Goal: Transaction & Acquisition: Purchase product/service

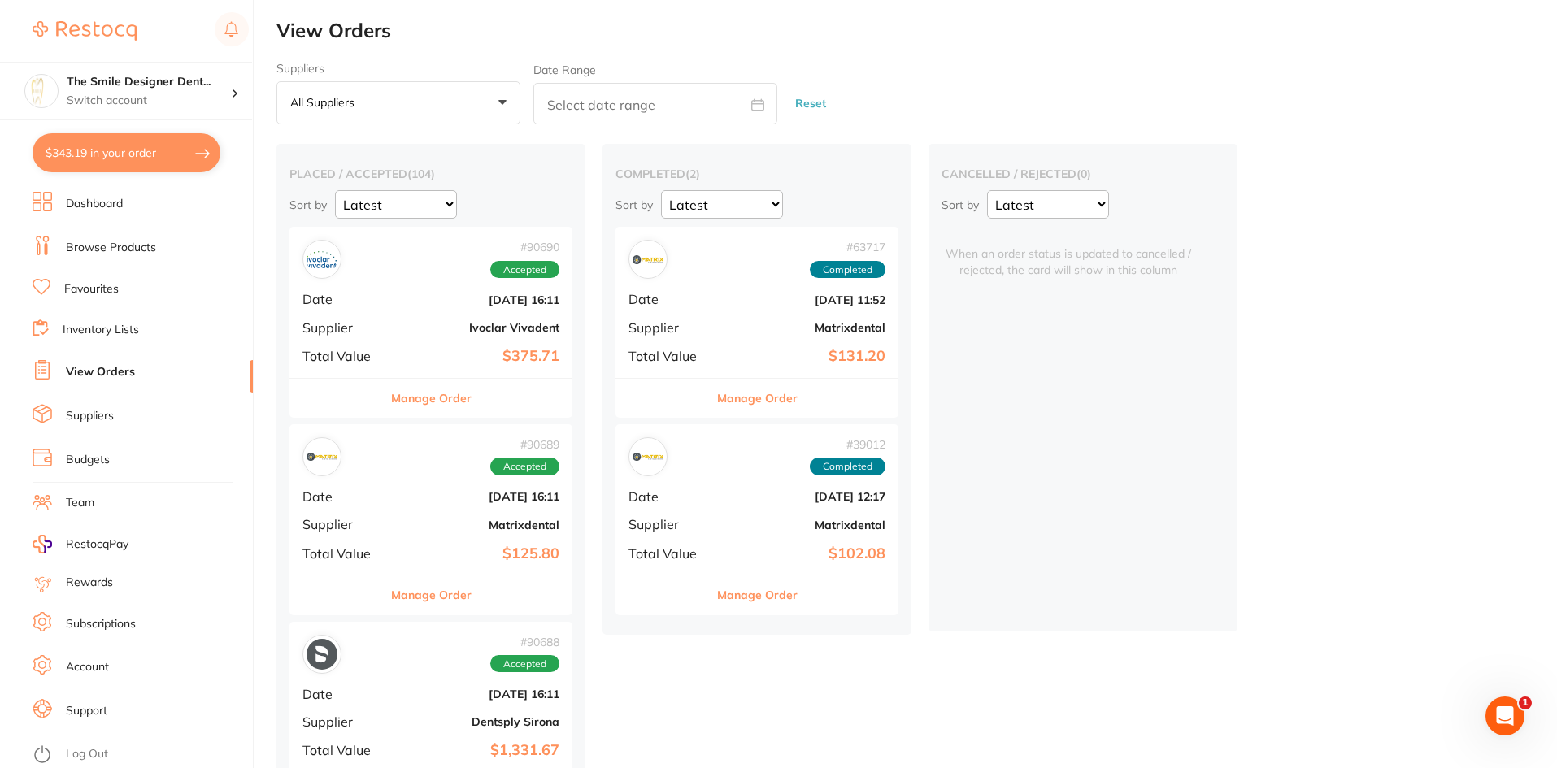
click at [120, 158] on button "$343.19 in your order" at bounding box center [127, 152] width 188 height 39
checkbox input "true"
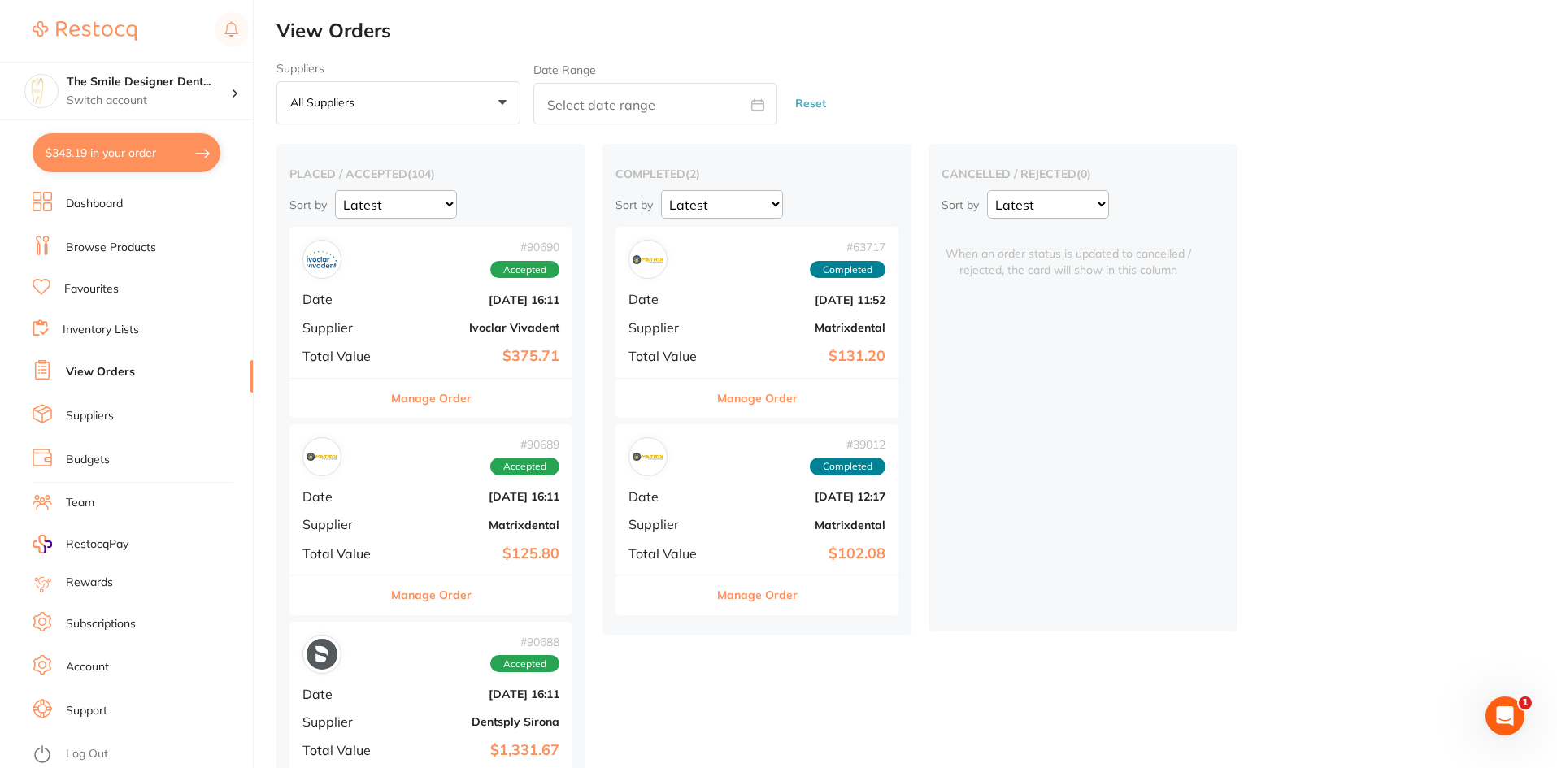
checkbox input "true"
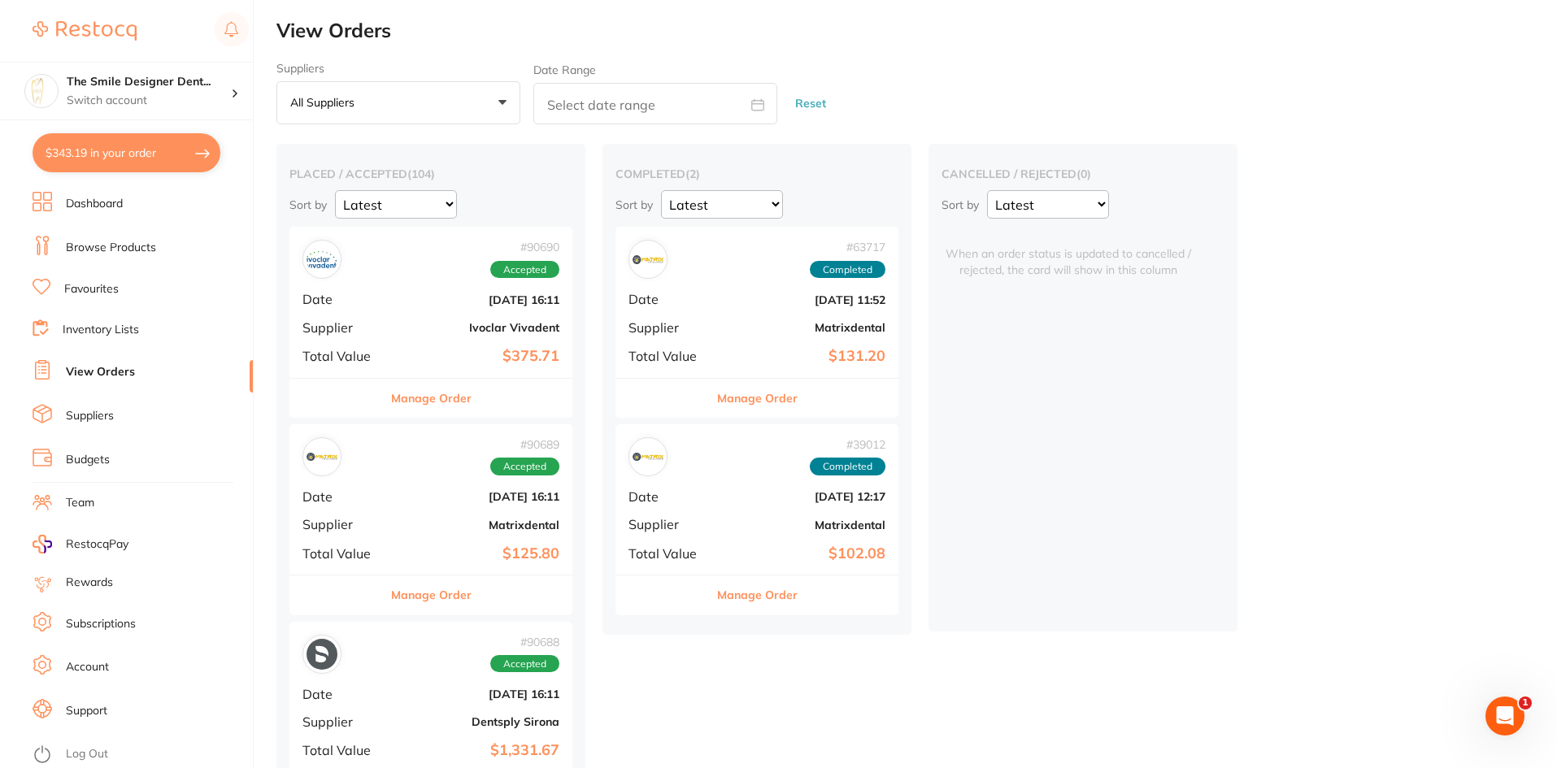
checkbox input "true"
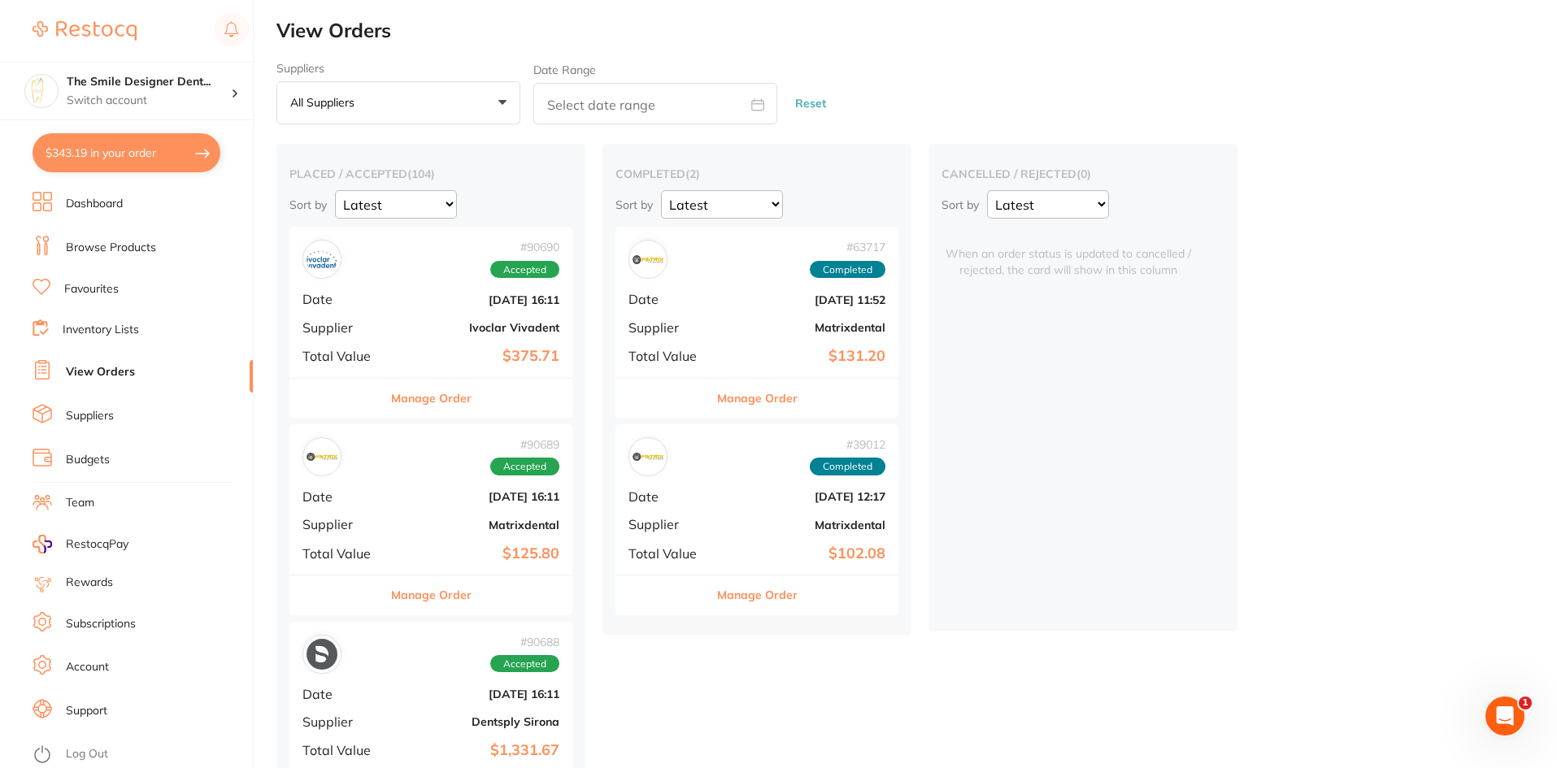
checkbox input "true"
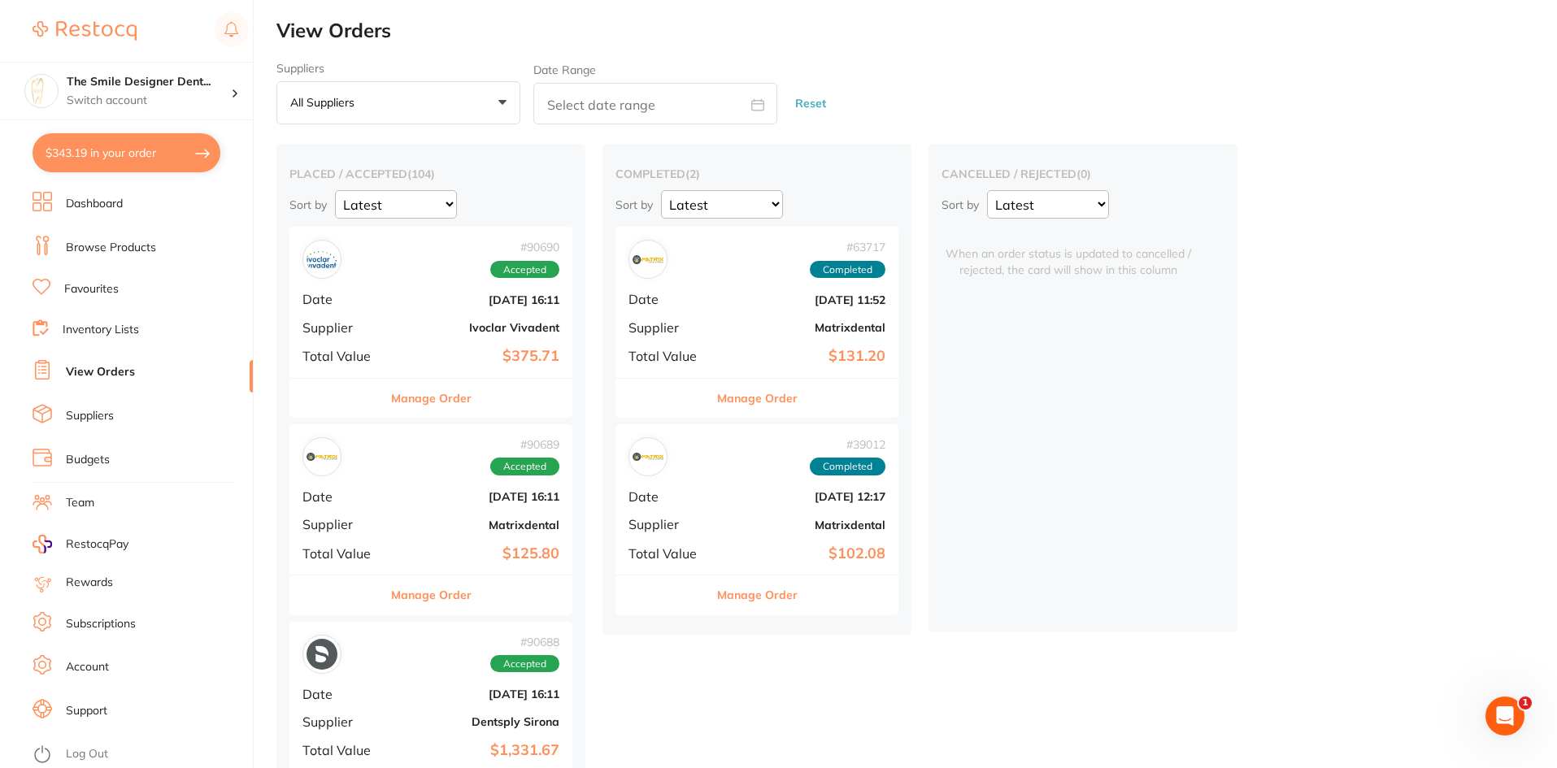
checkbox input "true"
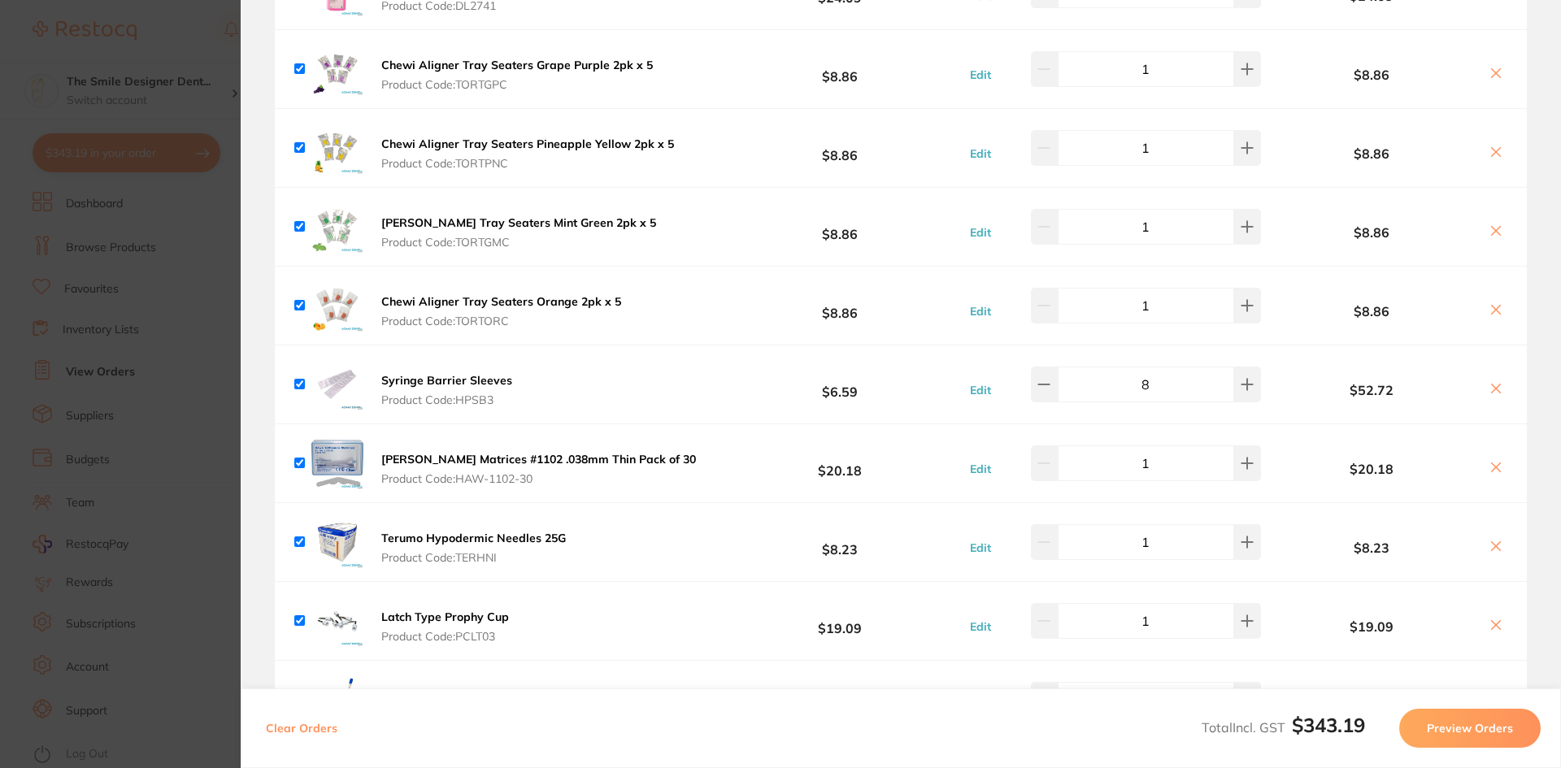
scroll to position [488, 0]
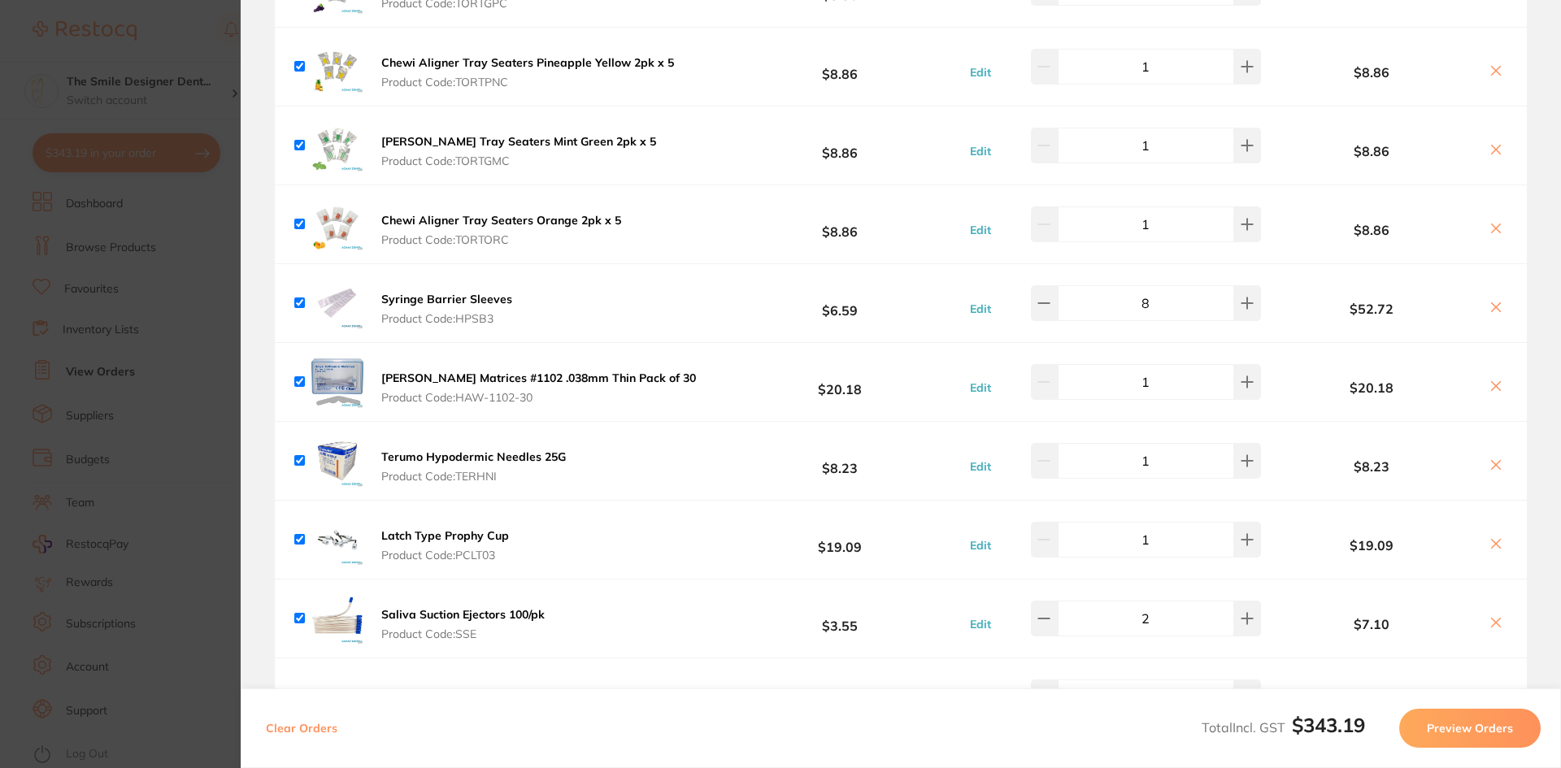
click at [477, 300] on b "Syringe Barrier Sleeves" at bounding box center [446, 299] width 131 height 15
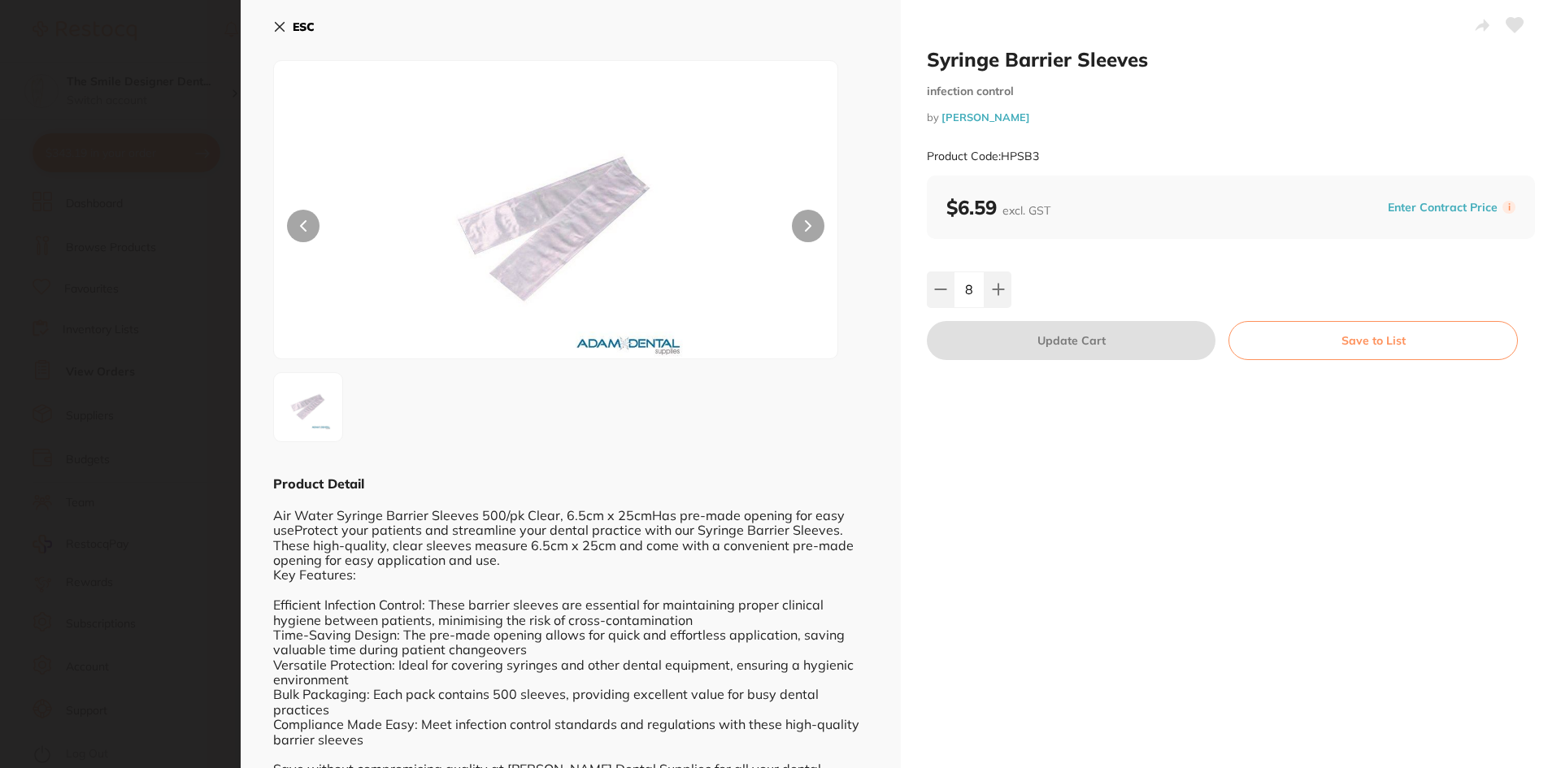
scroll to position [0, 0]
click at [802, 225] on button at bounding box center [808, 226] width 33 height 33
click at [805, 212] on button at bounding box center [808, 226] width 33 height 33
click at [276, 28] on icon at bounding box center [279, 26] width 13 height 13
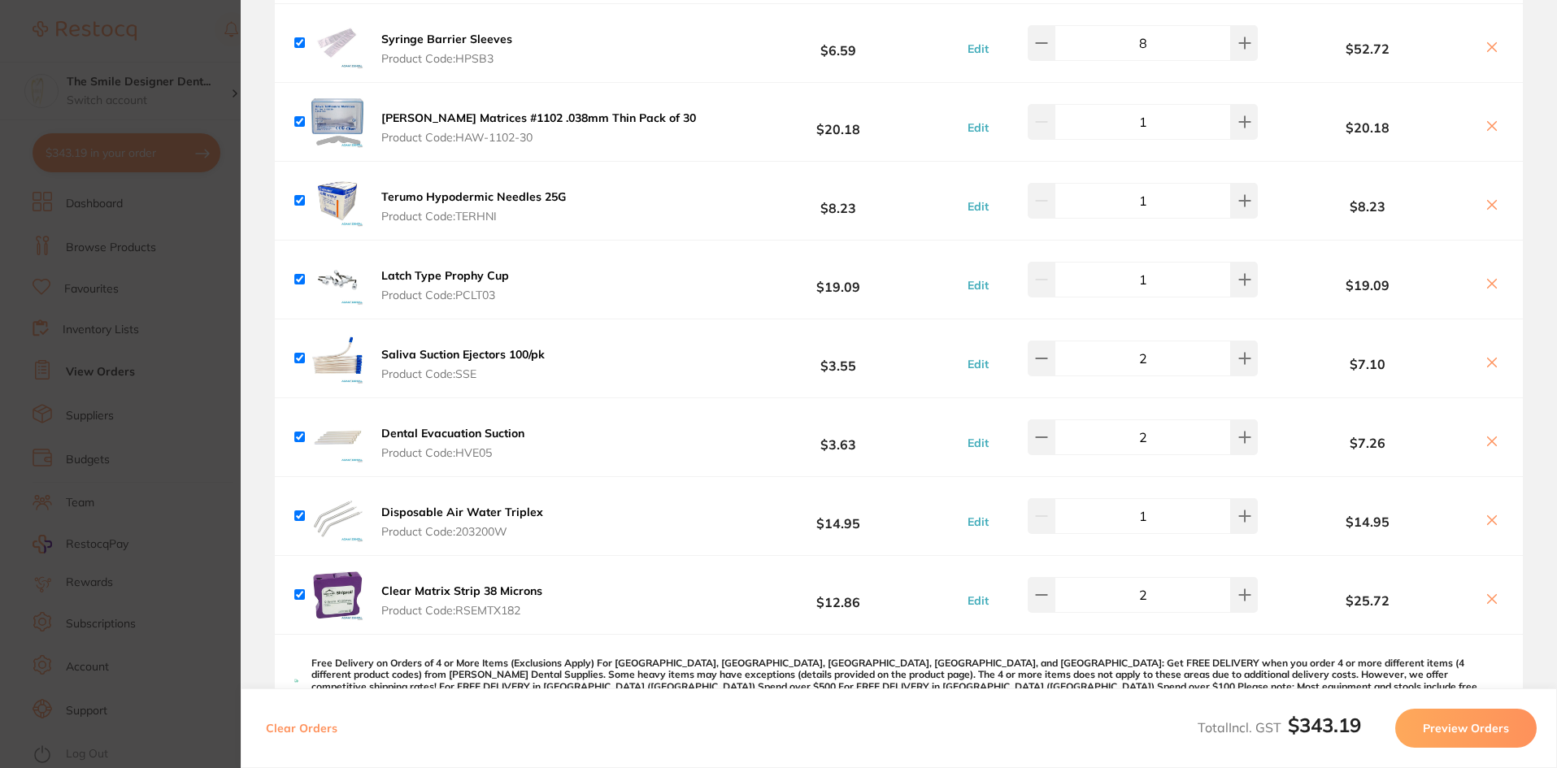
scroll to position [569, 0]
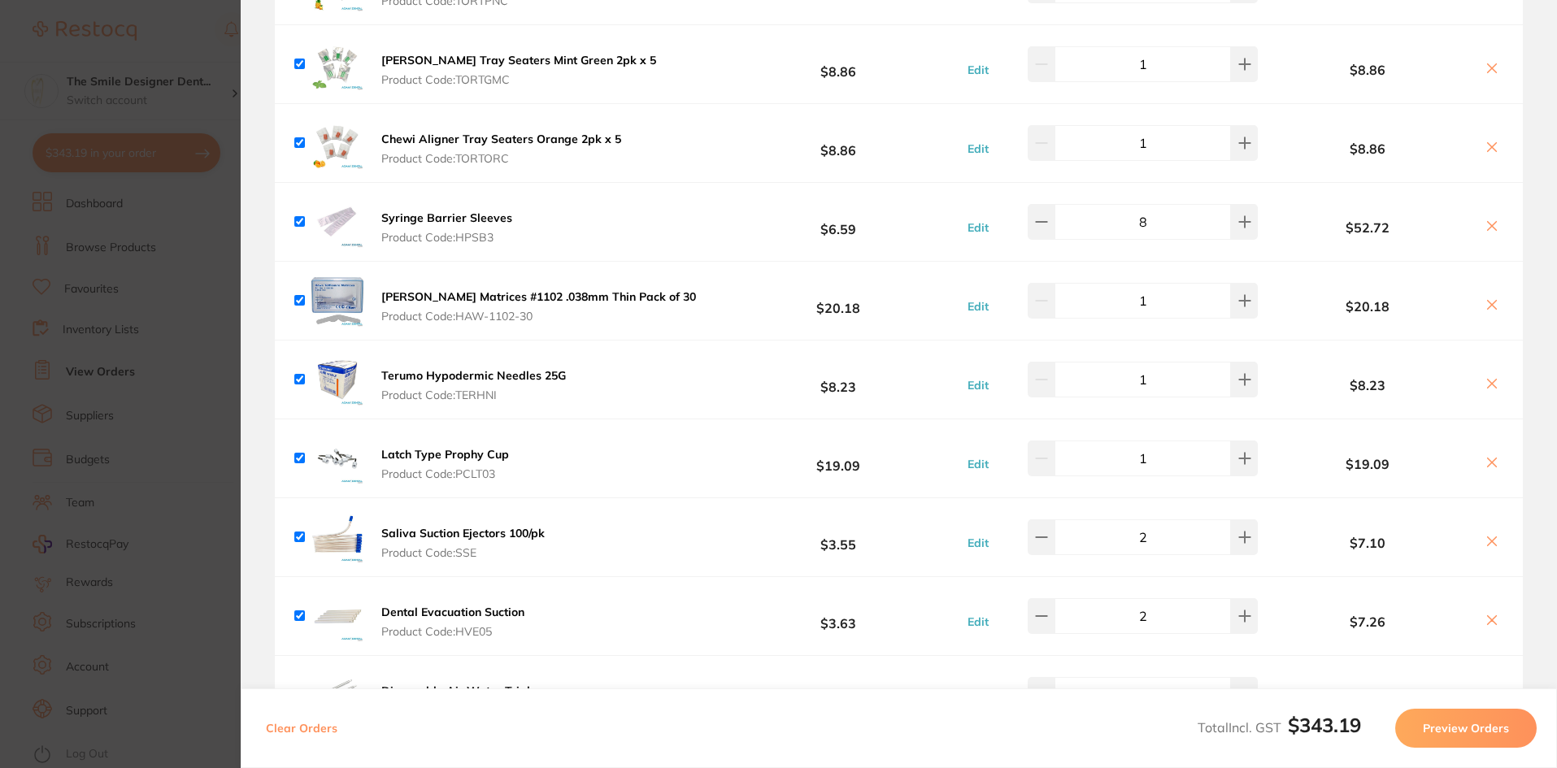
click at [194, 411] on section "Update RRP Set your pre negotiated price for this item. Item Agreed RRP (excl. …" at bounding box center [778, 384] width 1557 height 768
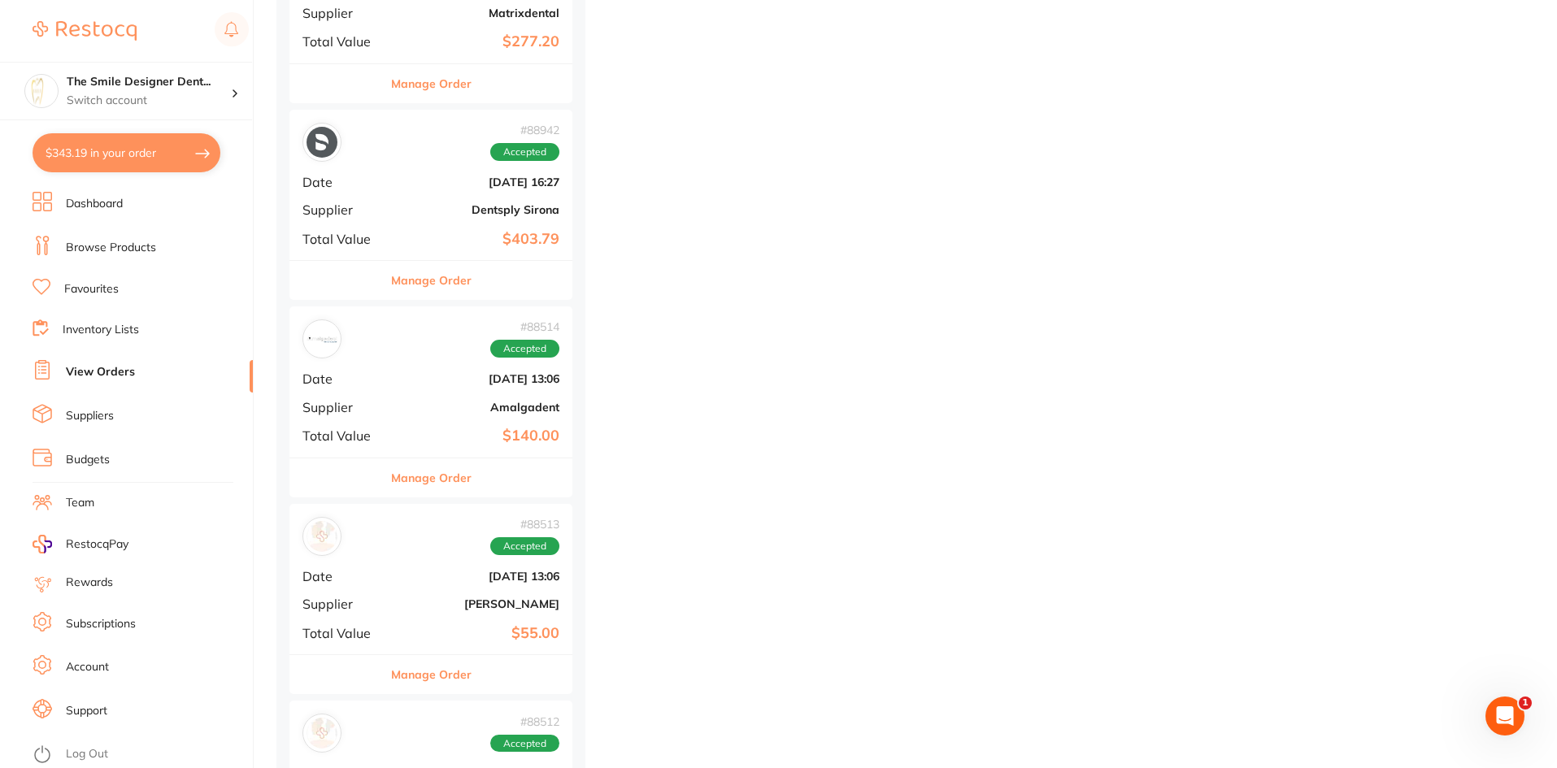
click at [119, 248] on link "Browse Products" at bounding box center [111, 248] width 90 height 16
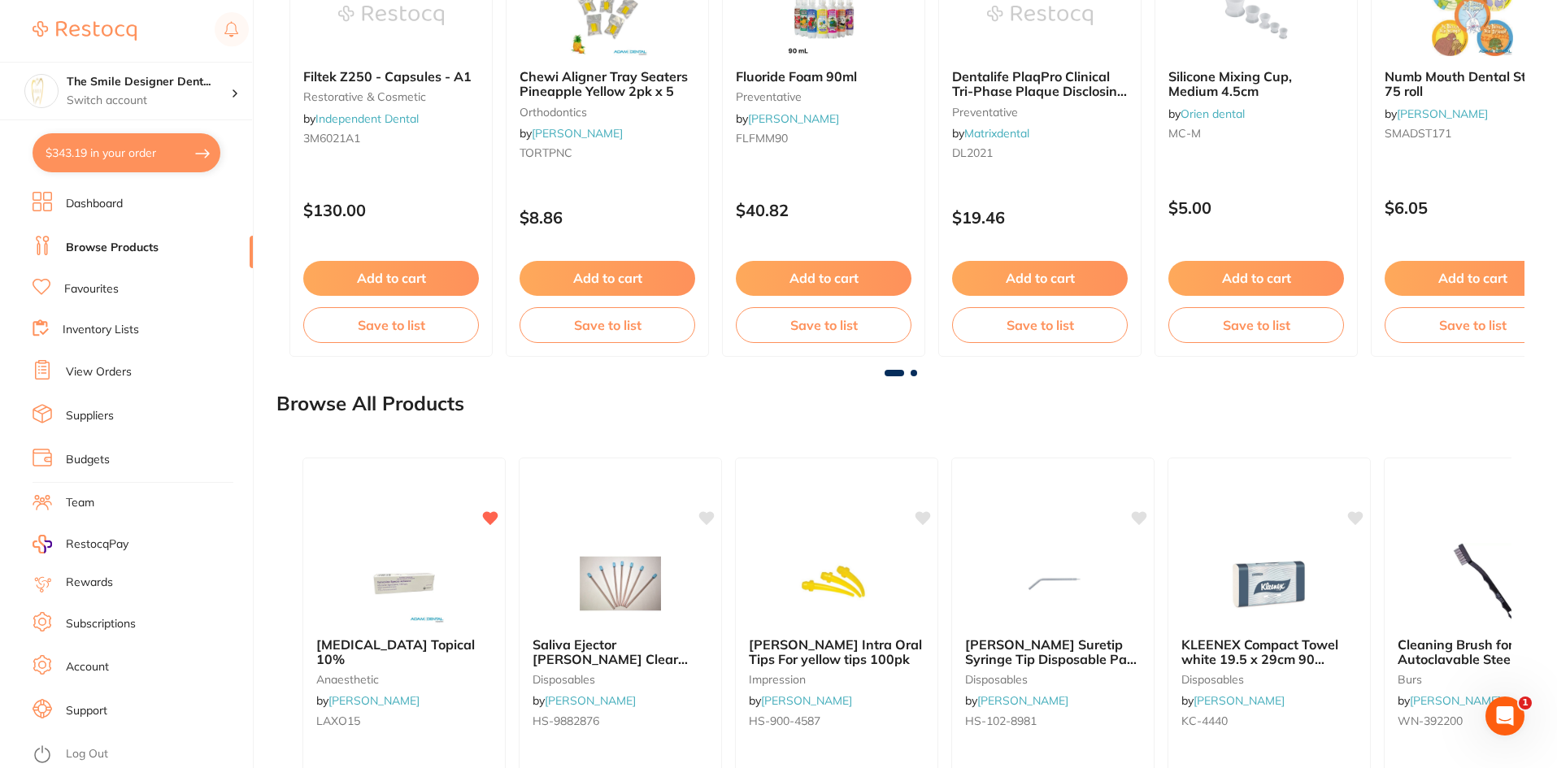
scroll to position [1382, 0]
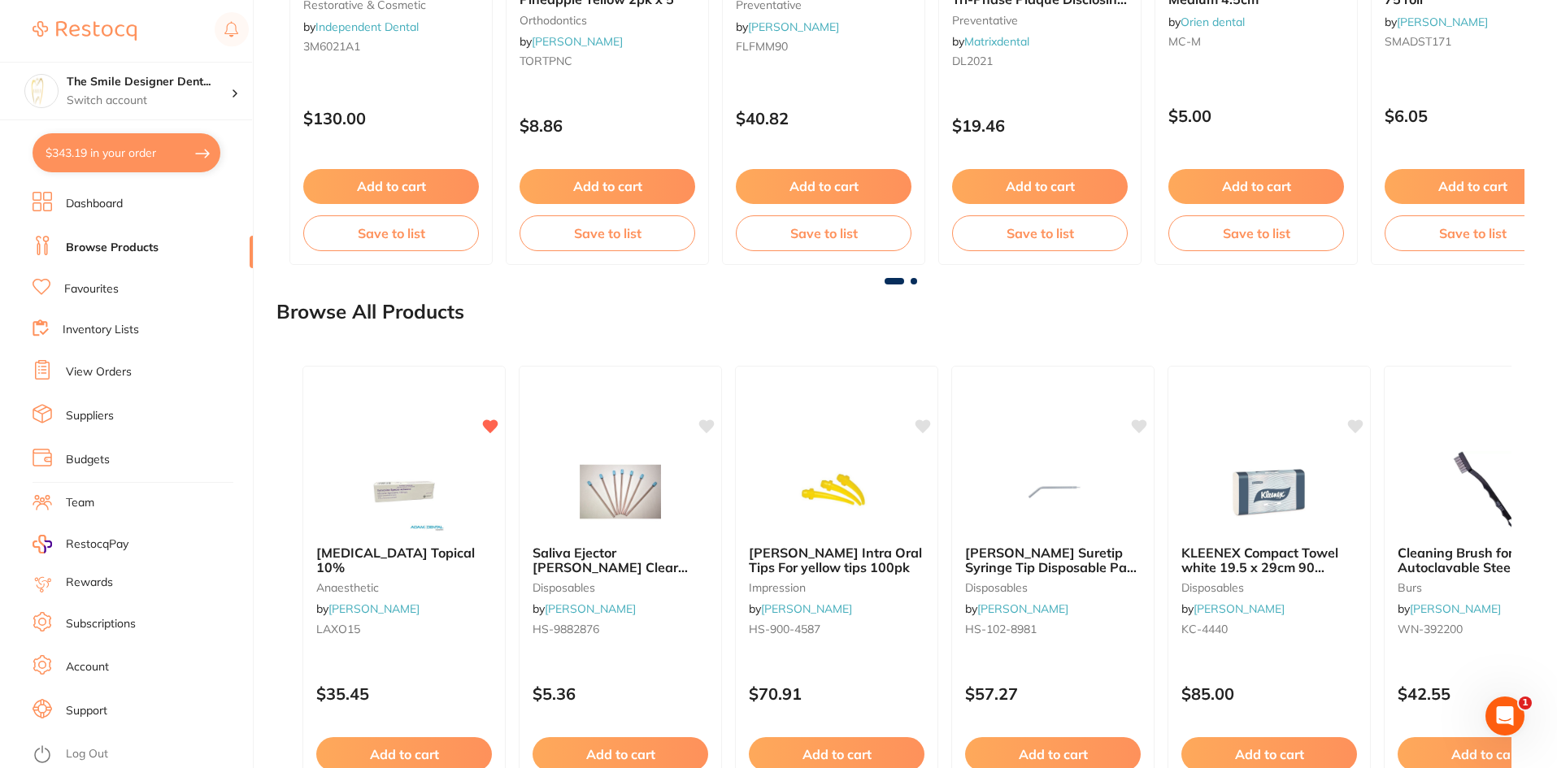
drag, startPoint x: 986, startPoint y: 275, endPoint x: 154, endPoint y: 157, distance: 840.0
click at [156, 161] on button "$343.19 in your order" at bounding box center [127, 152] width 188 height 39
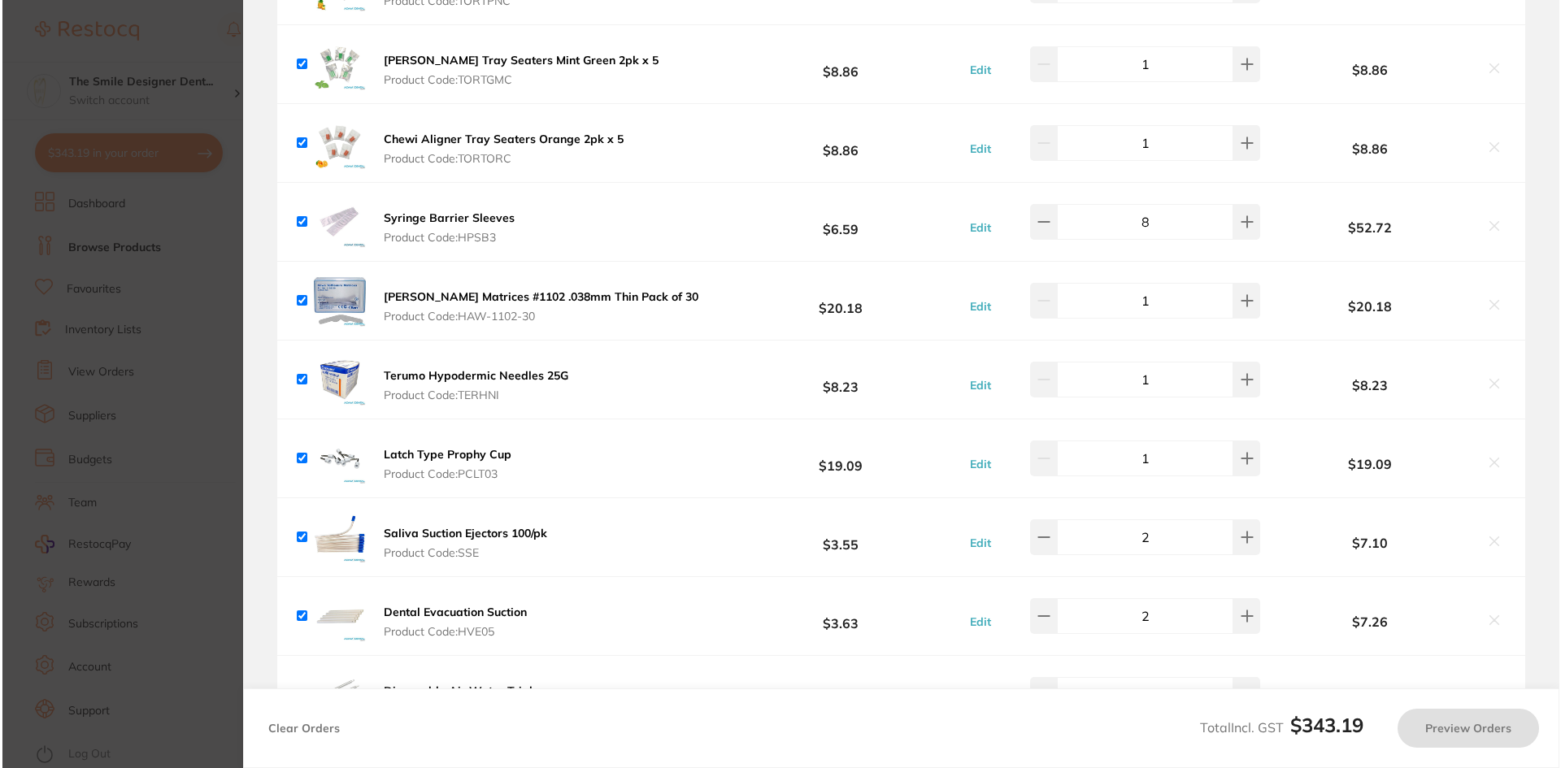
scroll to position [0, 0]
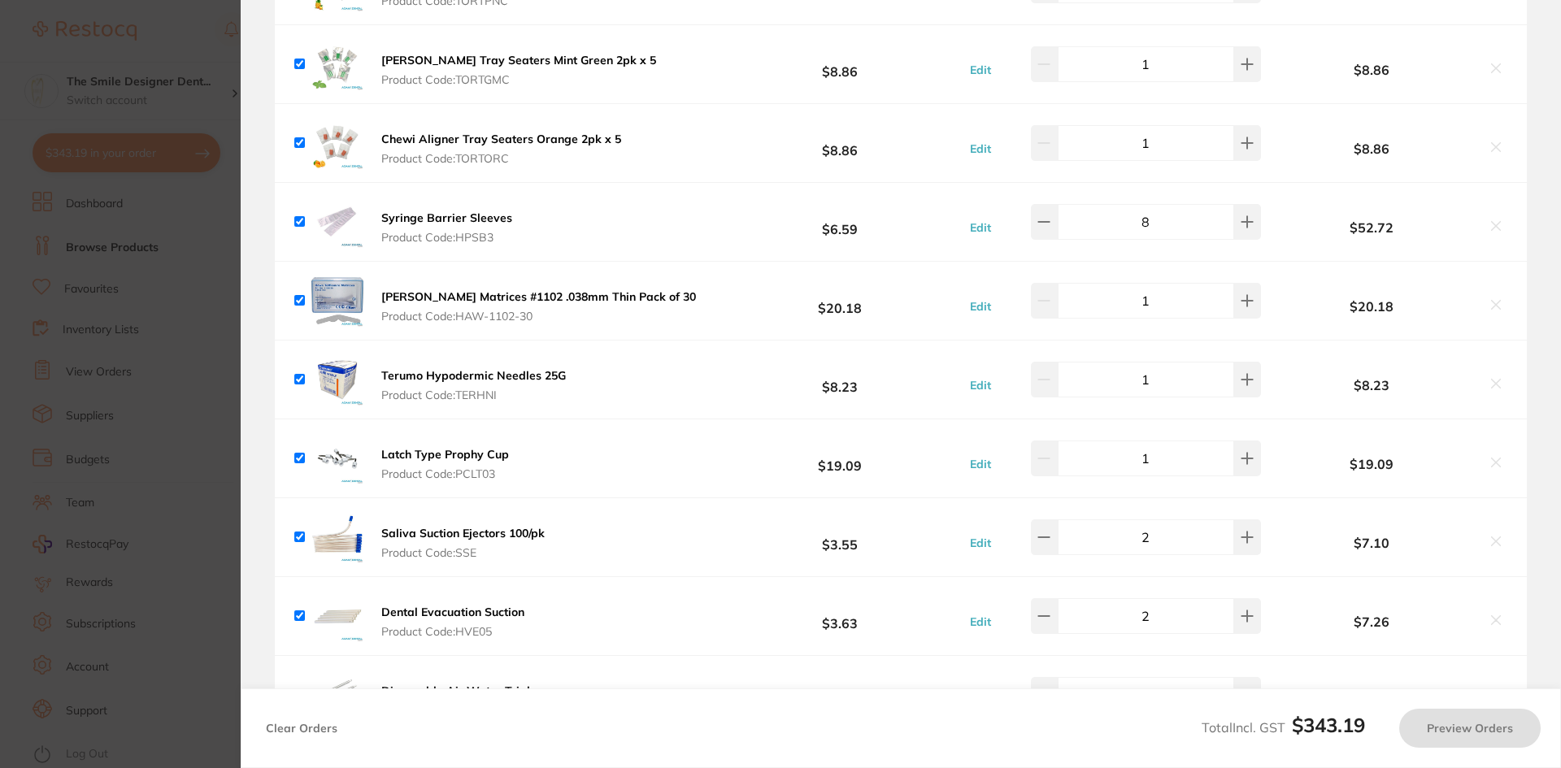
click at [162, 146] on section "Update RRP Set your pre negotiated price for this item. Item Agreed RRP (excl. …" at bounding box center [780, 384] width 1561 height 768
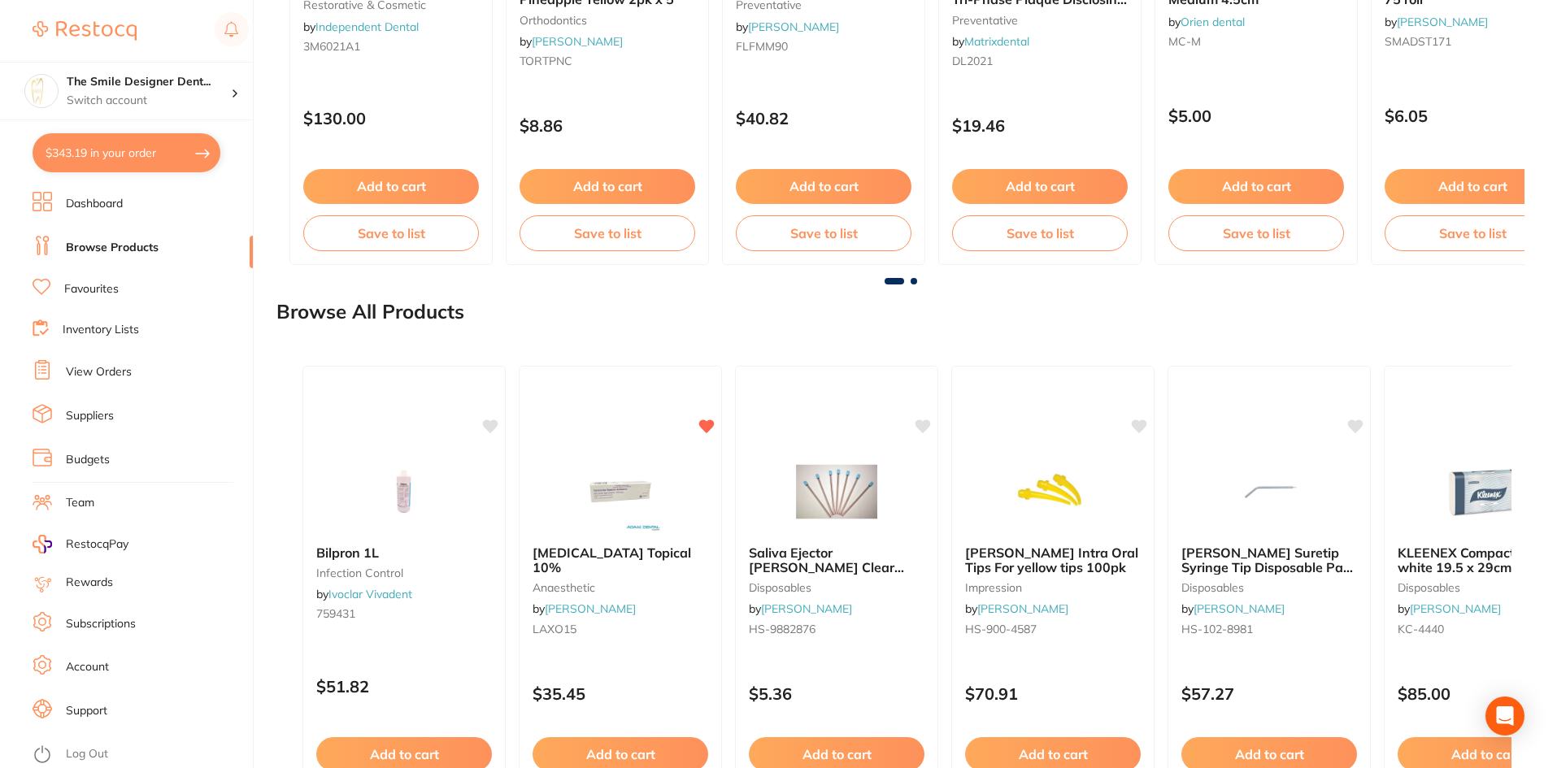
click at [134, 135] on button "$343.19 in your order" at bounding box center [127, 152] width 188 height 39
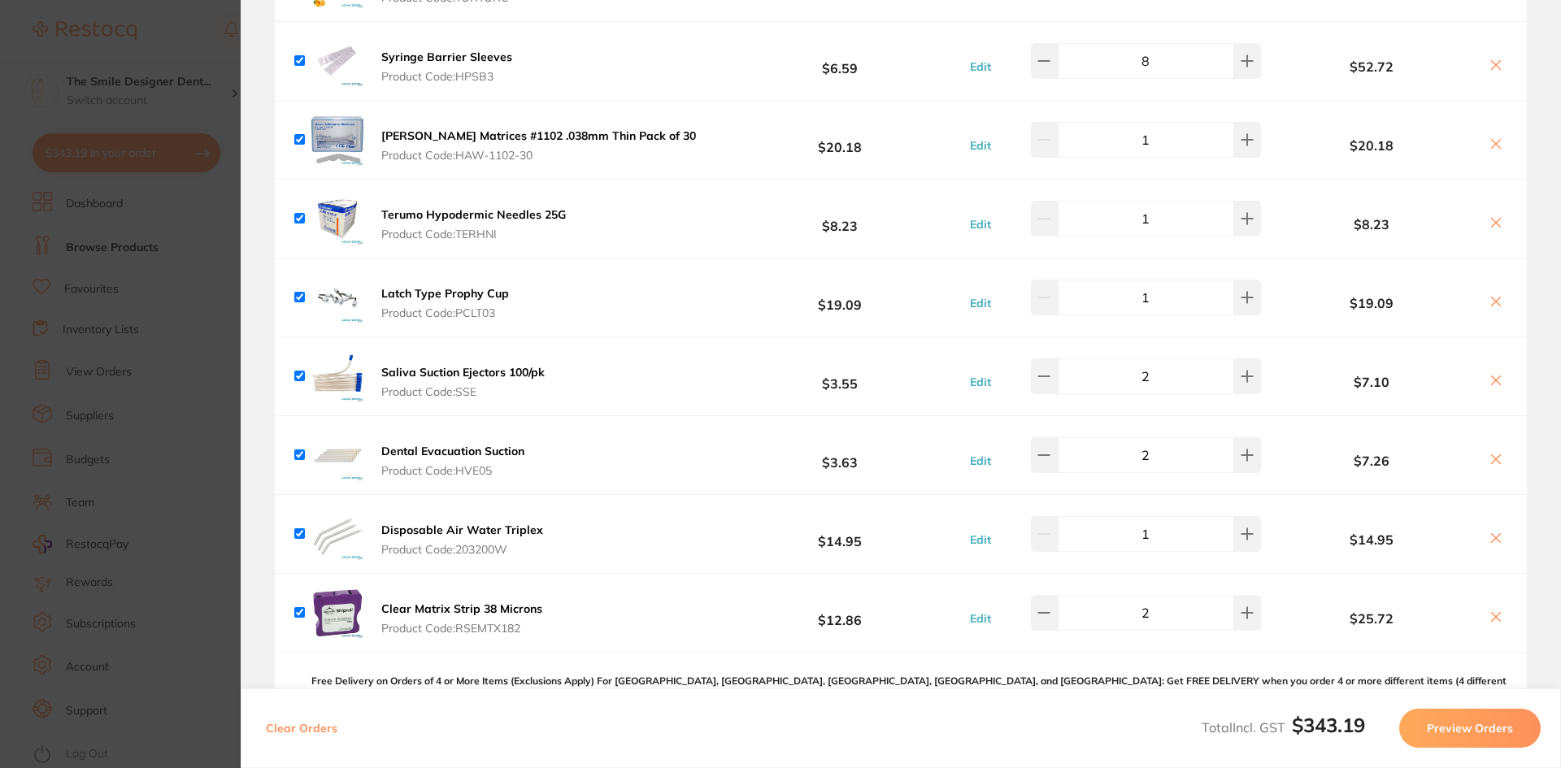
scroll to position [732, 0]
click at [1237, 384] on button at bounding box center [1247, 375] width 27 height 36
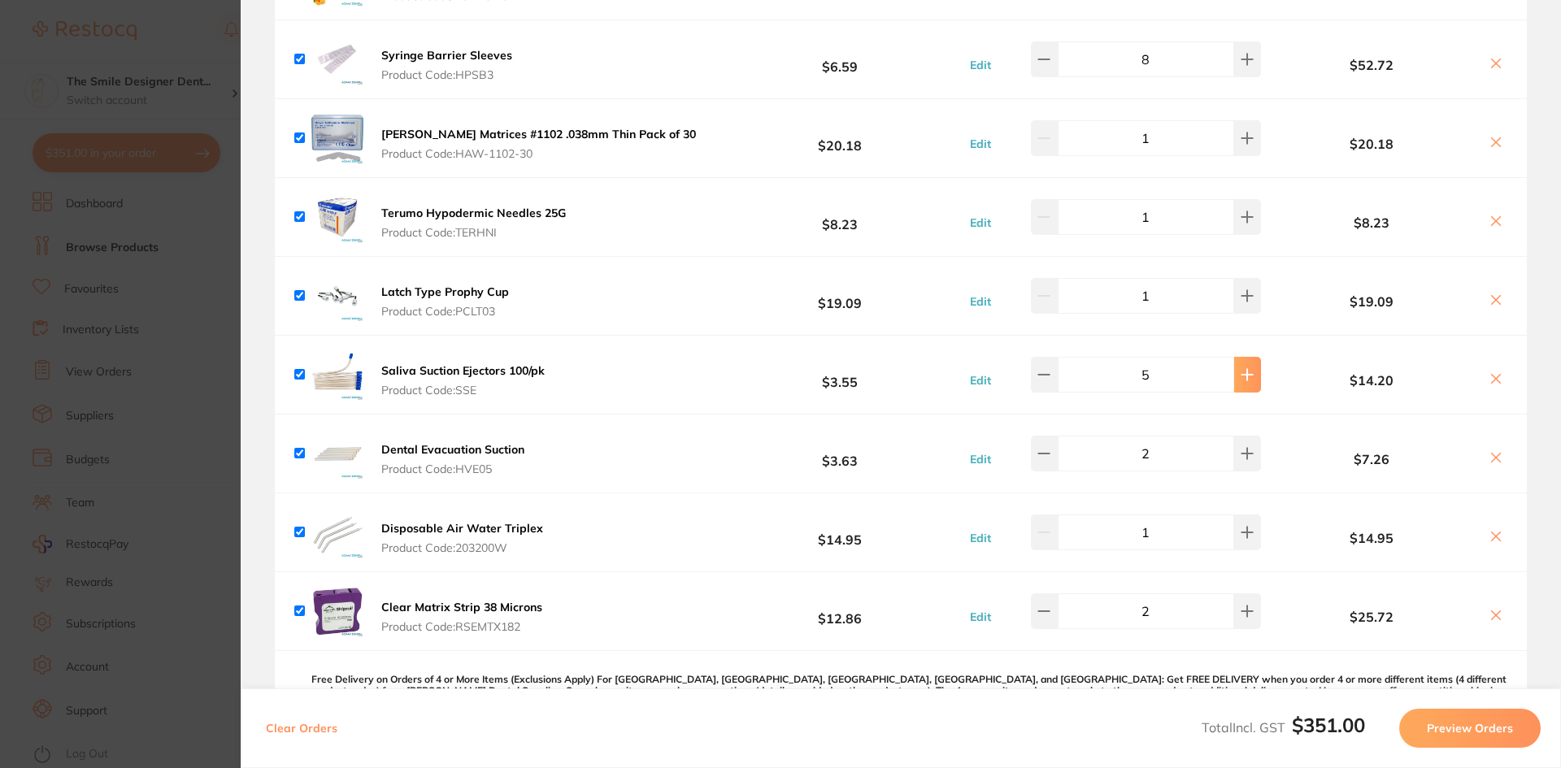
type input "6"
click at [1235, 440] on button at bounding box center [1247, 454] width 27 height 36
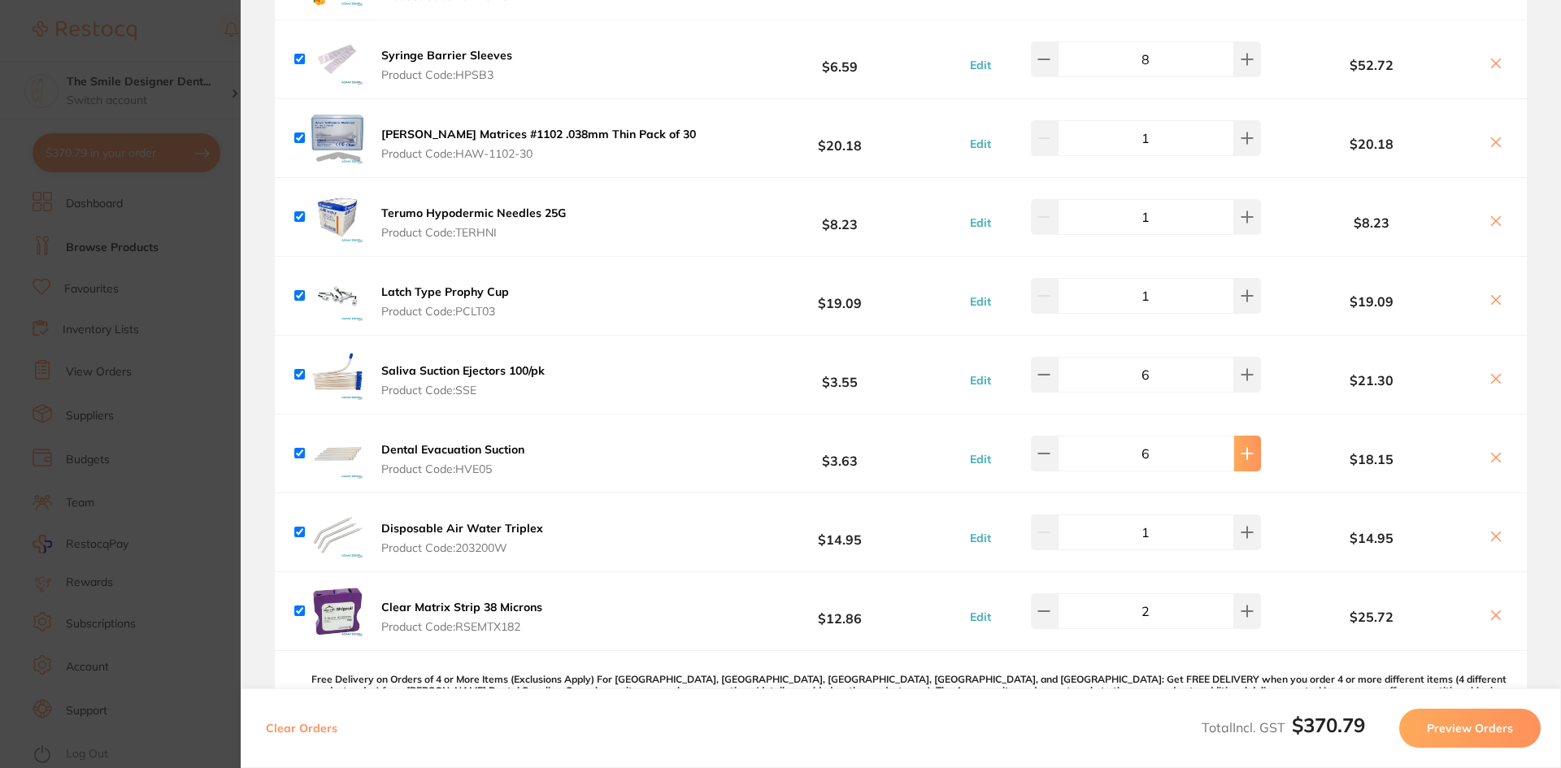
click at [1235, 440] on button at bounding box center [1247, 454] width 27 height 36
click at [1234, 447] on button at bounding box center [1247, 454] width 27 height 36
click at [1250, 465] on button at bounding box center [1247, 454] width 27 height 36
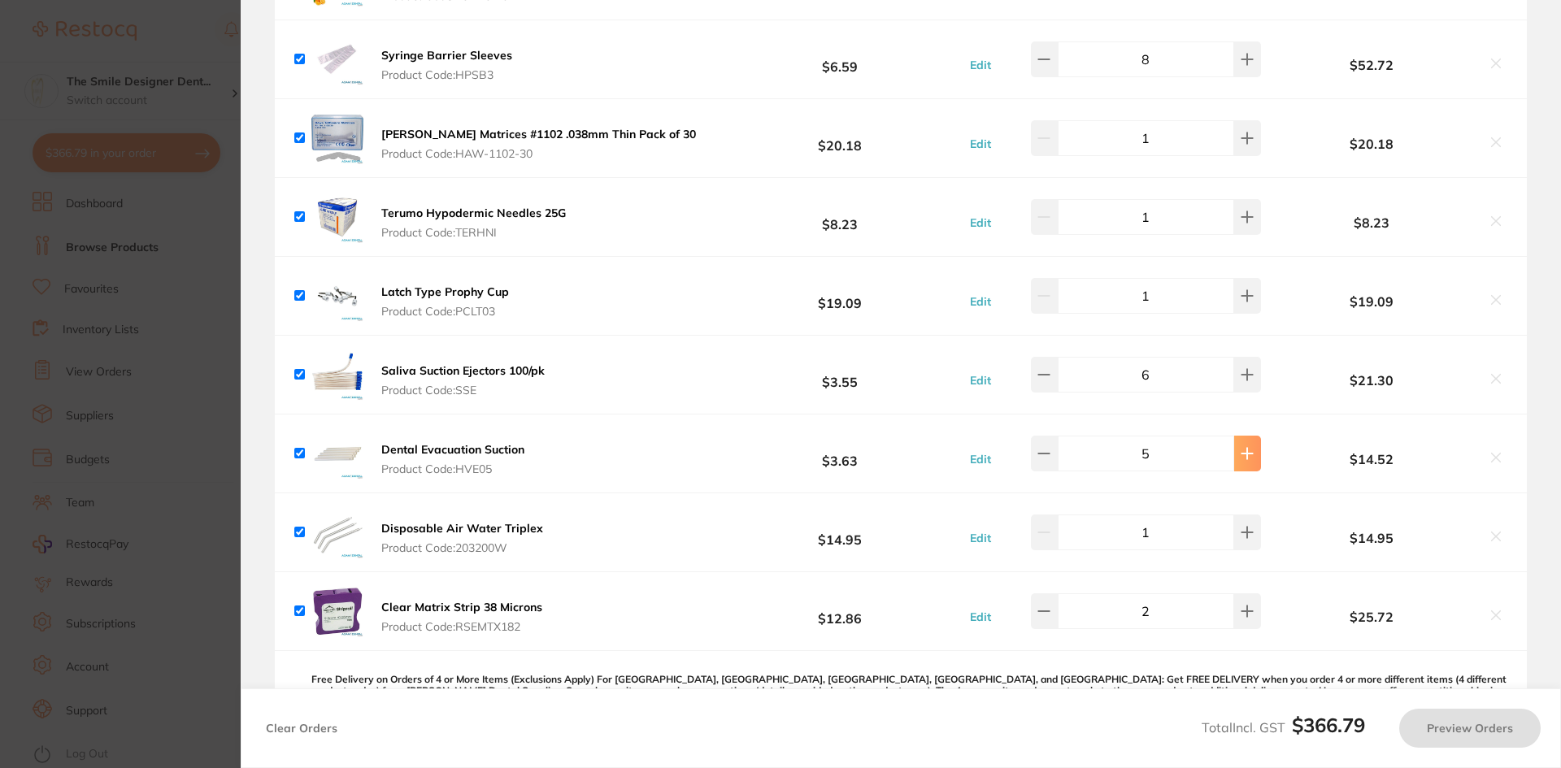
click at [1250, 465] on button at bounding box center [1247, 454] width 27 height 36
click at [1041, 463] on button at bounding box center [1044, 454] width 27 height 36
type input "6"
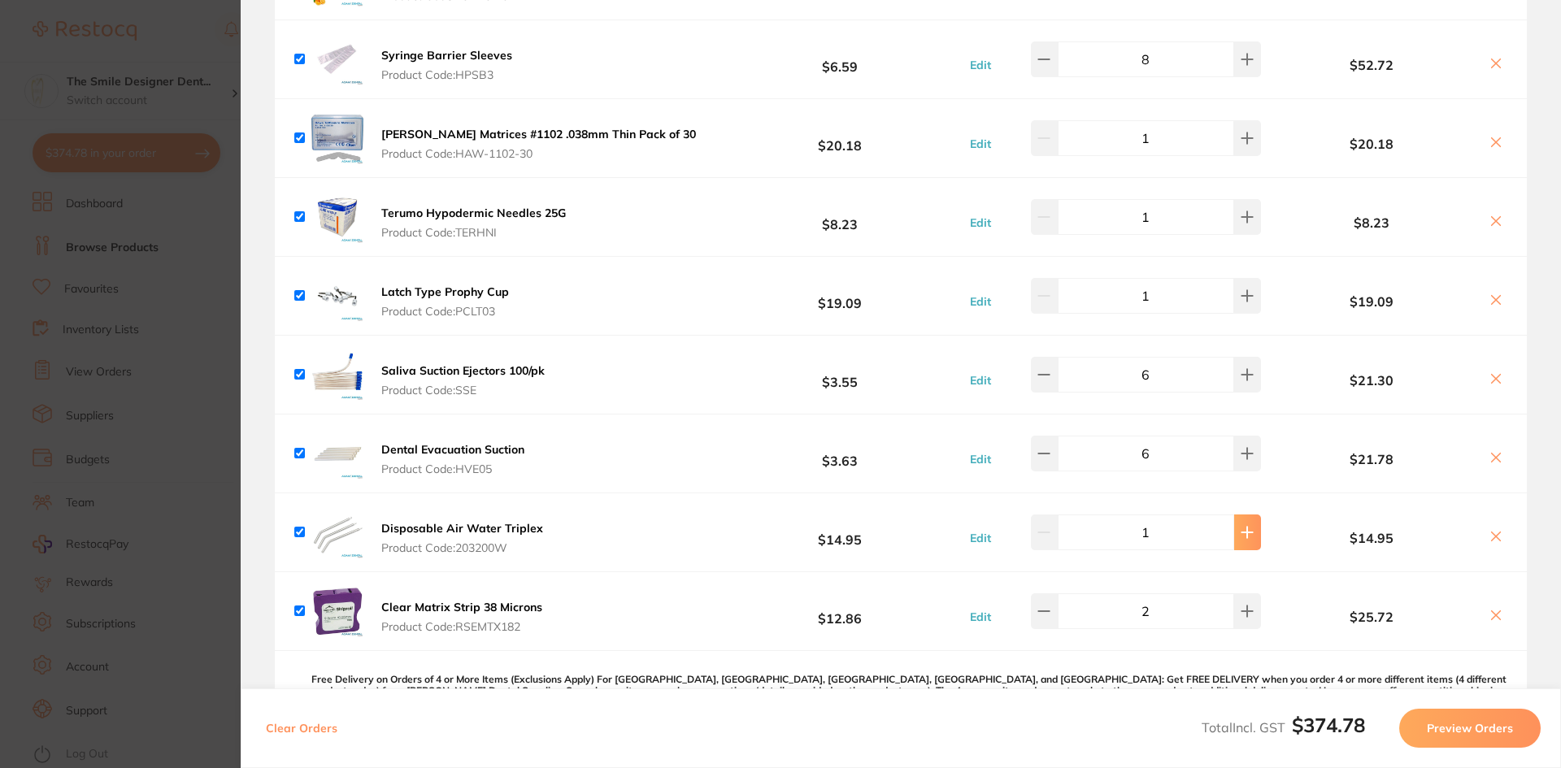
click at [1242, 536] on icon at bounding box center [1247, 532] width 11 height 11
type input "1"
click at [1242, 536] on icon at bounding box center [1247, 532] width 11 height 11
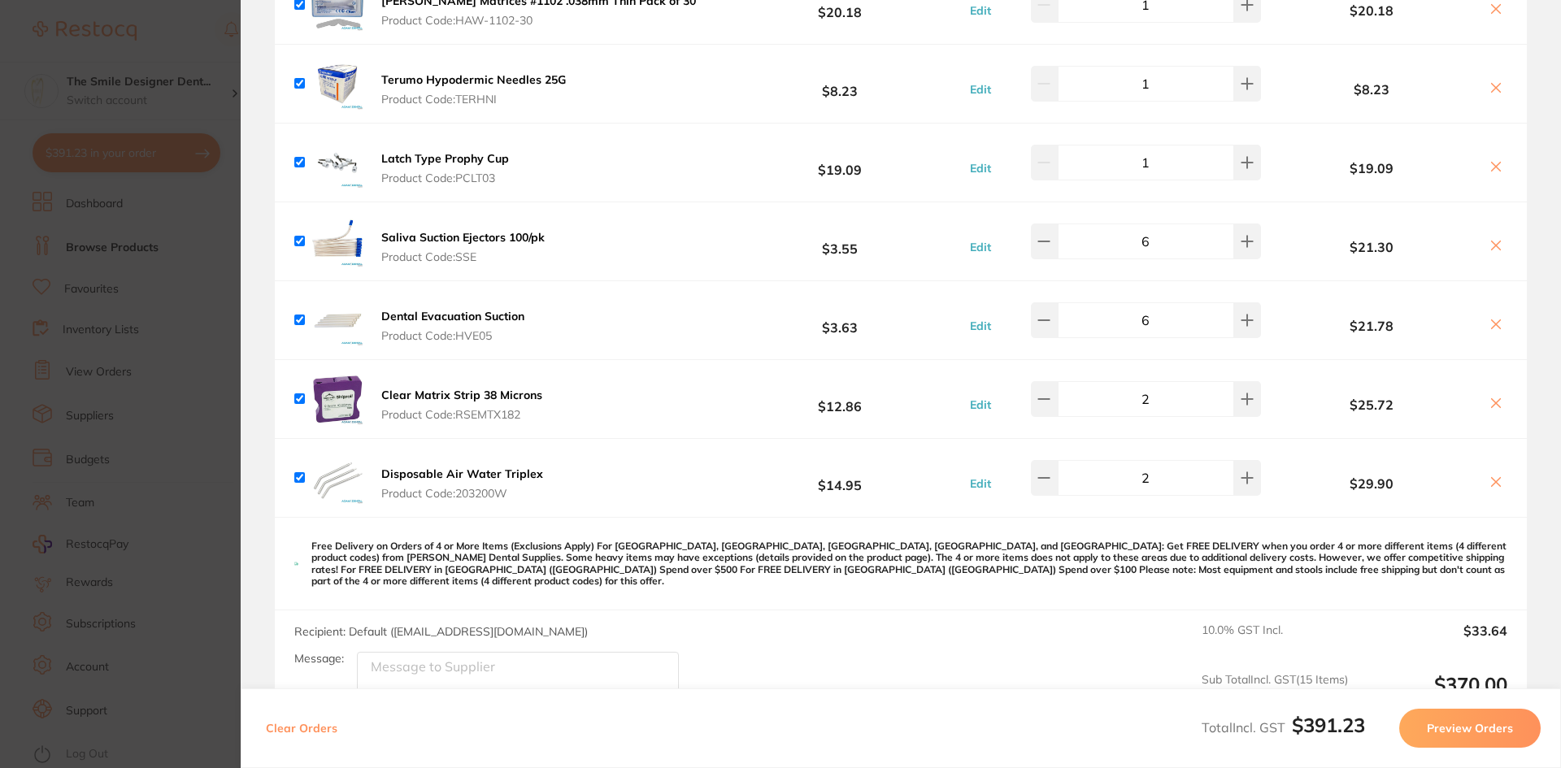
scroll to position [894, 0]
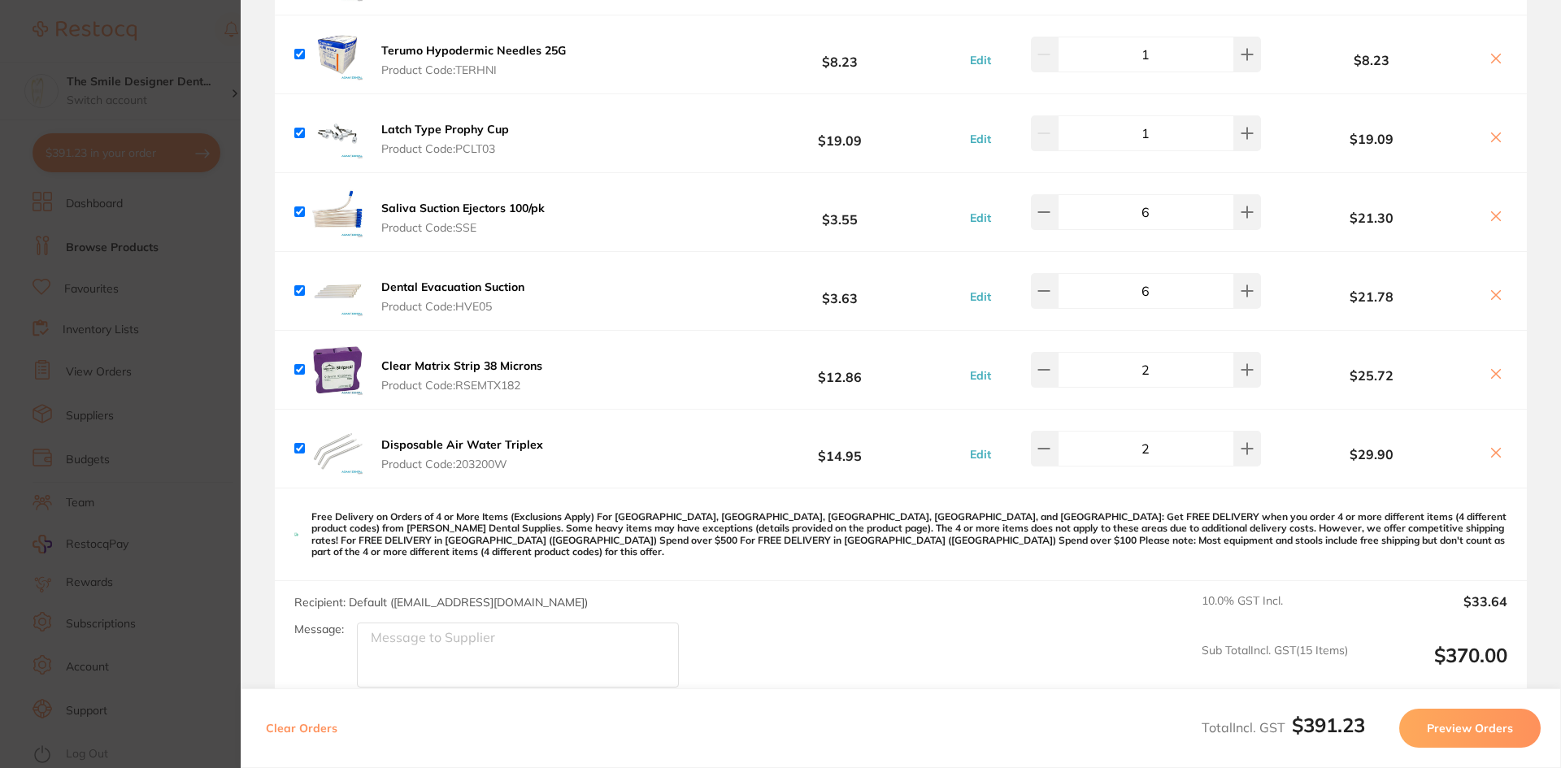
click at [195, 398] on section "Update RRP Set your pre negotiated price for this item. Item Agreed RRP (excl. …" at bounding box center [780, 384] width 1561 height 768
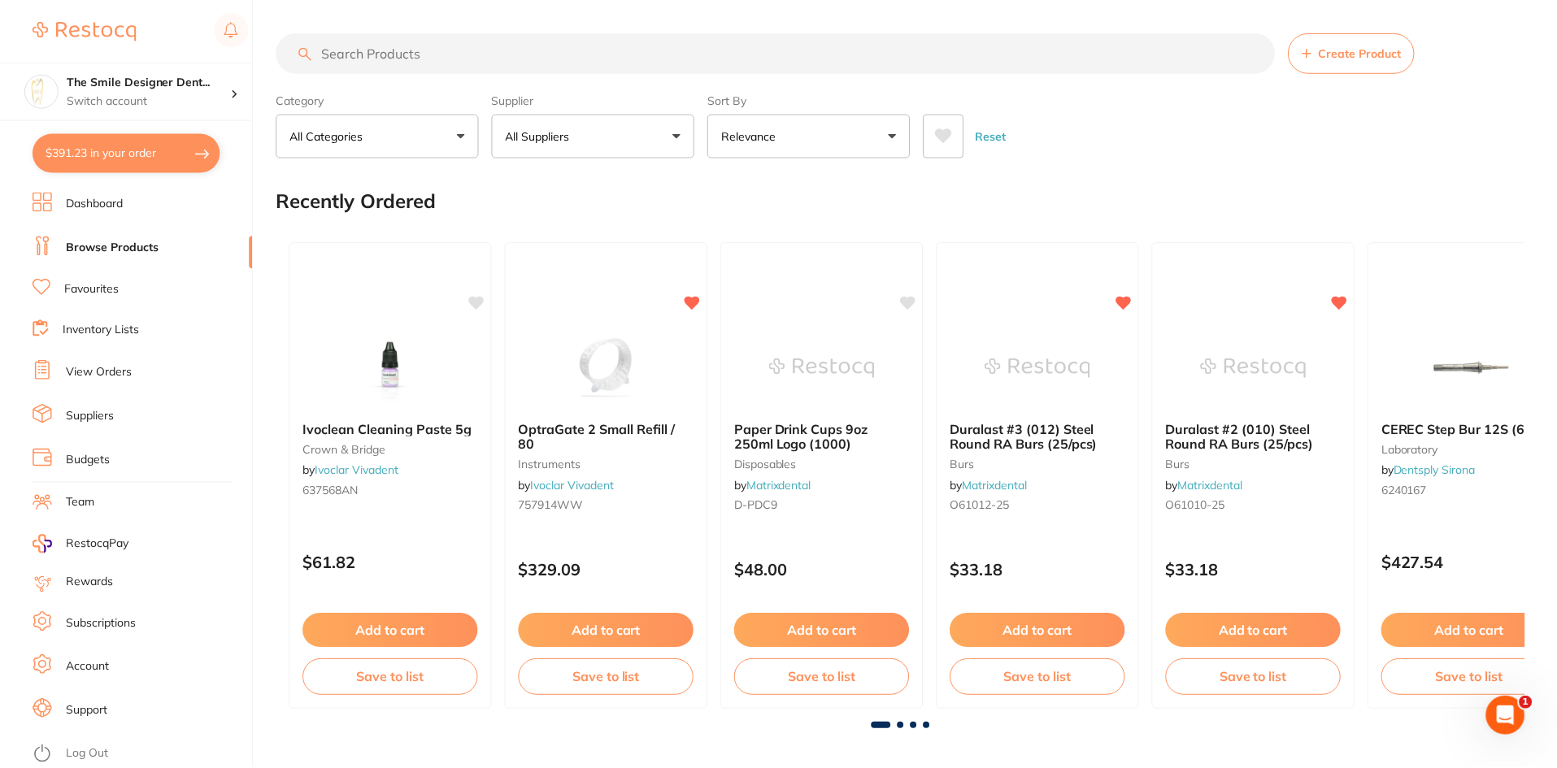
scroll to position [1382, 0]
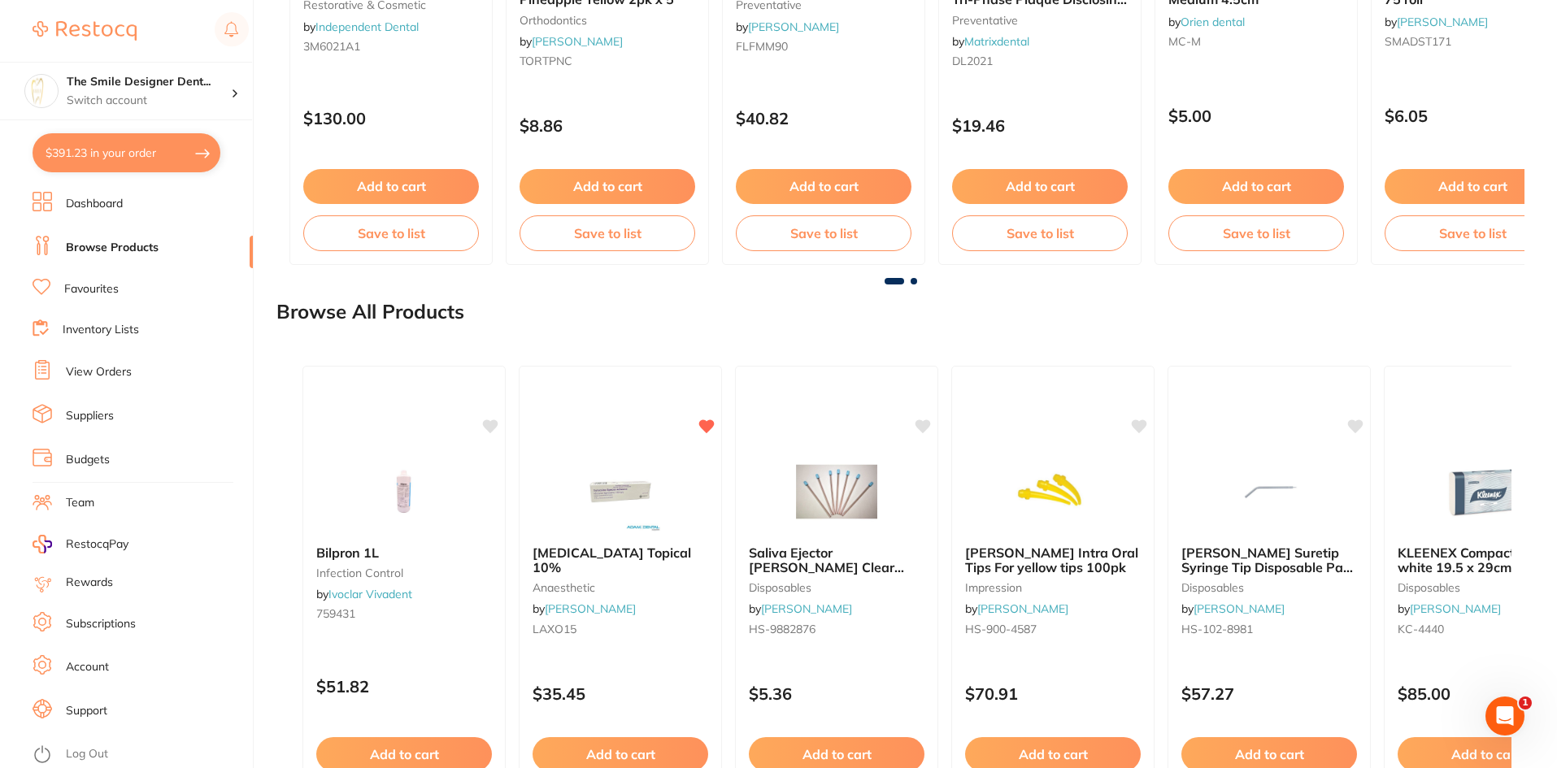
click at [113, 373] on link "View Orders" at bounding box center [99, 372] width 66 height 16
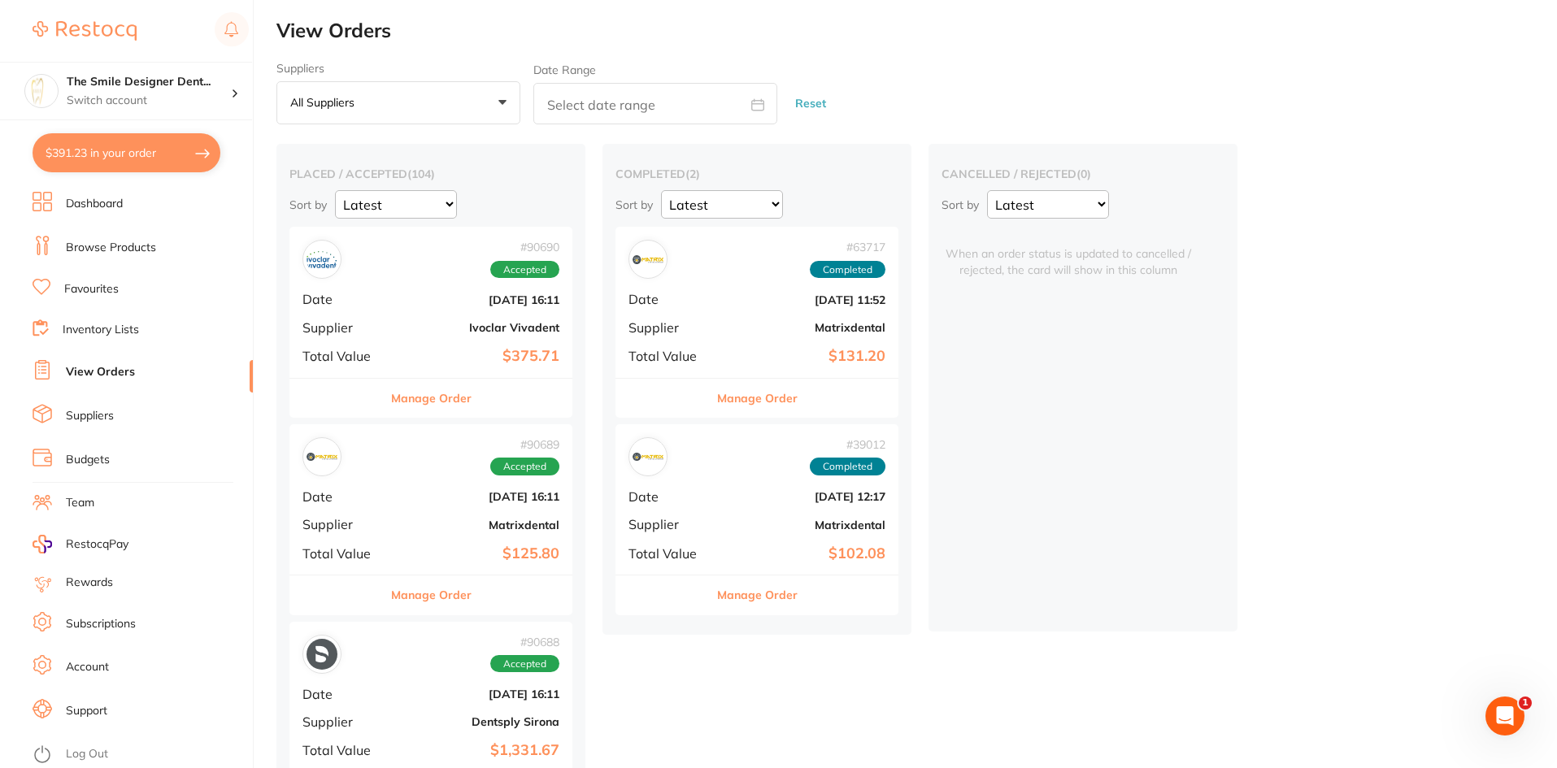
click at [96, 197] on link "Dashboard" at bounding box center [94, 204] width 57 height 16
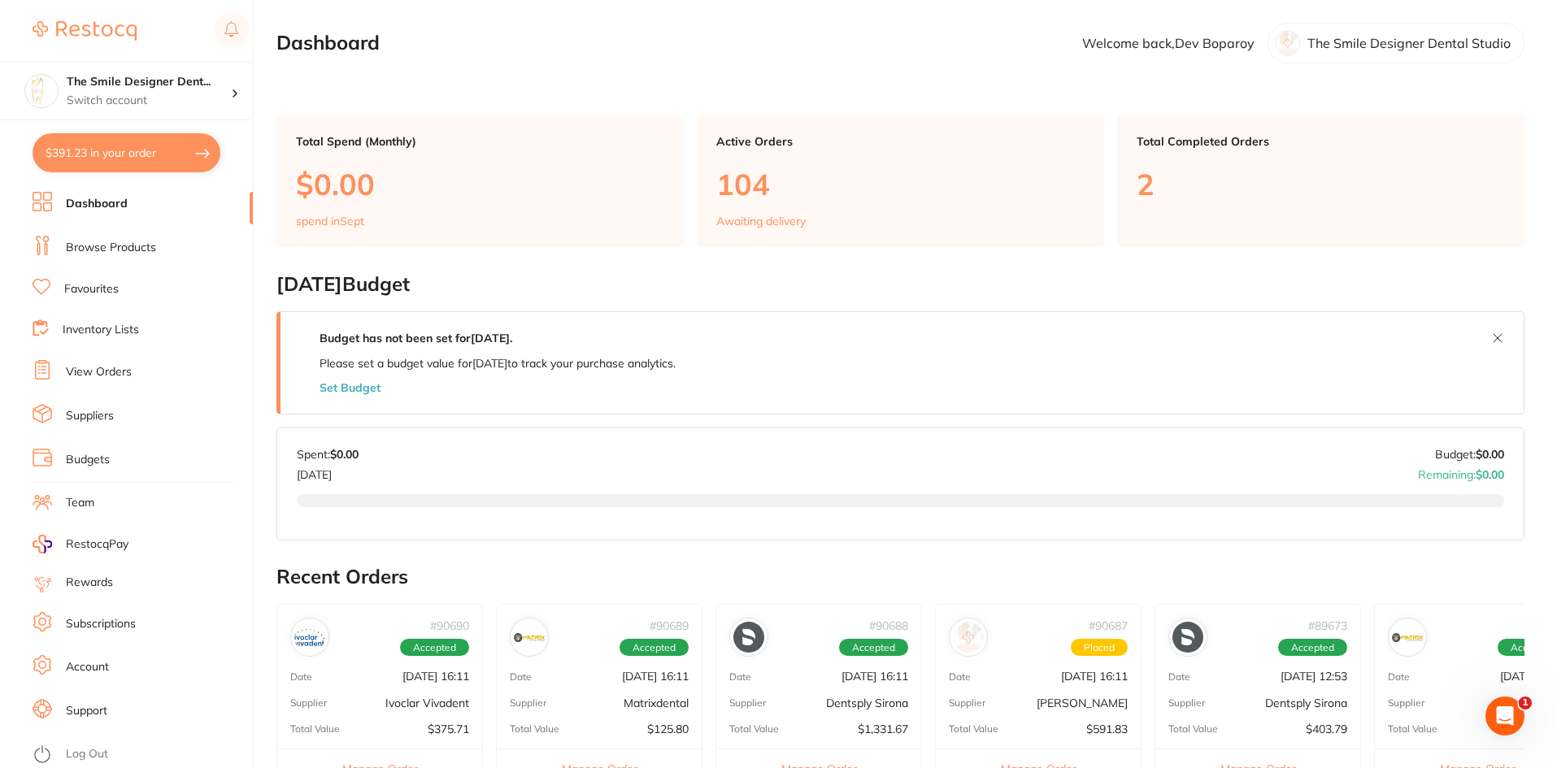
click at [130, 252] on link "Browse Products" at bounding box center [111, 248] width 90 height 16
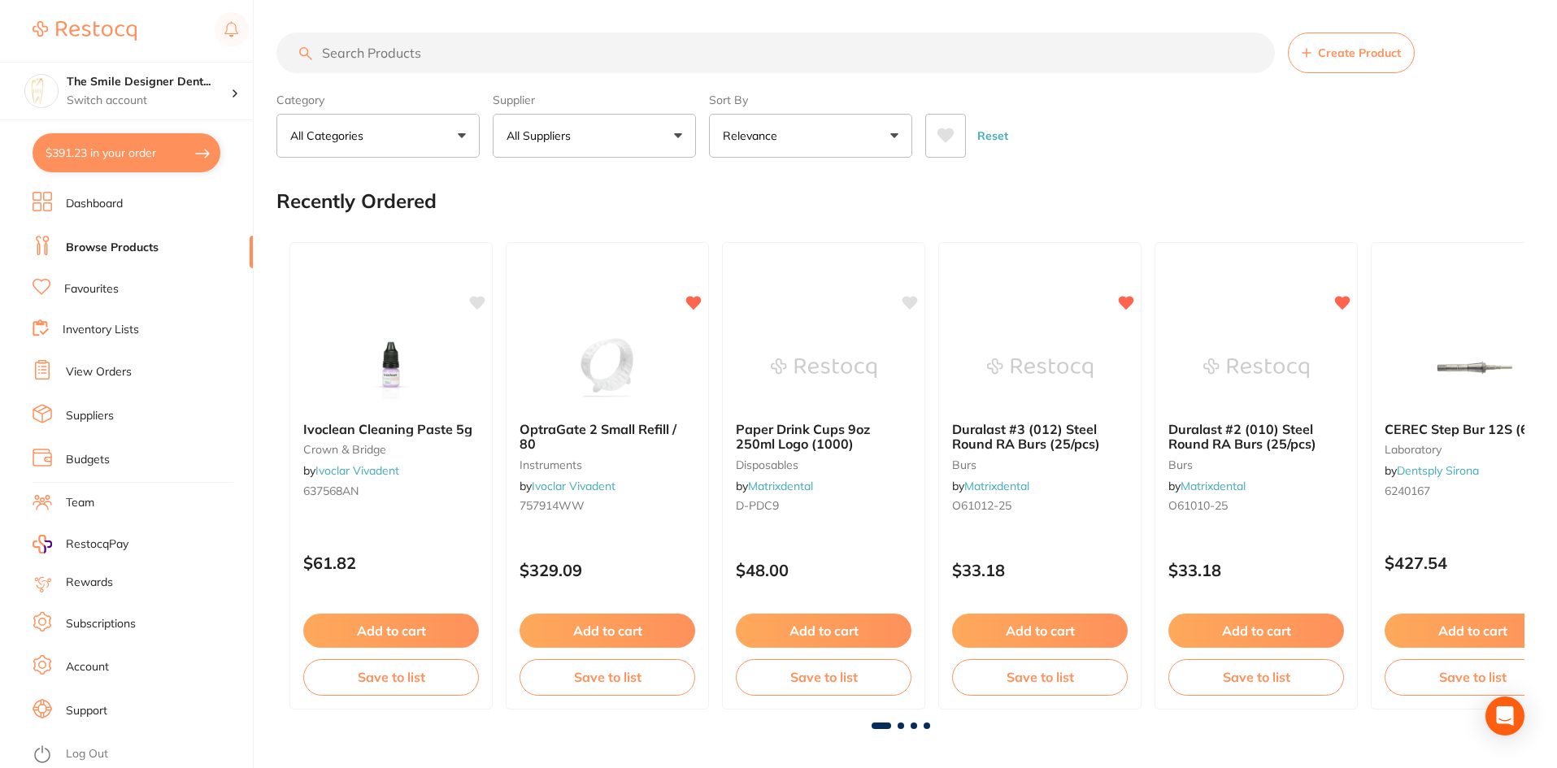
click at [415, 57] on input "search" at bounding box center [775, 53] width 998 height 41
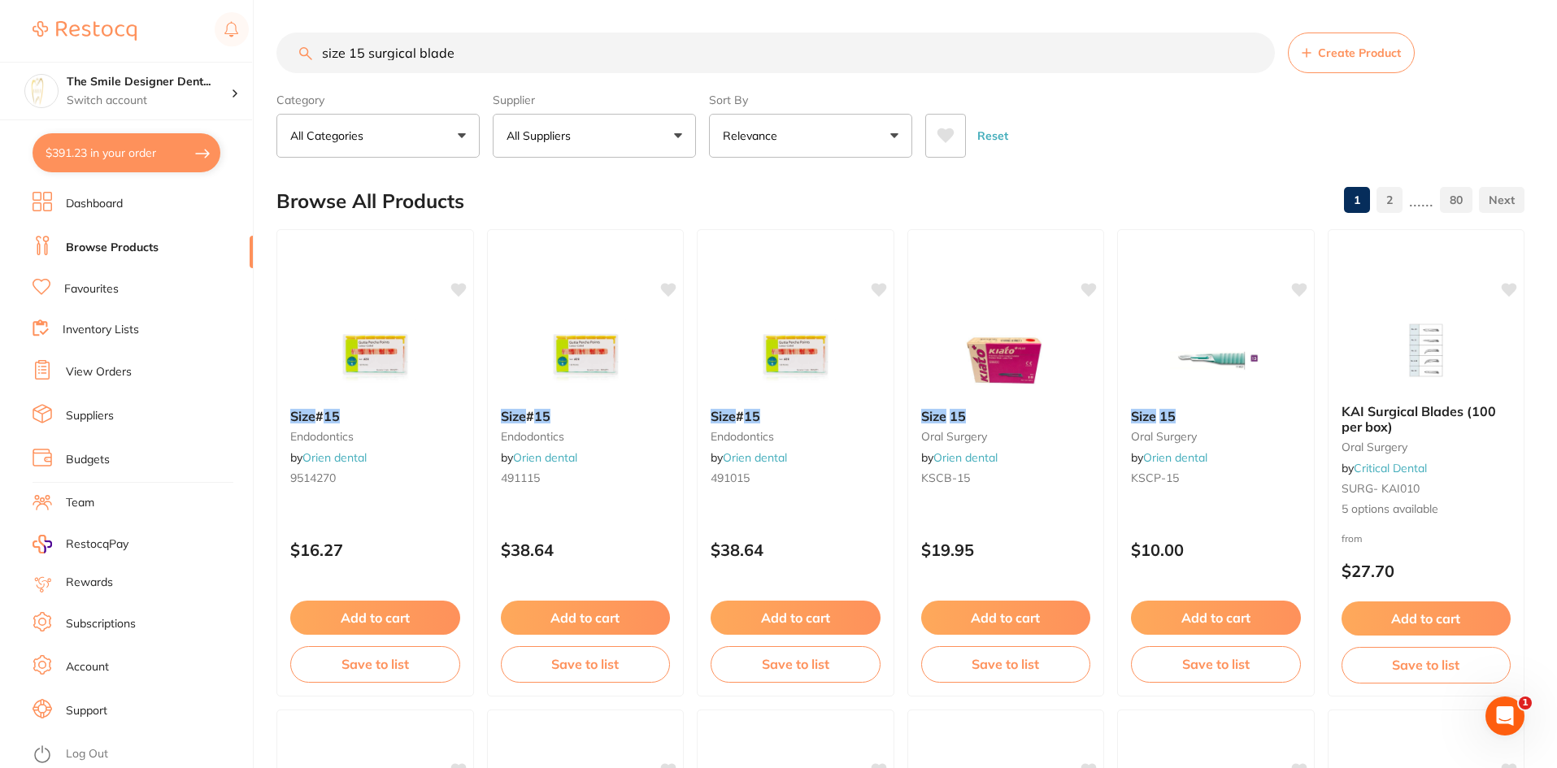
type input "size 15 surgical blade"
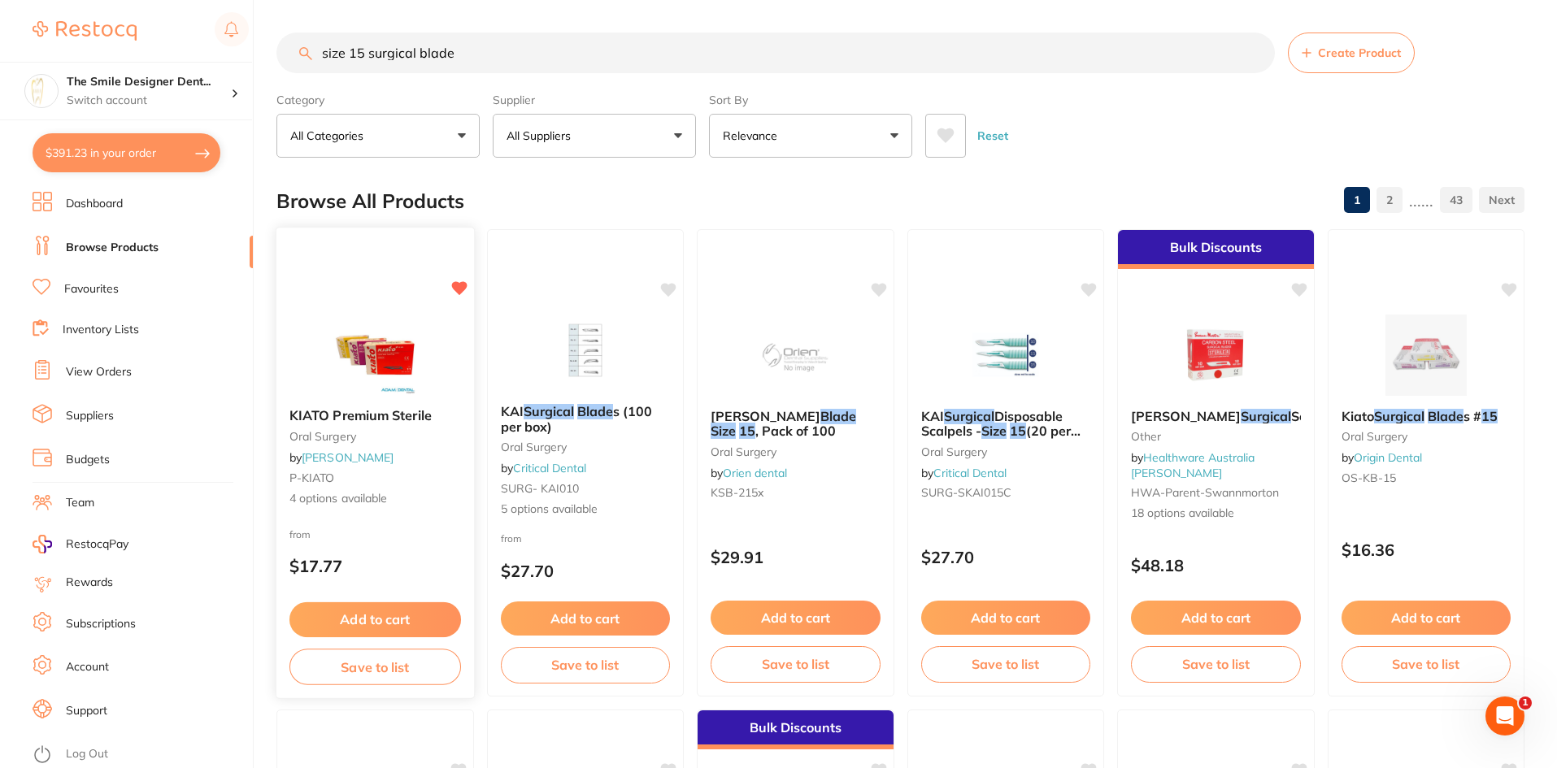
click at [361, 336] on img at bounding box center [375, 354] width 107 height 82
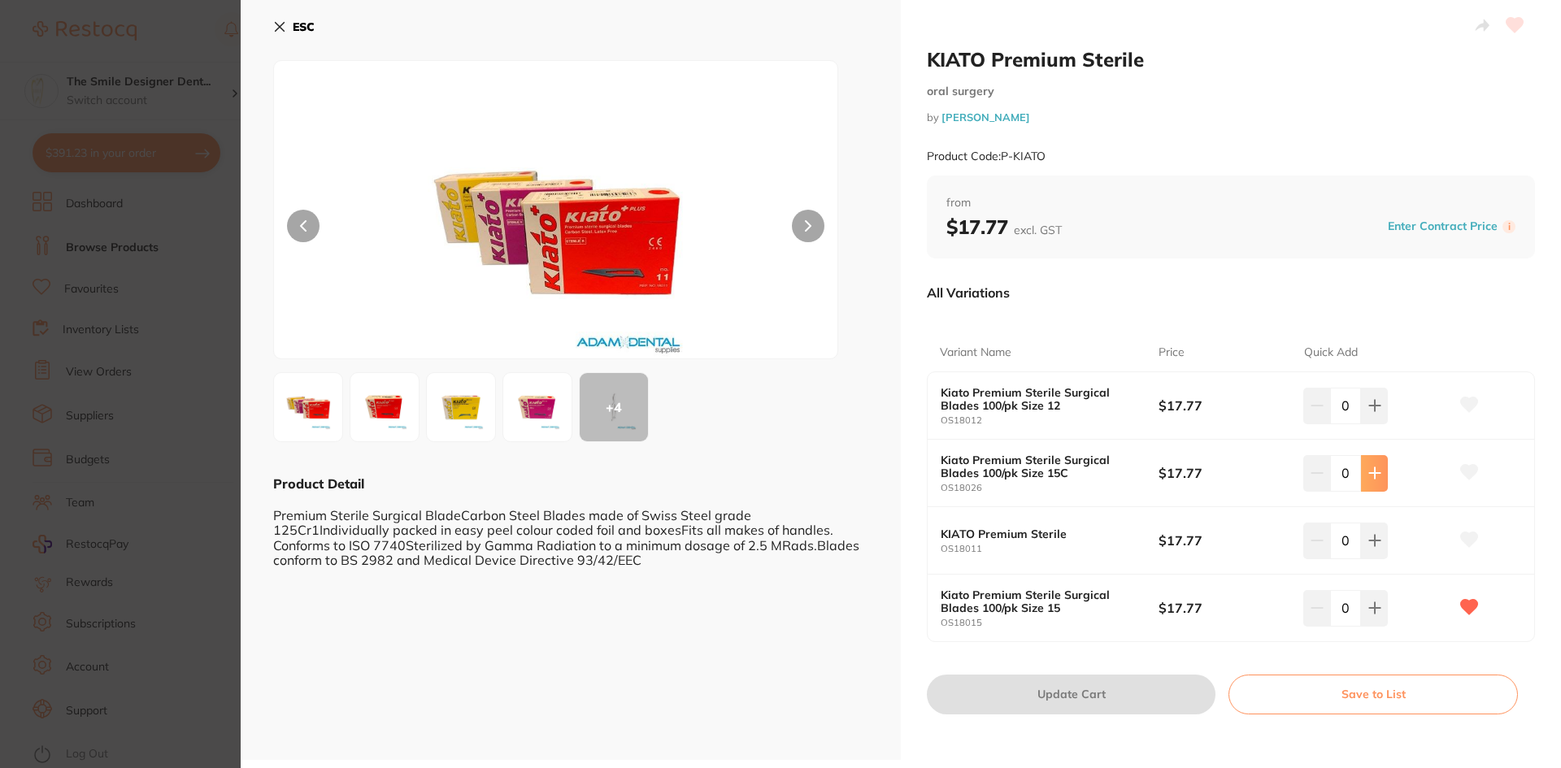
click at [1369, 474] on icon at bounding box center [1374, 473] width 11 height 11
type input "1"
click at [1068, 701] on button "Update Cart" at bounding box center [1071, 694] width 289 height 39
checkbox input "false"
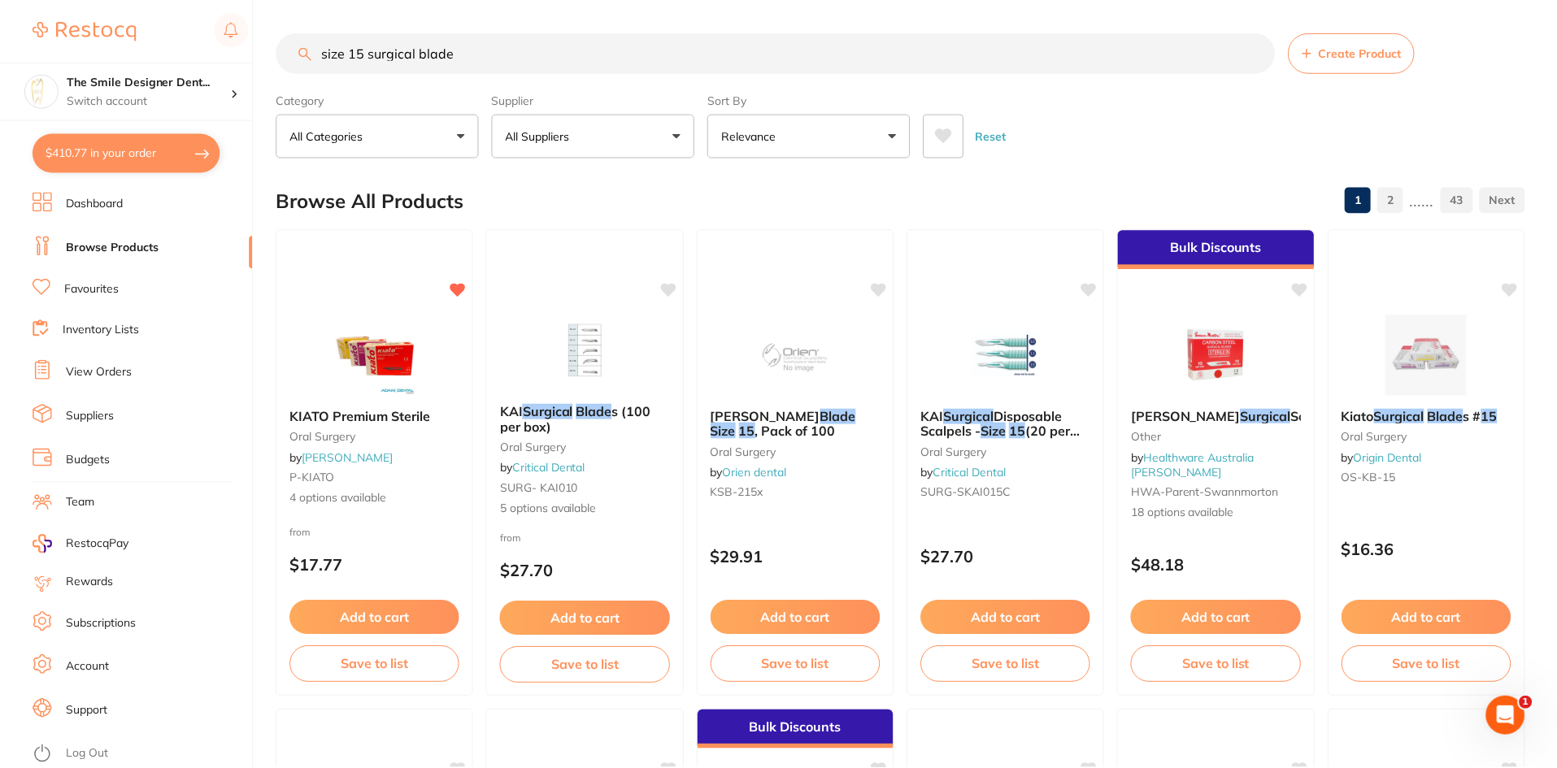
scroll to position [1382, 0]
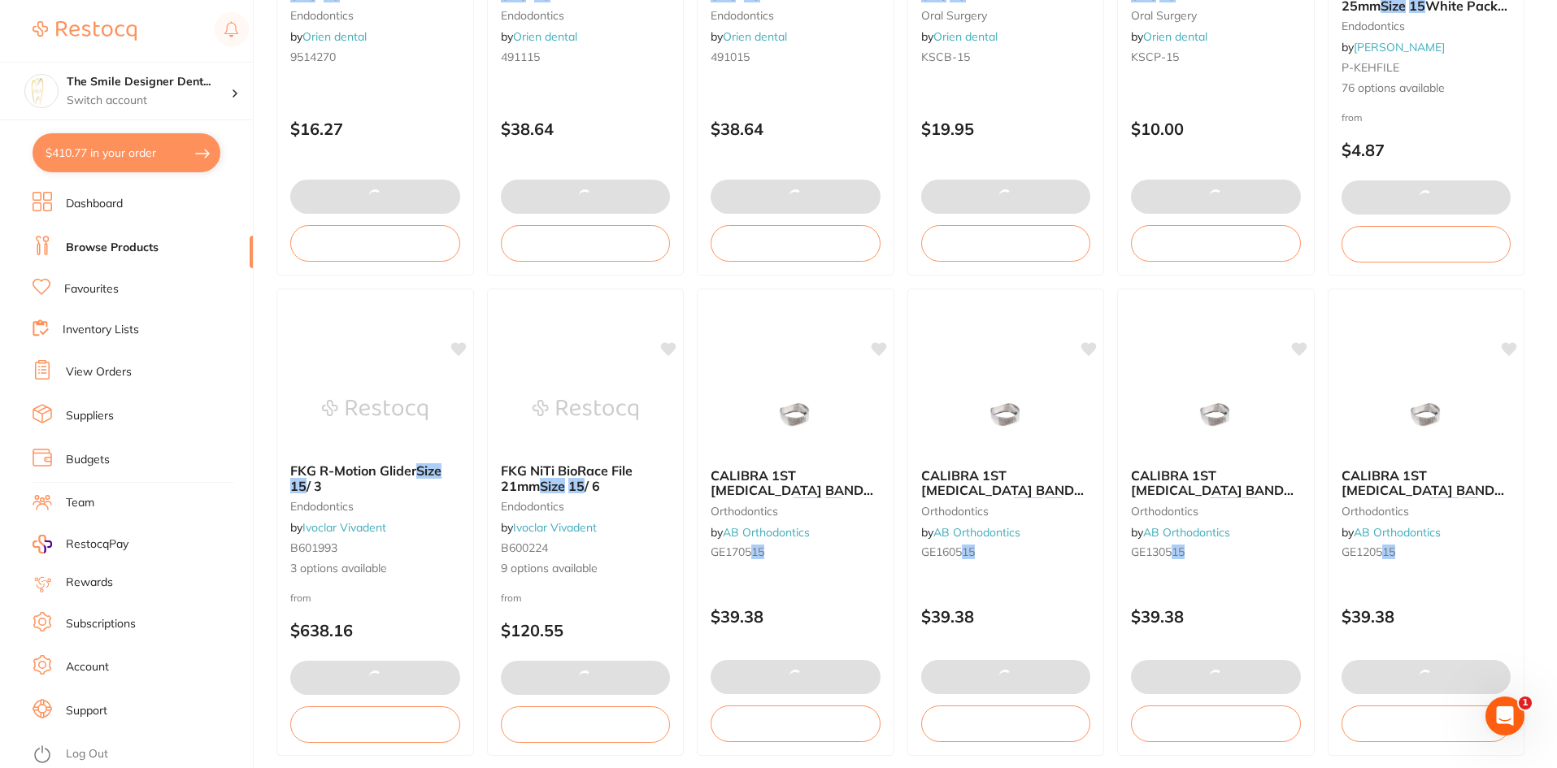
click at [133, 163] on button "$410.77 in your order" at bounding box center [127, 152] width 188 height 39
checkbox input "true"
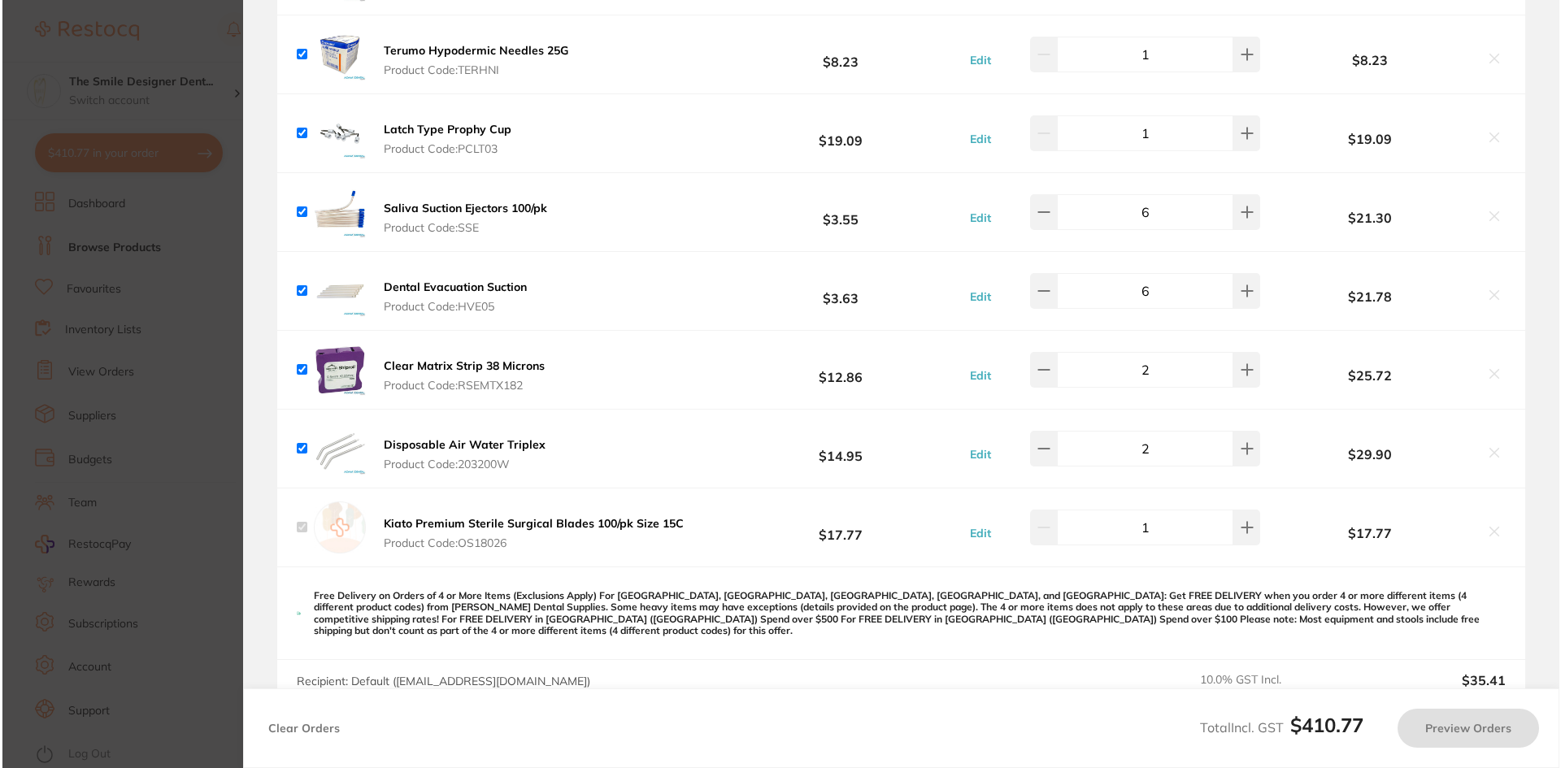
scroll to position [0, 0]
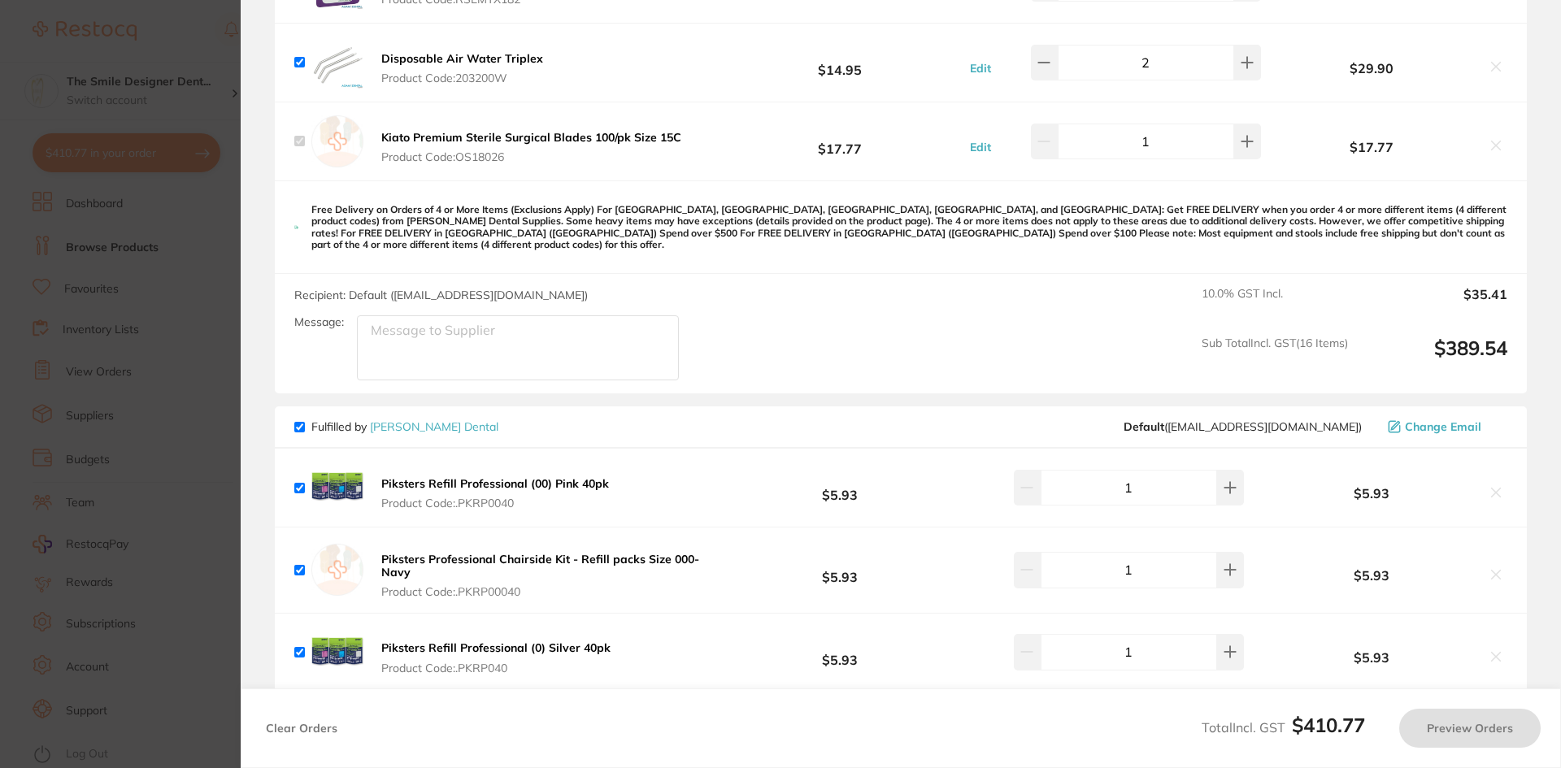
checkbox input "true"
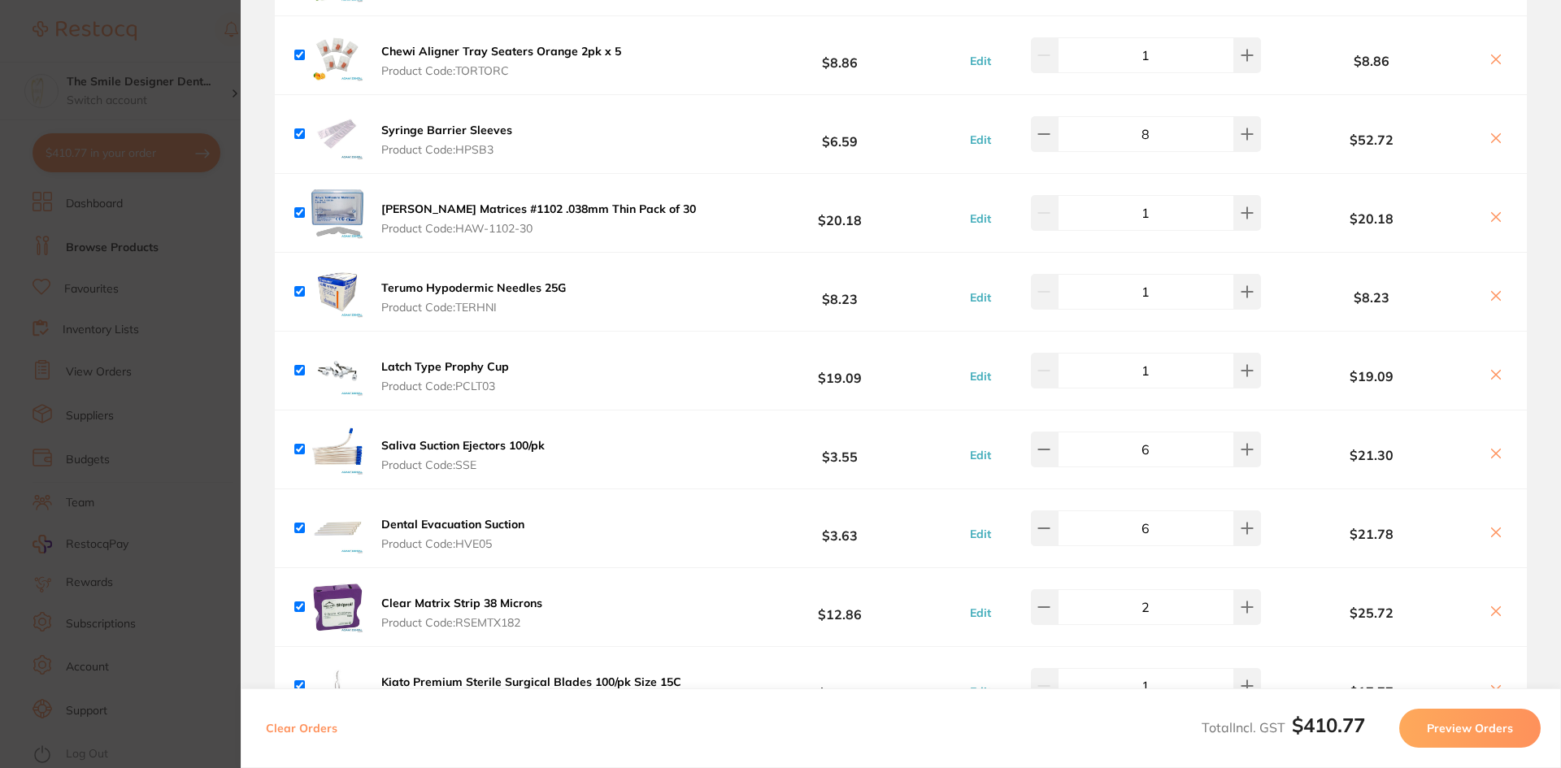
scroll to position [413, 0]
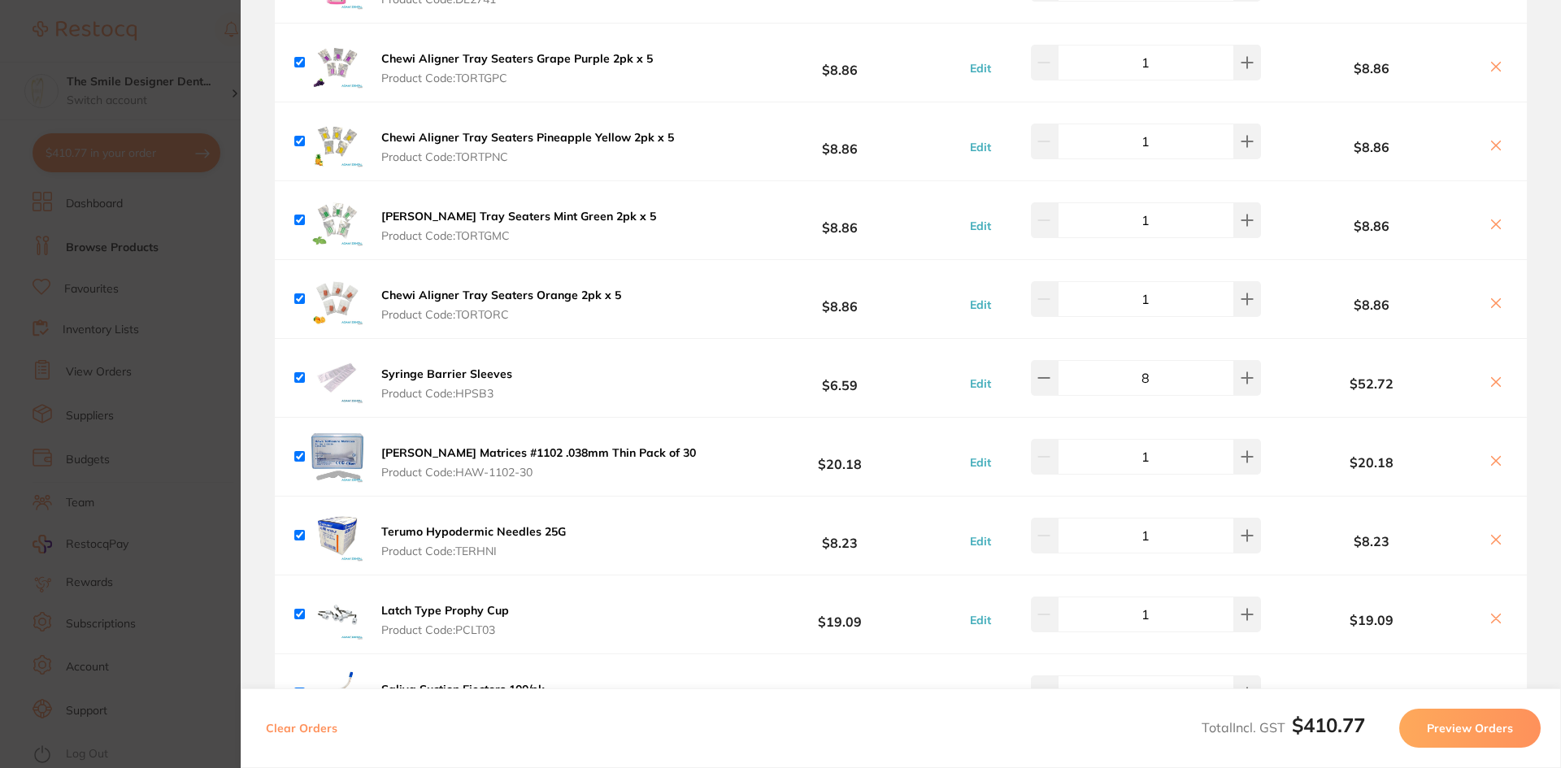
click at [481, 295] on b "Chewi Aligner Tray Seaters Orange 2pk x 5" at bounding box center [501, 295] width 240 height 15
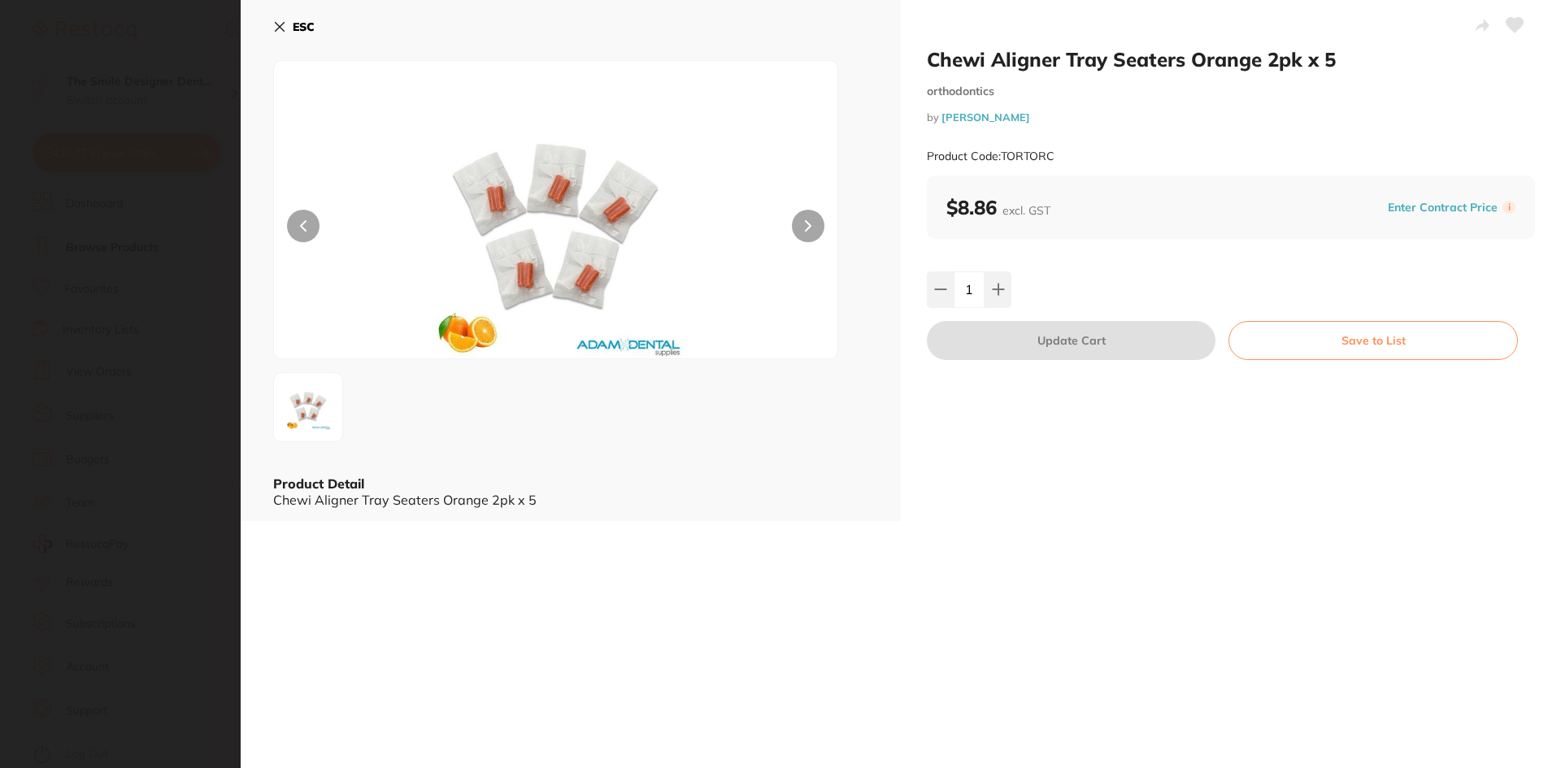
scroll to position [0, 0]
click at [813, 225] on button at bounding box center [808, 226] width 33 height 33
click at [218, 434] on section "Chewi Aligner Tray Seaters Orange 2pk x 5 orthodontics by [PERSON_NAME] Product…" at bounding box center [780, 384] width 1561 height 768
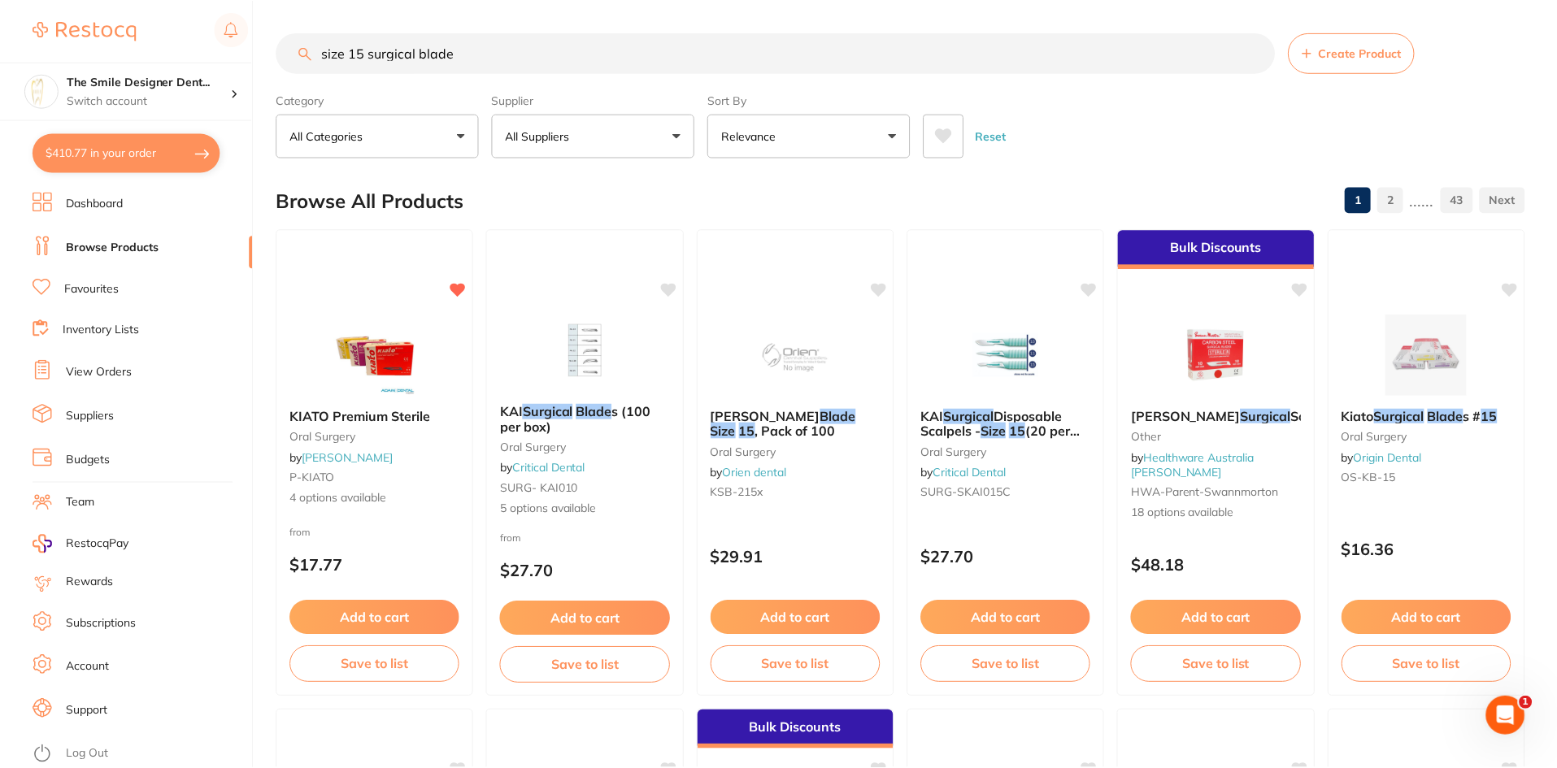
scroll to position [1382, 0]
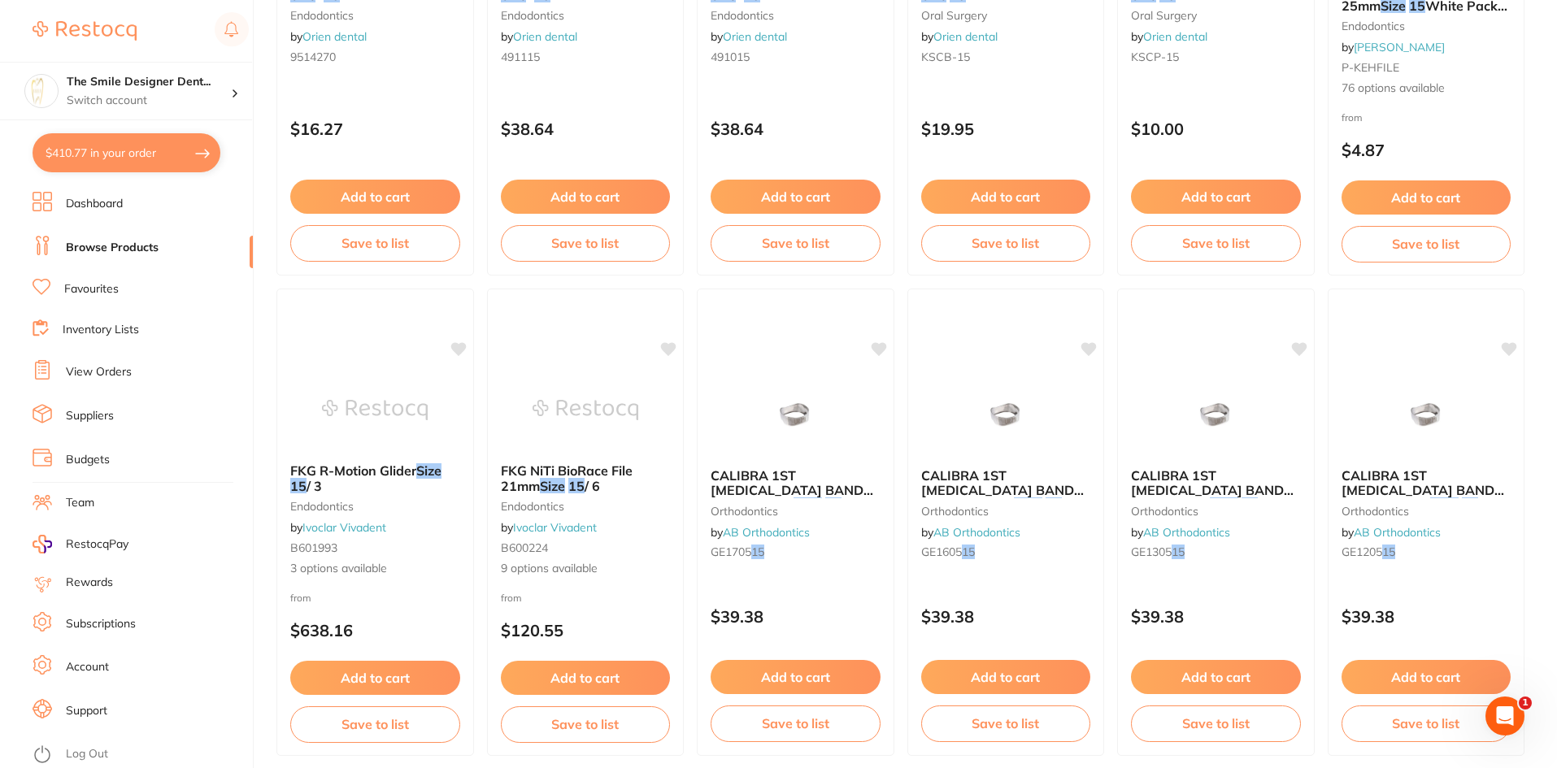
click at [94, 199] on link "Dashboard" at bounding box center [94, 204] width 57 height 16
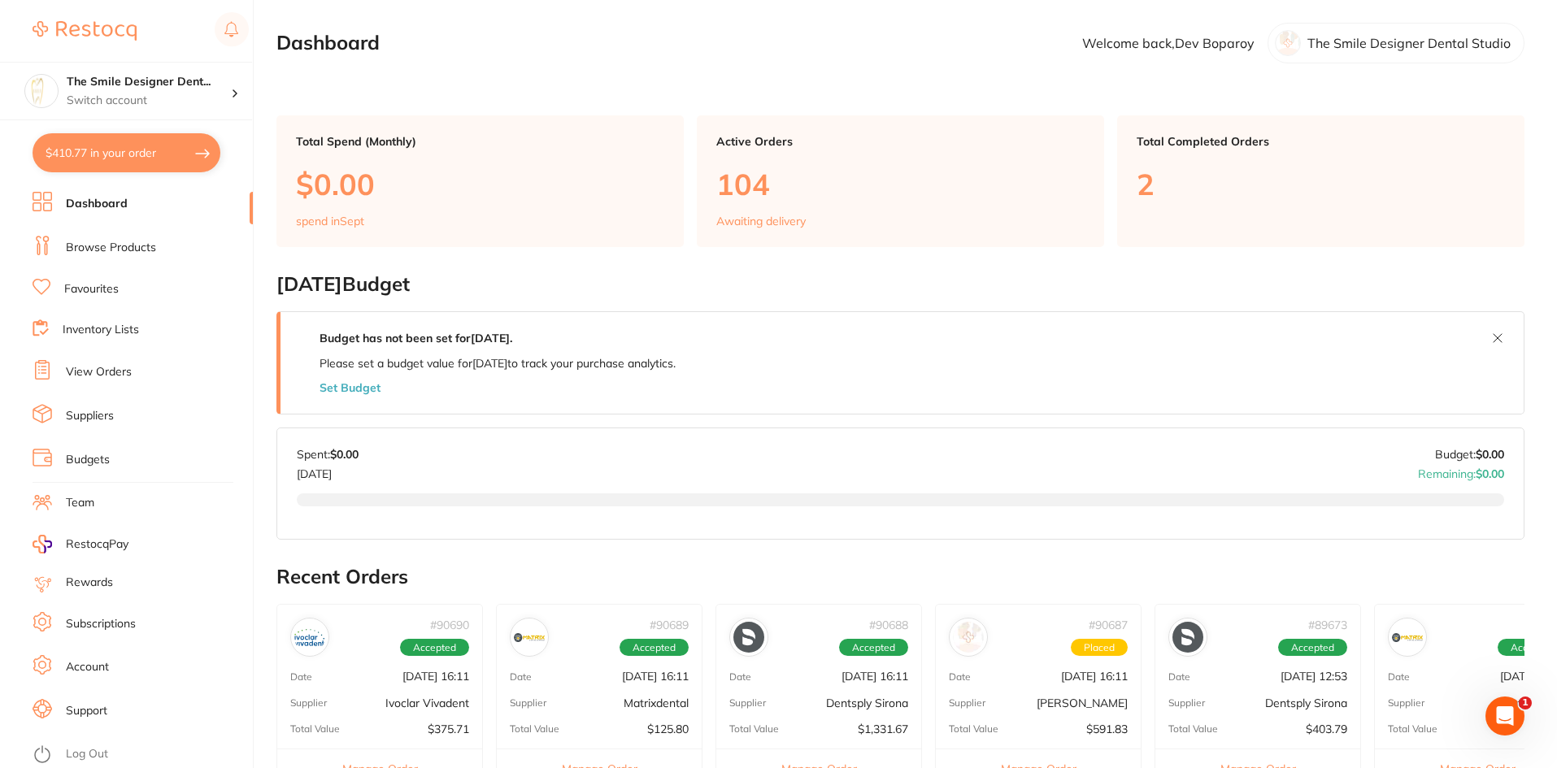
click at [158, 251] on li "Browse Products" at bounding box center [143, 248] width 220 height 24
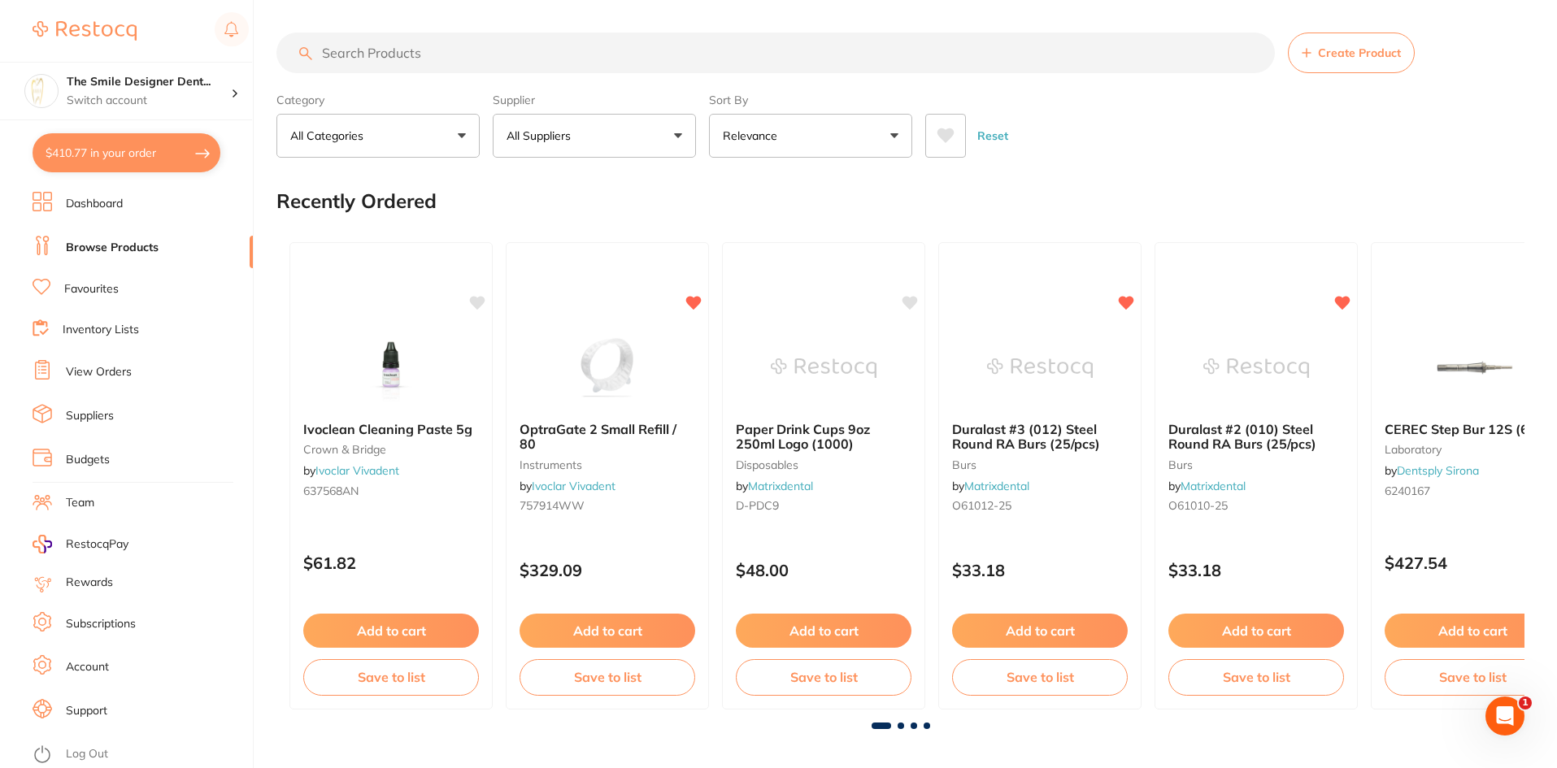
click at [482, 52] on input "search" at bounding box center [775, 53] width 998 height 41
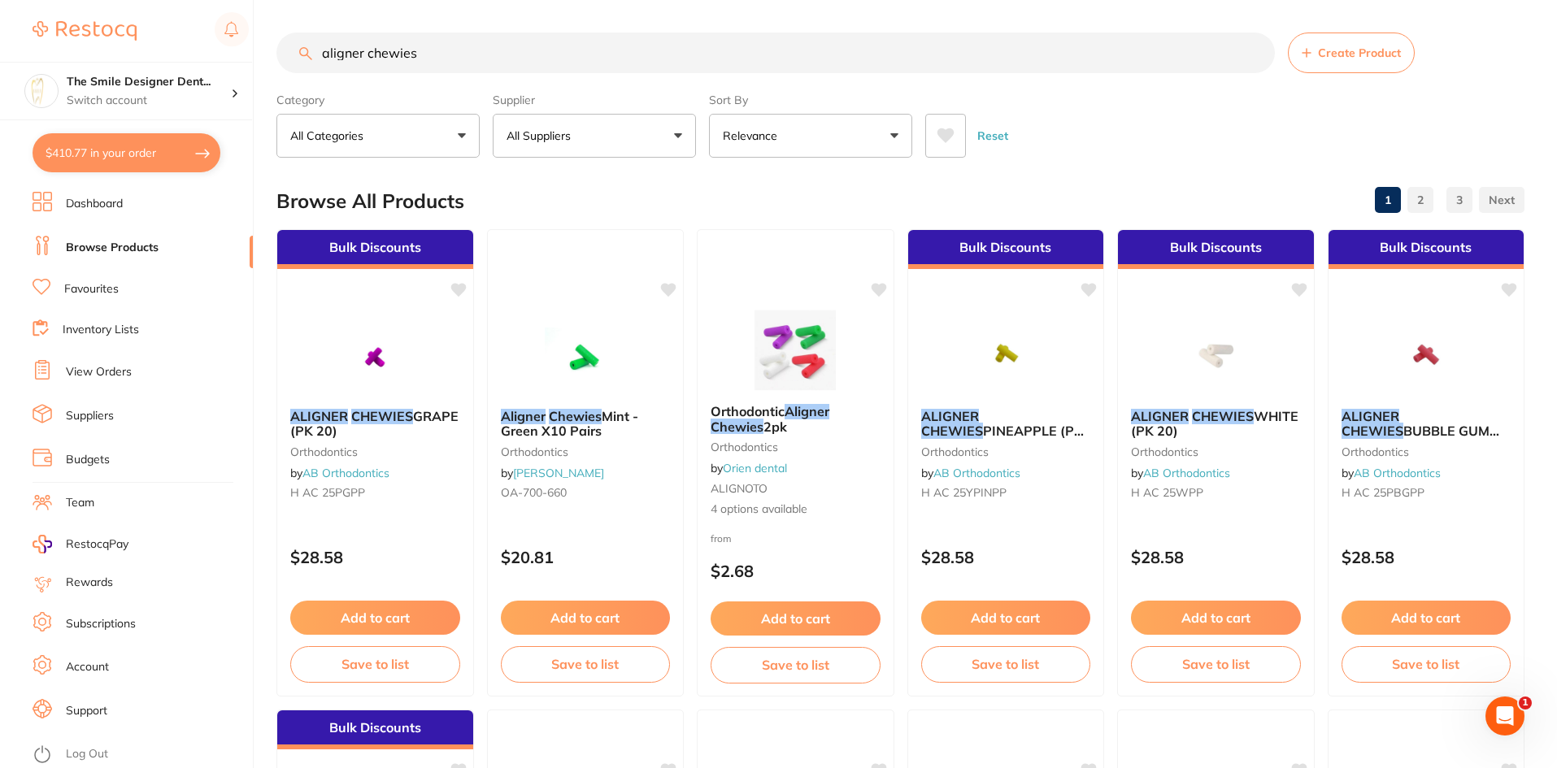
click at [95, 155] on button "$410.77 in your order" at bounding box center [127, 152] width 188 height 39
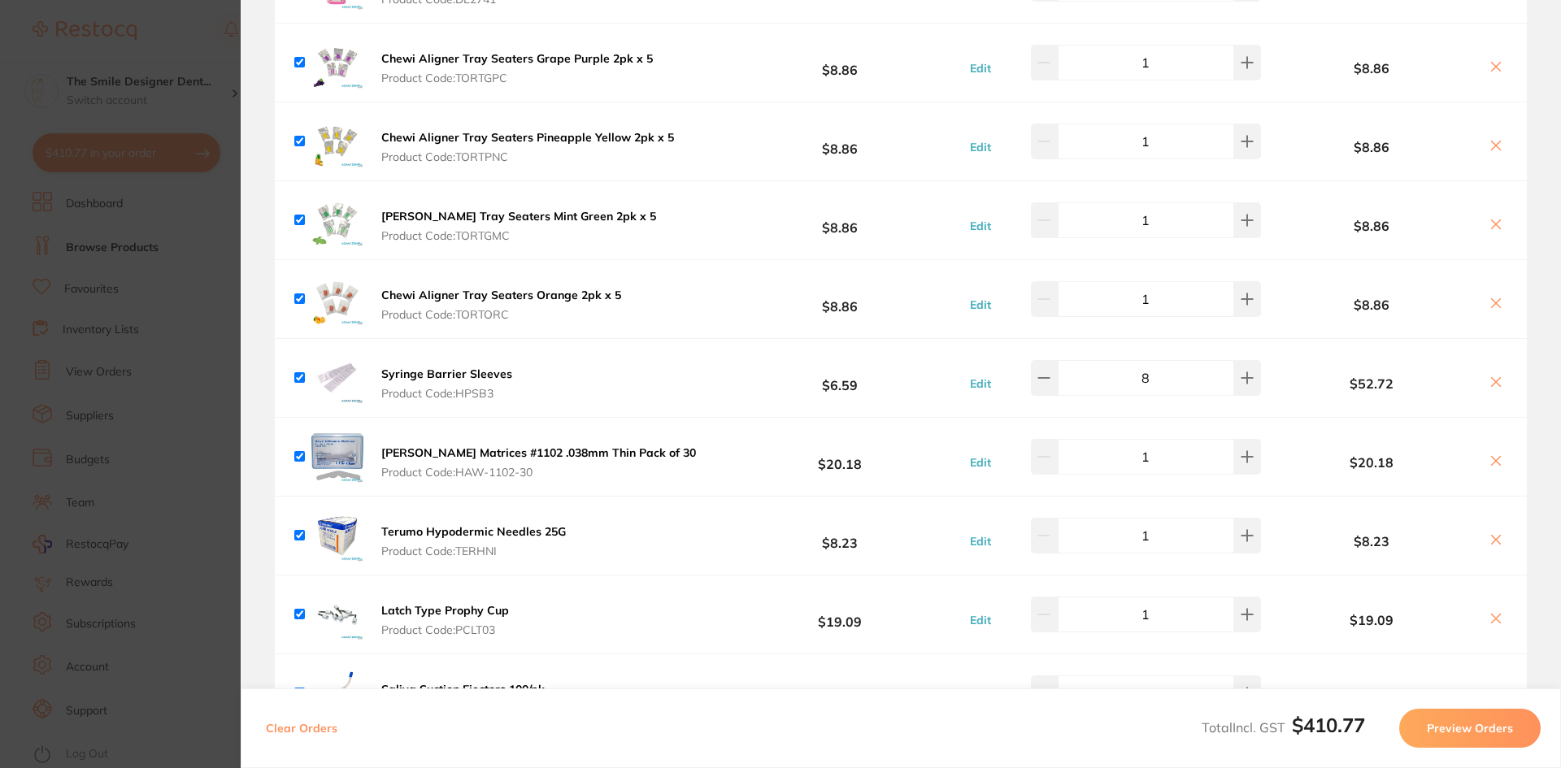
click at [176, 303] on section "Update RRP Set your pre negotiated price for this item. Item Agreed RRP (excl. …" at bounding box center [780, 384] width 1561 height 768
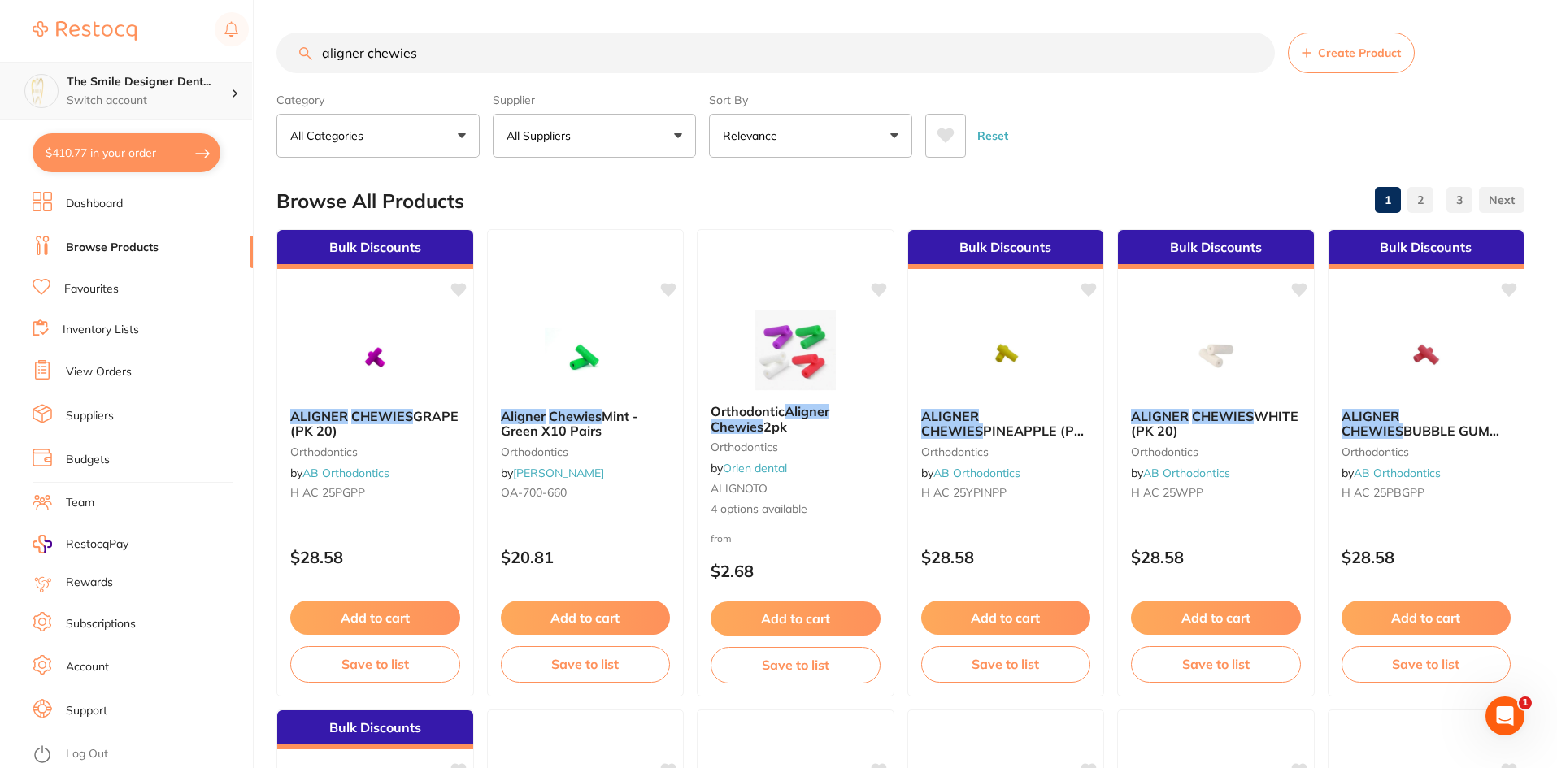
drag, startPoint x: 594, startPoint y: 62, endPoint x: 219, endPoint y: 90, distance: 376.7
click at [219, 90] on div "$410.77 The Smile Designer Dent... Switch account The Smile Designer Dental Stu…" at bounding box center [778, 384] width 1557 height 768
type input "aligner removal tool"
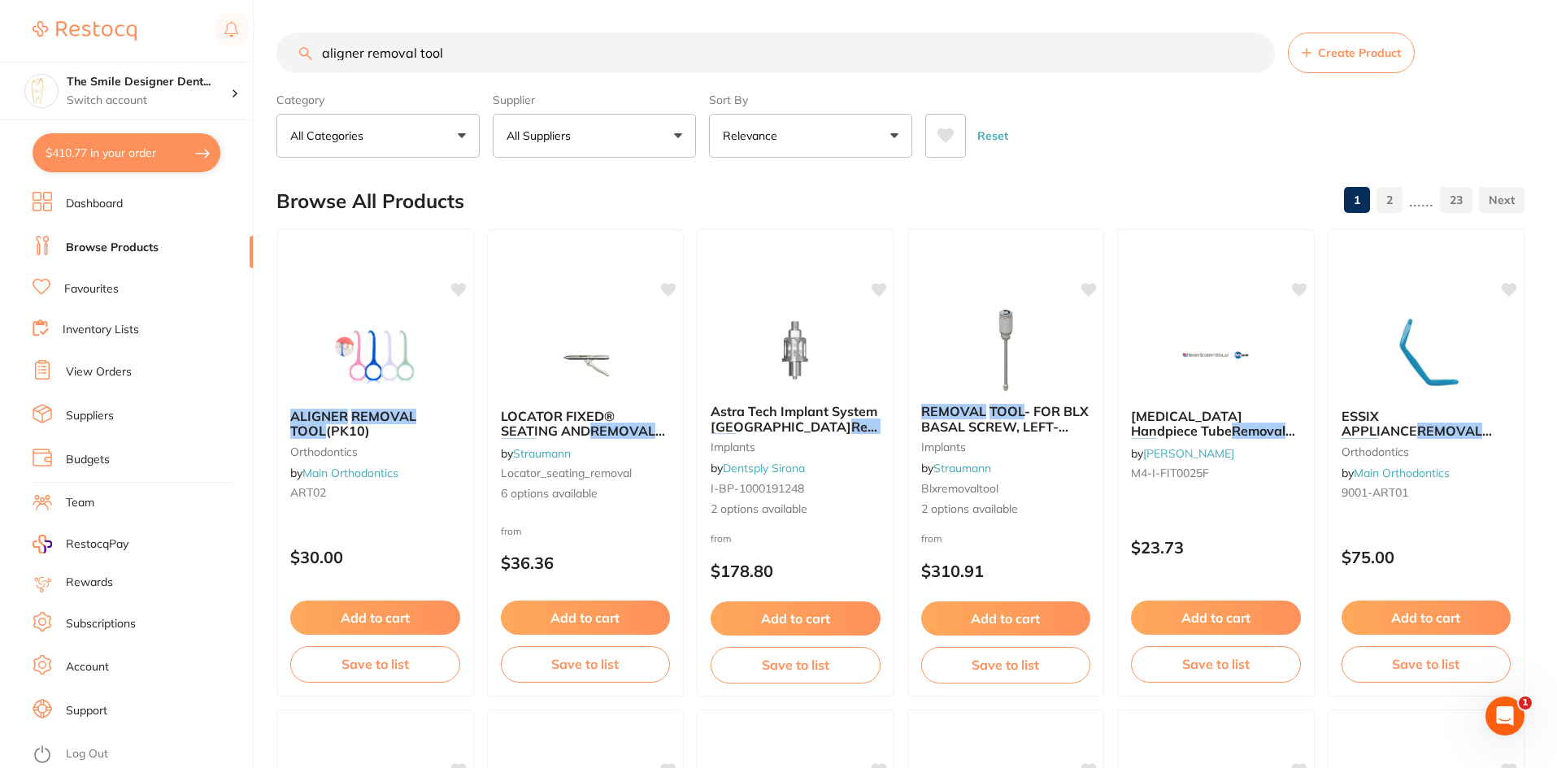
click at [95, 147] on button "$410.77 in your order" at bounding box center [127, 152] width 188 height 39
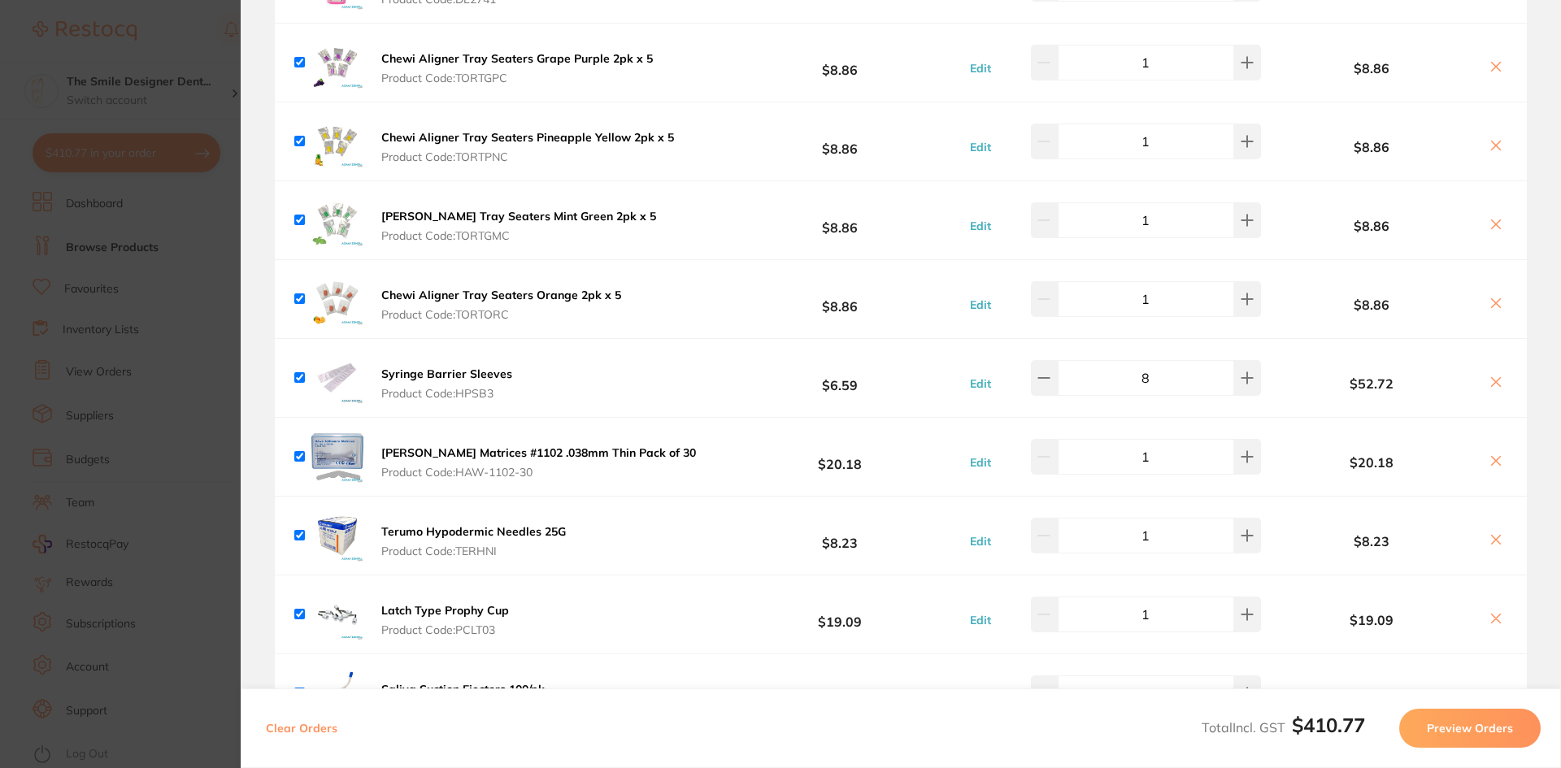
click at [482, 297] on b "Chewi Aligner Tray Seaters Orange 2pk x 5" at bounding box center [501, 295] width 240 height 15
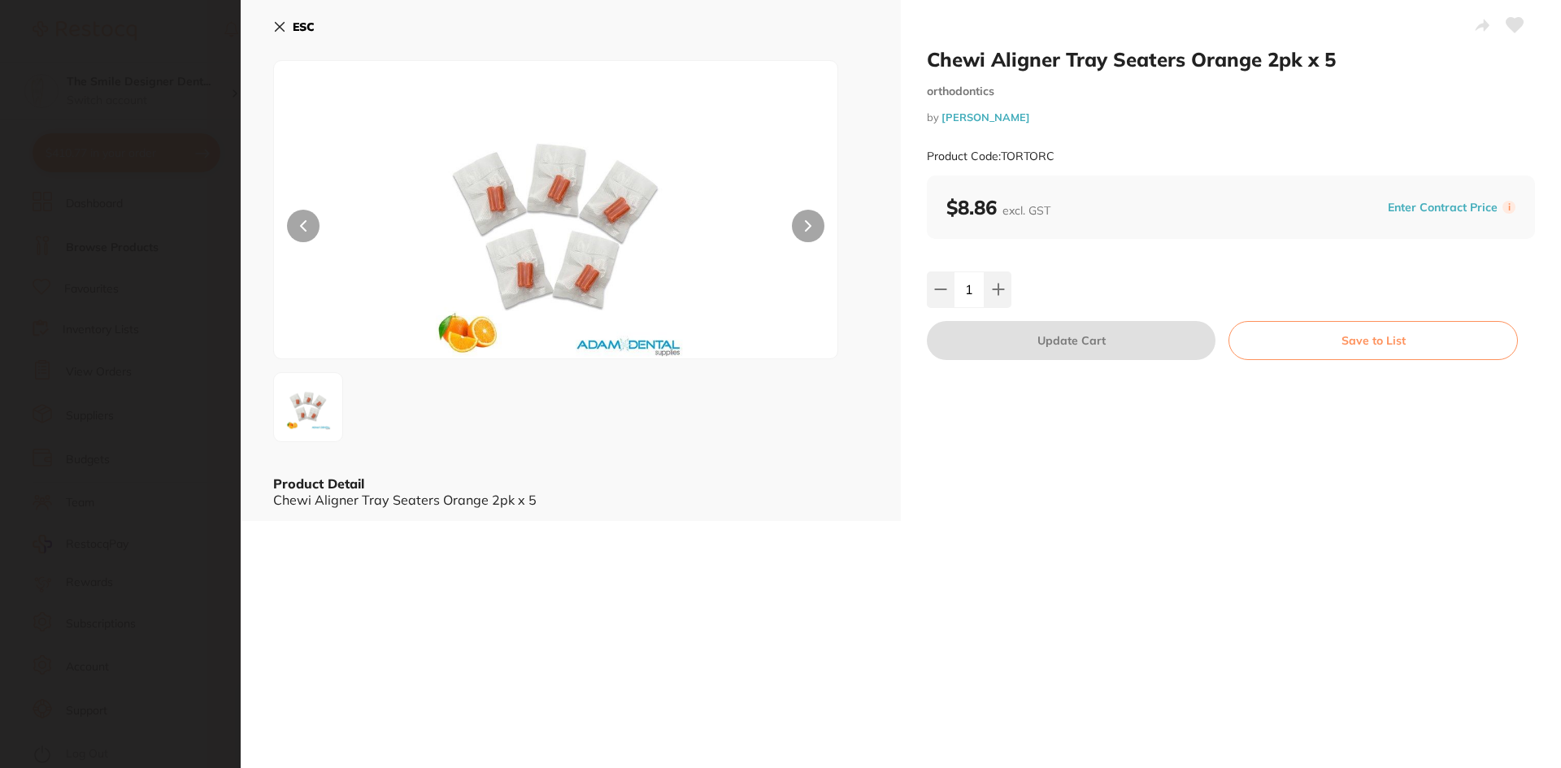
click at [189, 200] on section "Chewi Aligner Tray Seaters Orange 2pk x 5 orthodontics by [PERSON_NAME] Product…" at bounding box center [780, 384] width 1561 height 768
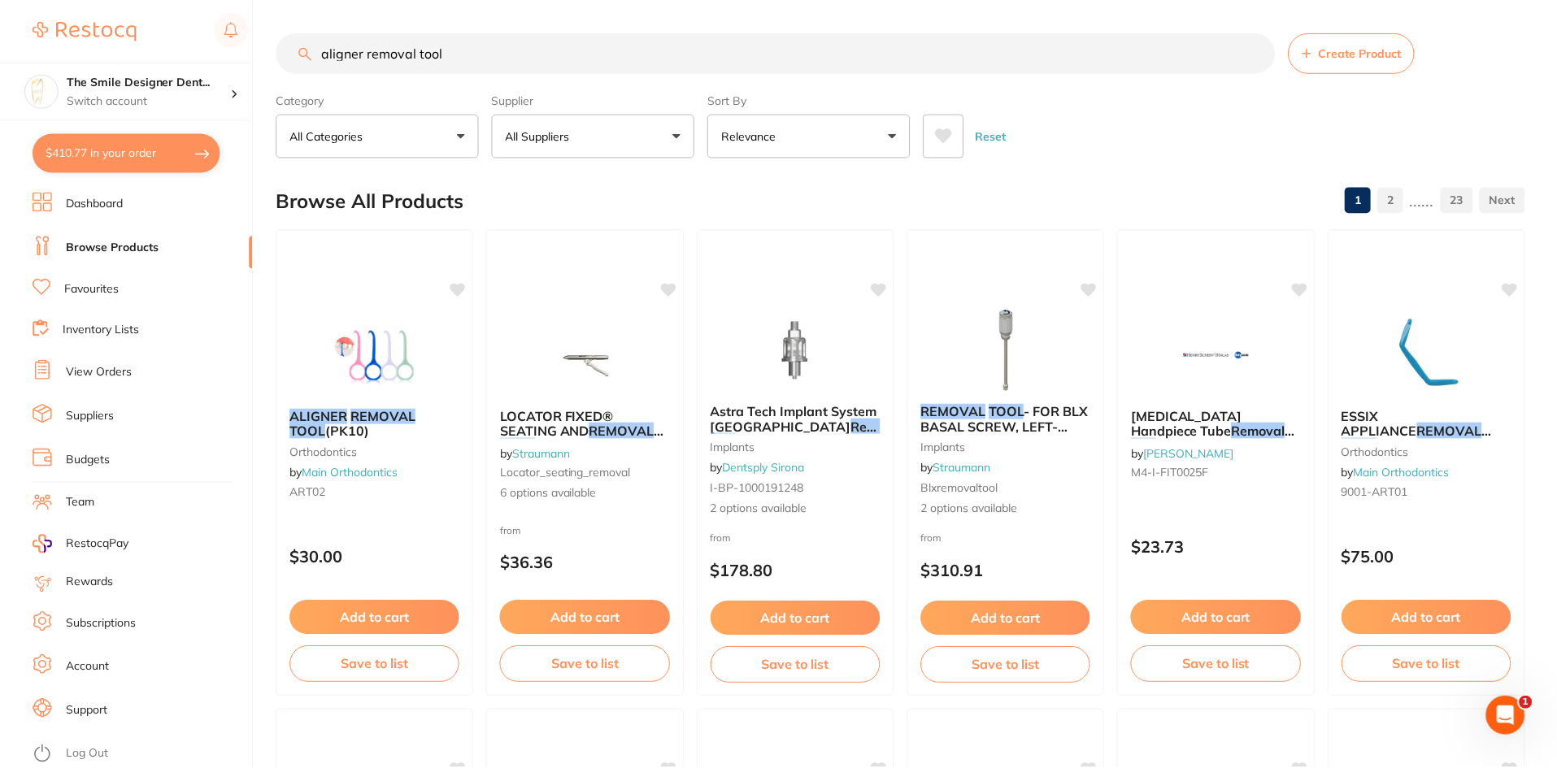
scroll to position [3, 0]
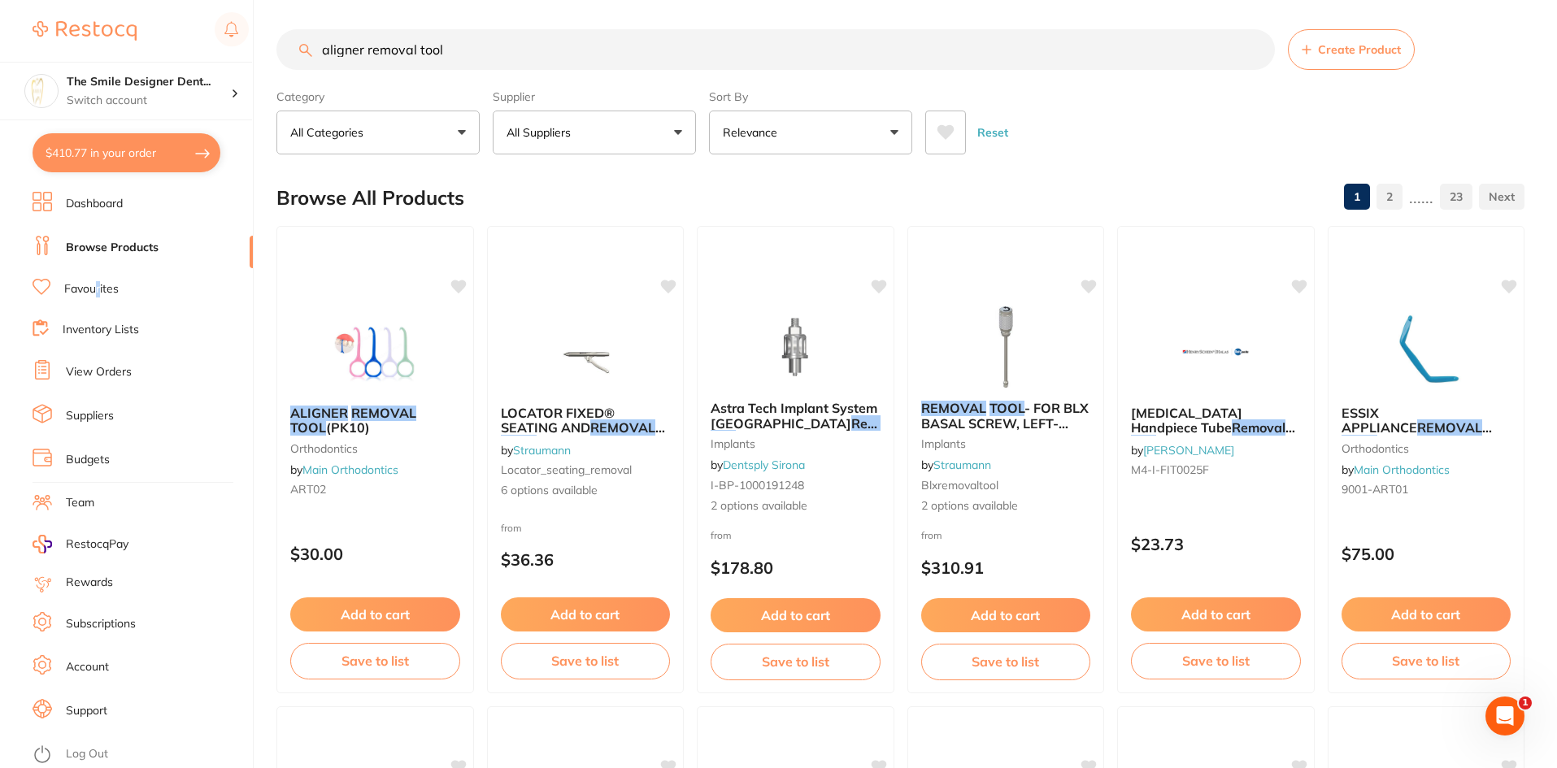
click at [98, 287] on link "Favourites" at bounding box center [91, 289] width 54 height 16
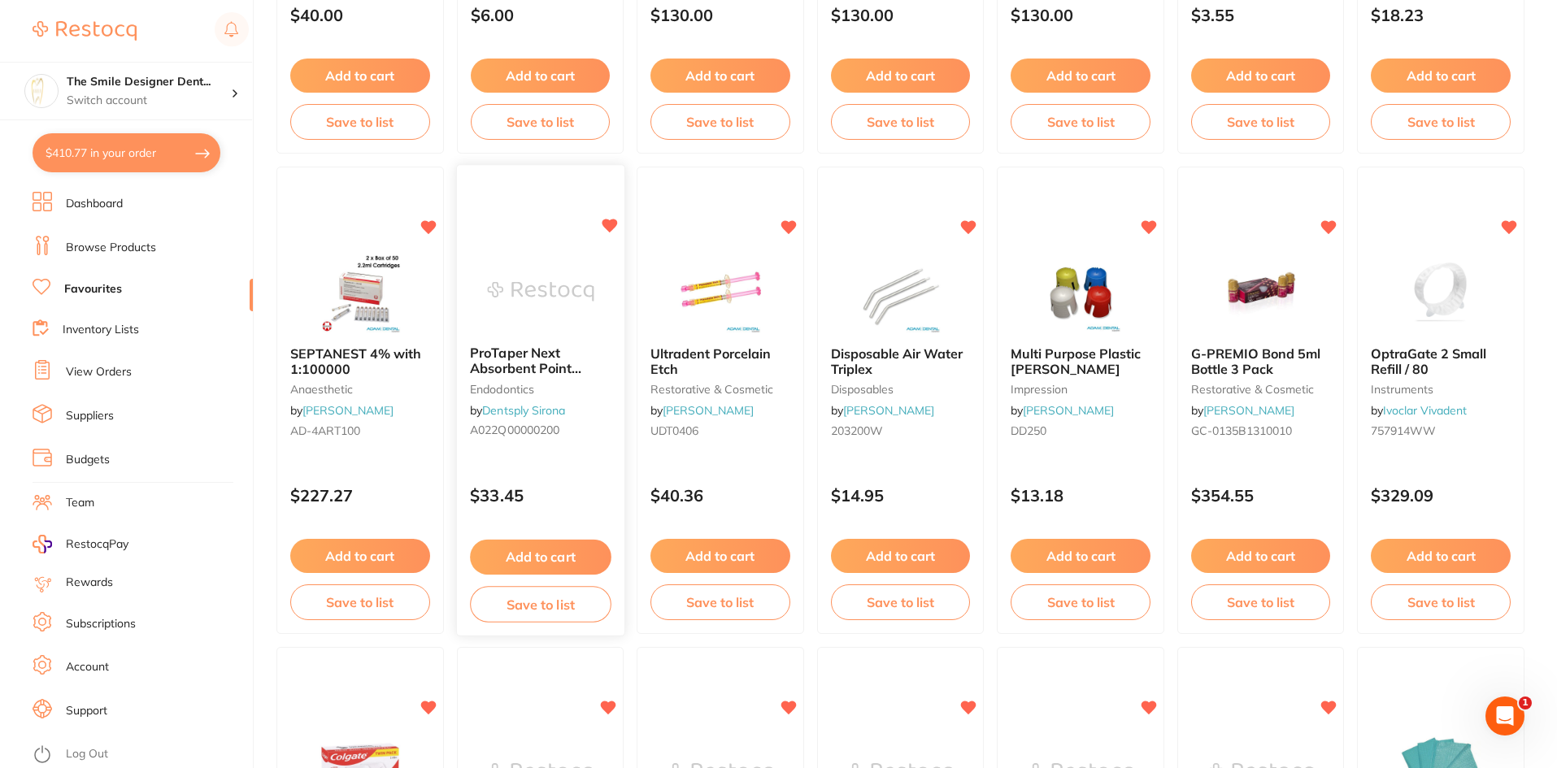
scroll to position [1057, 0]
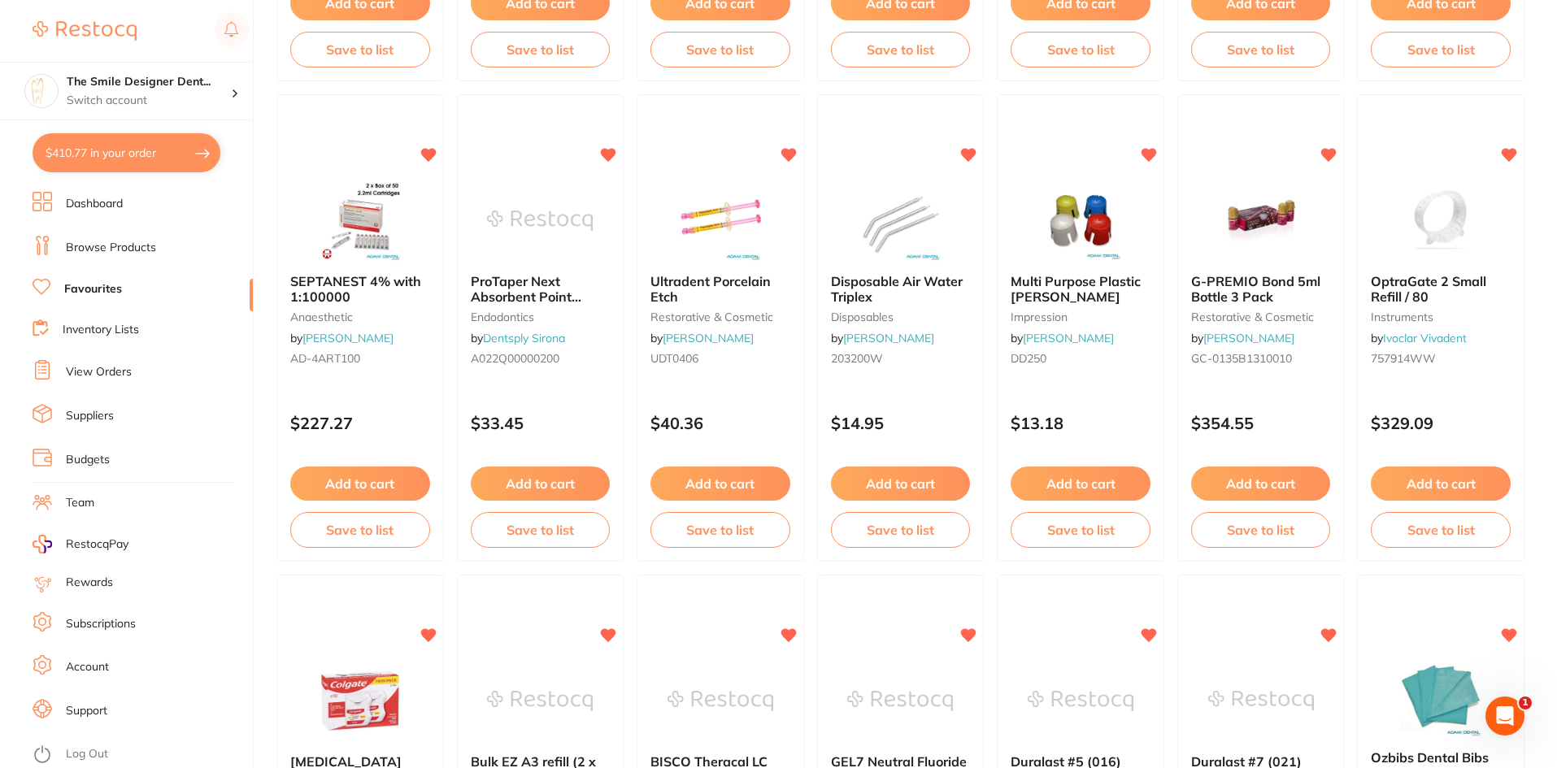
drag, startPoint x: 725, startPoint y: 232, endPoint x: 932, endPoint y: 437, distance: 290.9
click at [724, 233] on img at bounding box center [720, 220] width 106 height 81
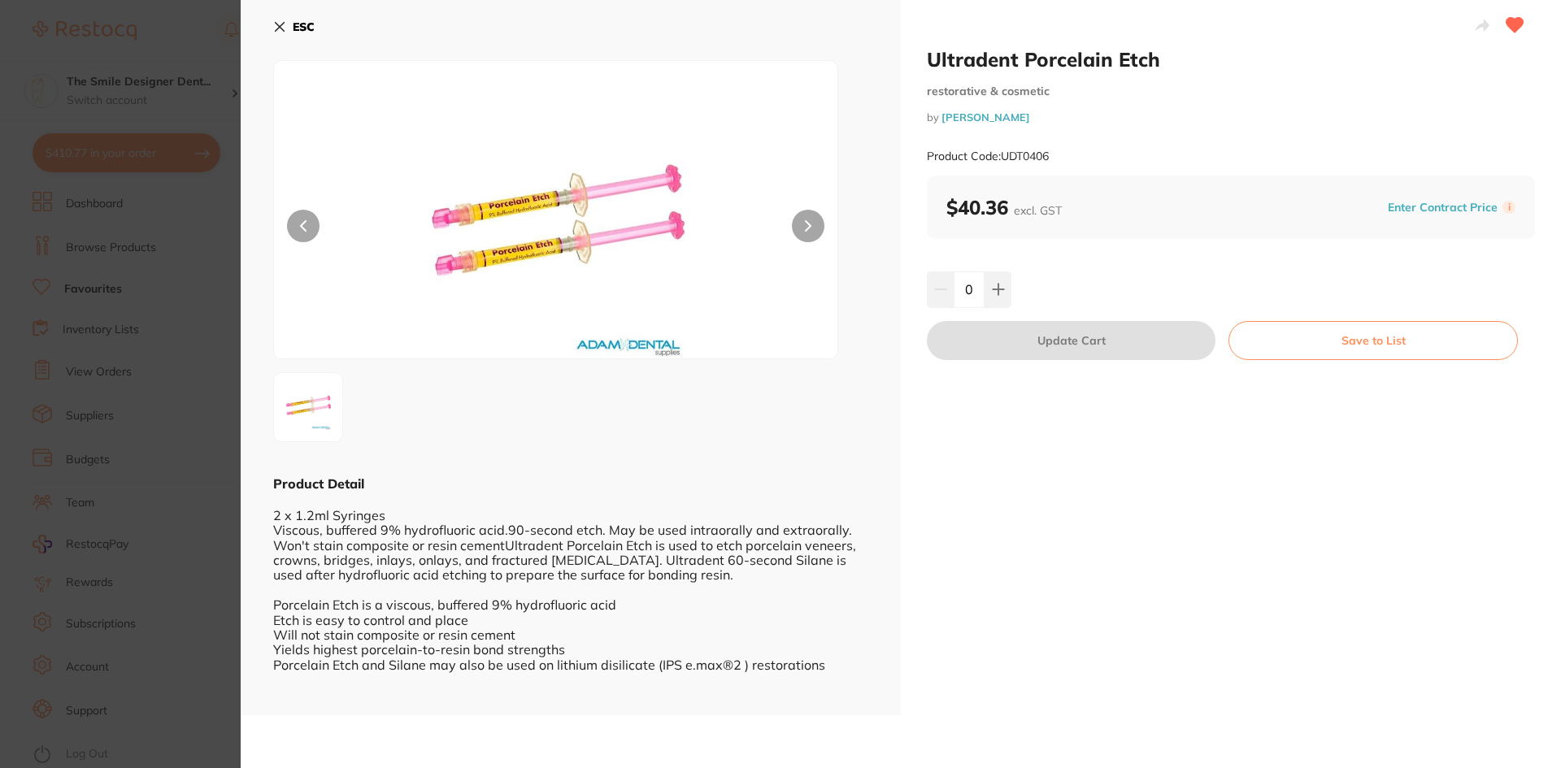
click at [152, 549] on section "Ultradent Porcelain Etch restorative & cosmetic by [PERSON_NAME] Product Code: …" at bounding box center [780, 384] width 1561 height 768
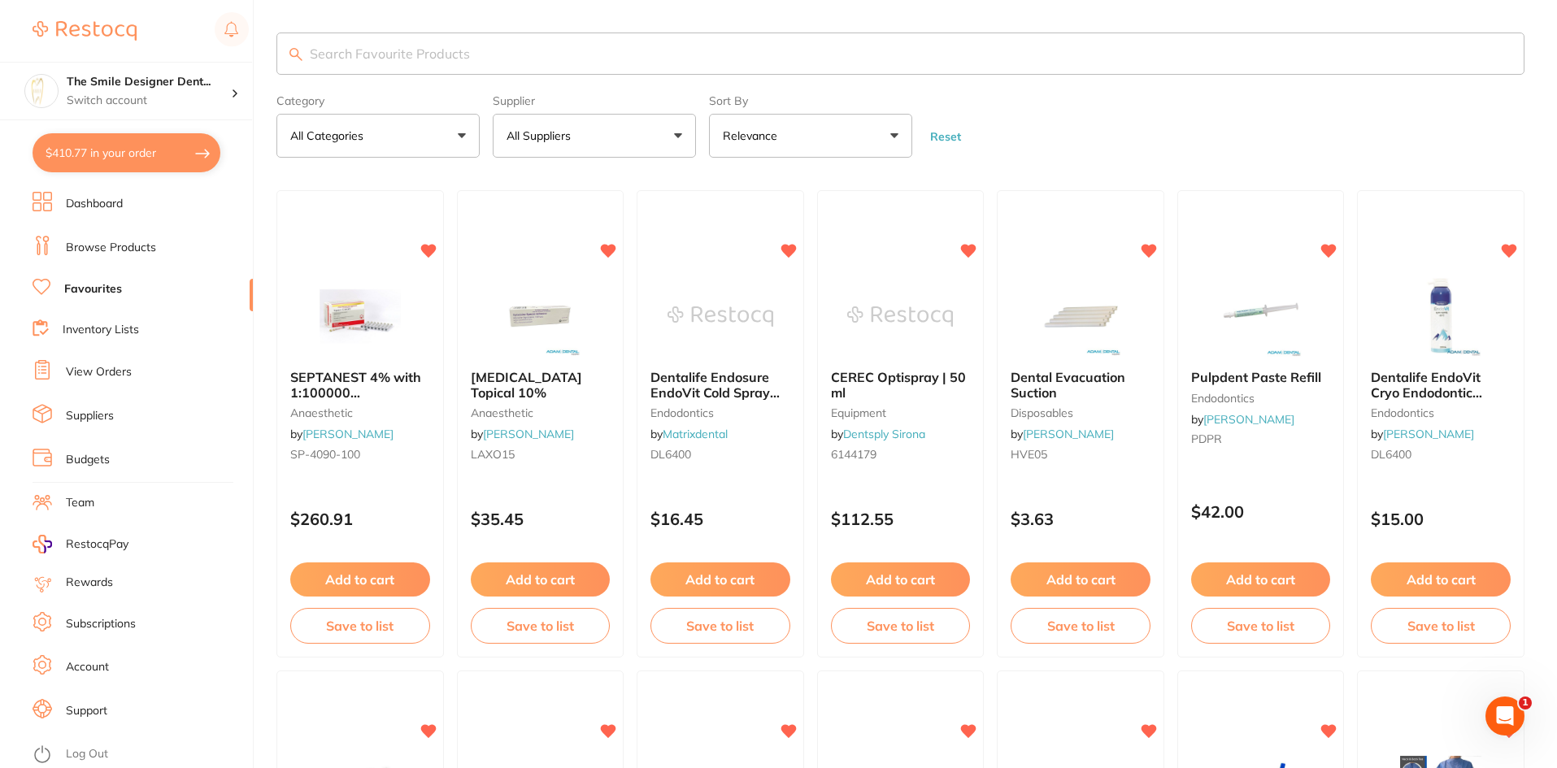
click at [402, 59] on input "search" at bounding box center [900, 54] width 1248 height 42
type input "hodgies"
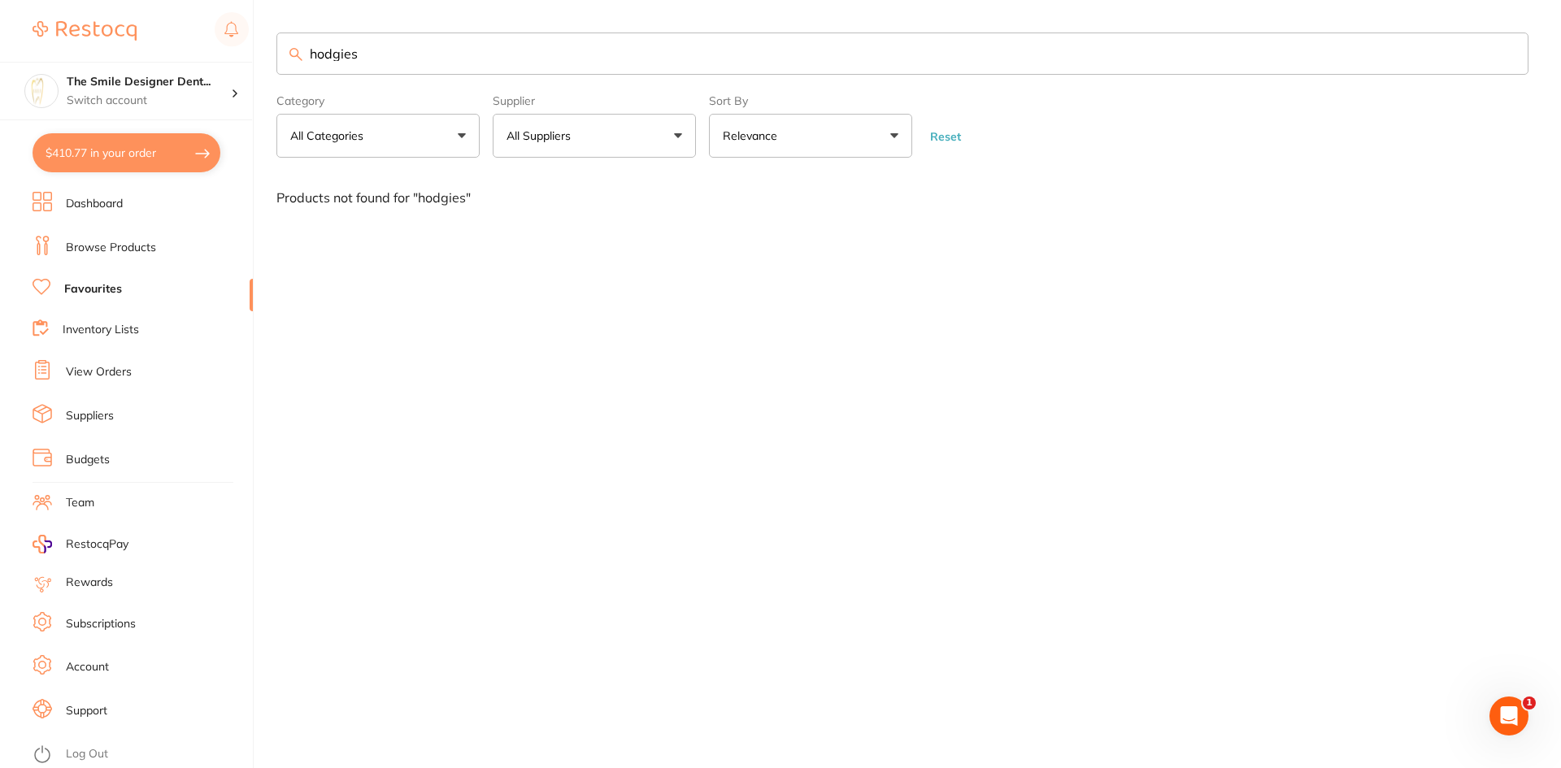
click at [125, 209] on li "Dashboard" at bounding box center [143, 204] width 220 height 24
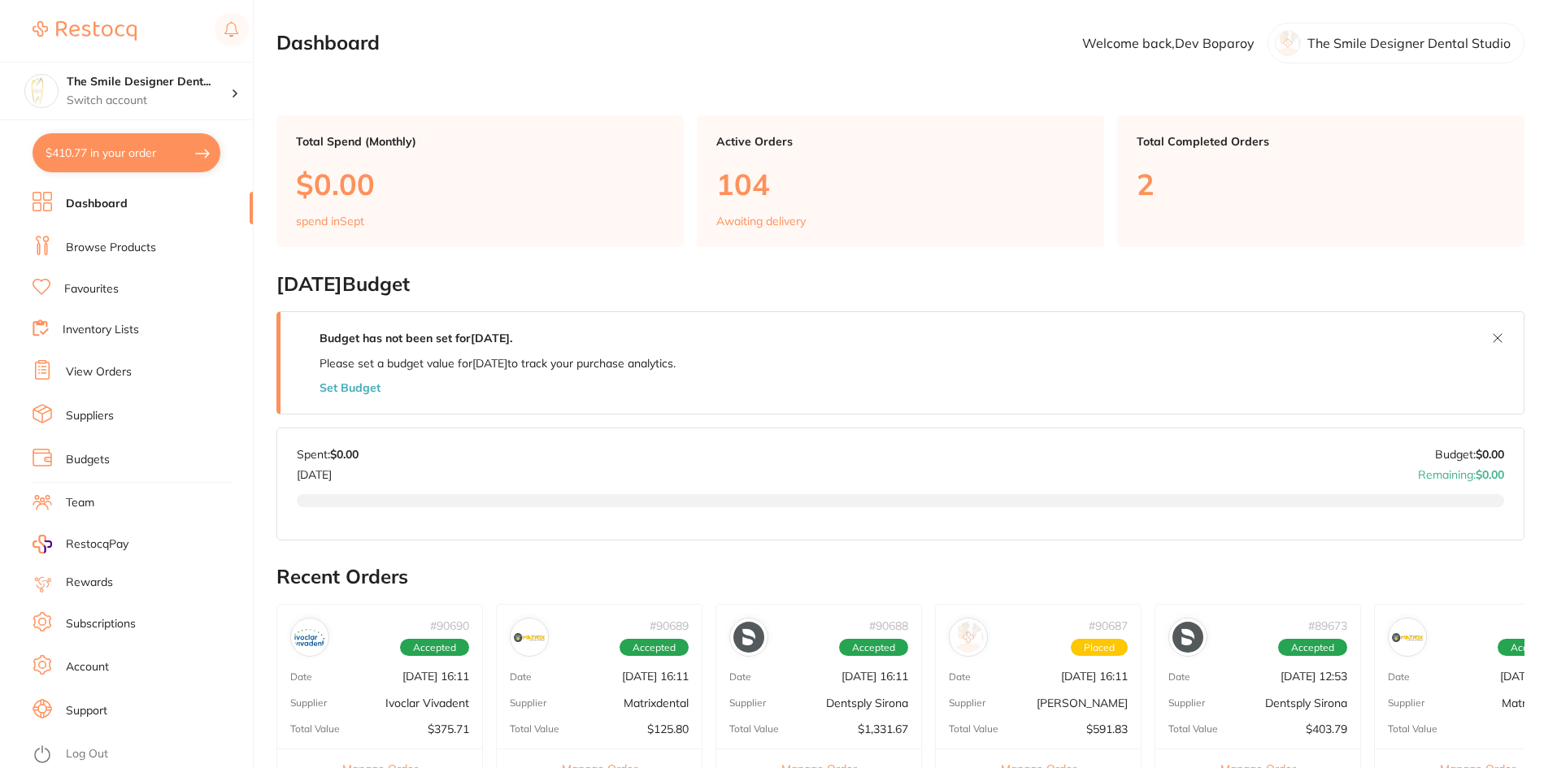
click at [124, 251] on link "Browse Products" at bounding box center [111, 248] width 90 height 16
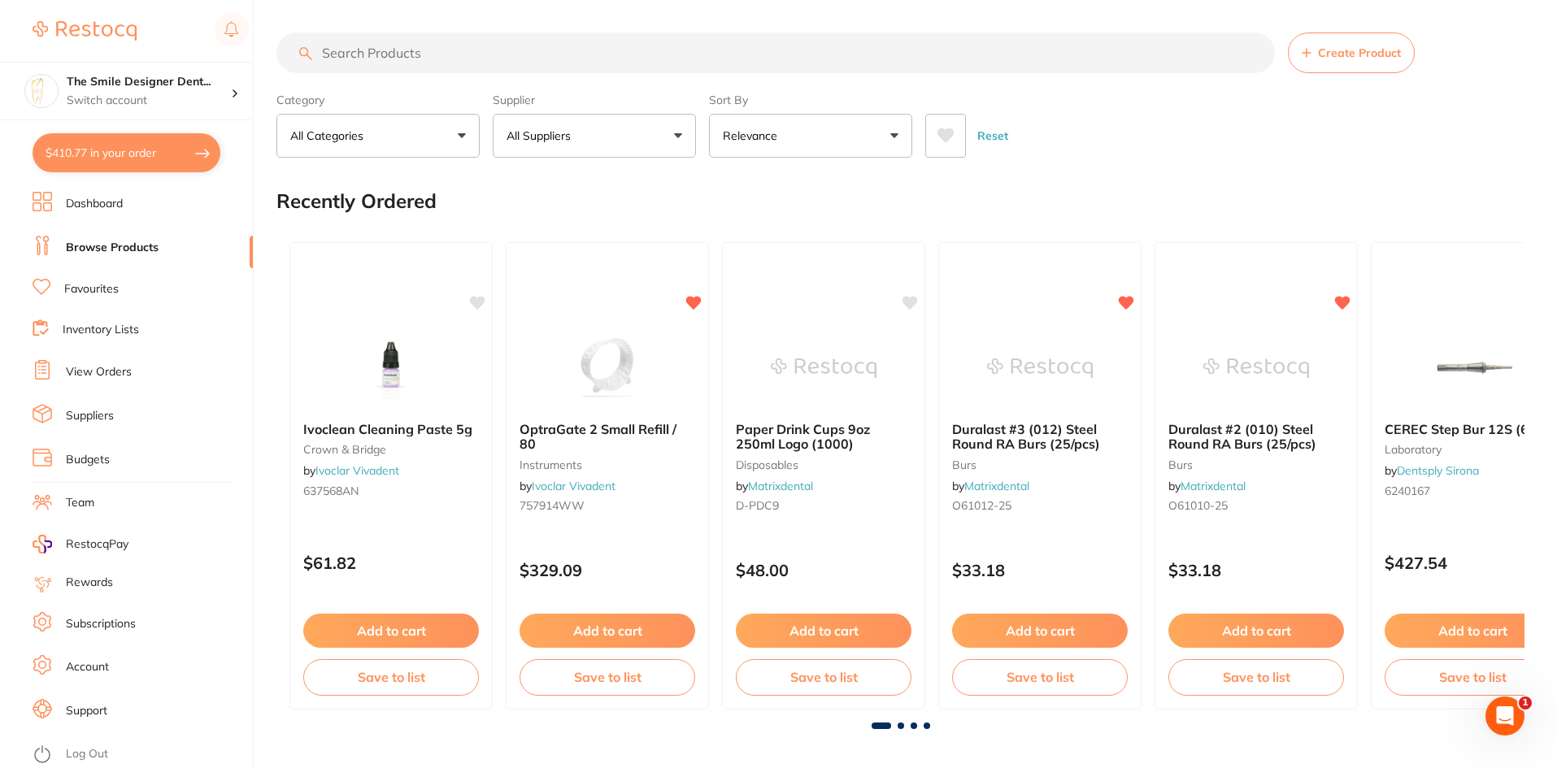
click at [373, 54] on input "search" at bounding box center [775, 53] width 998 height 41
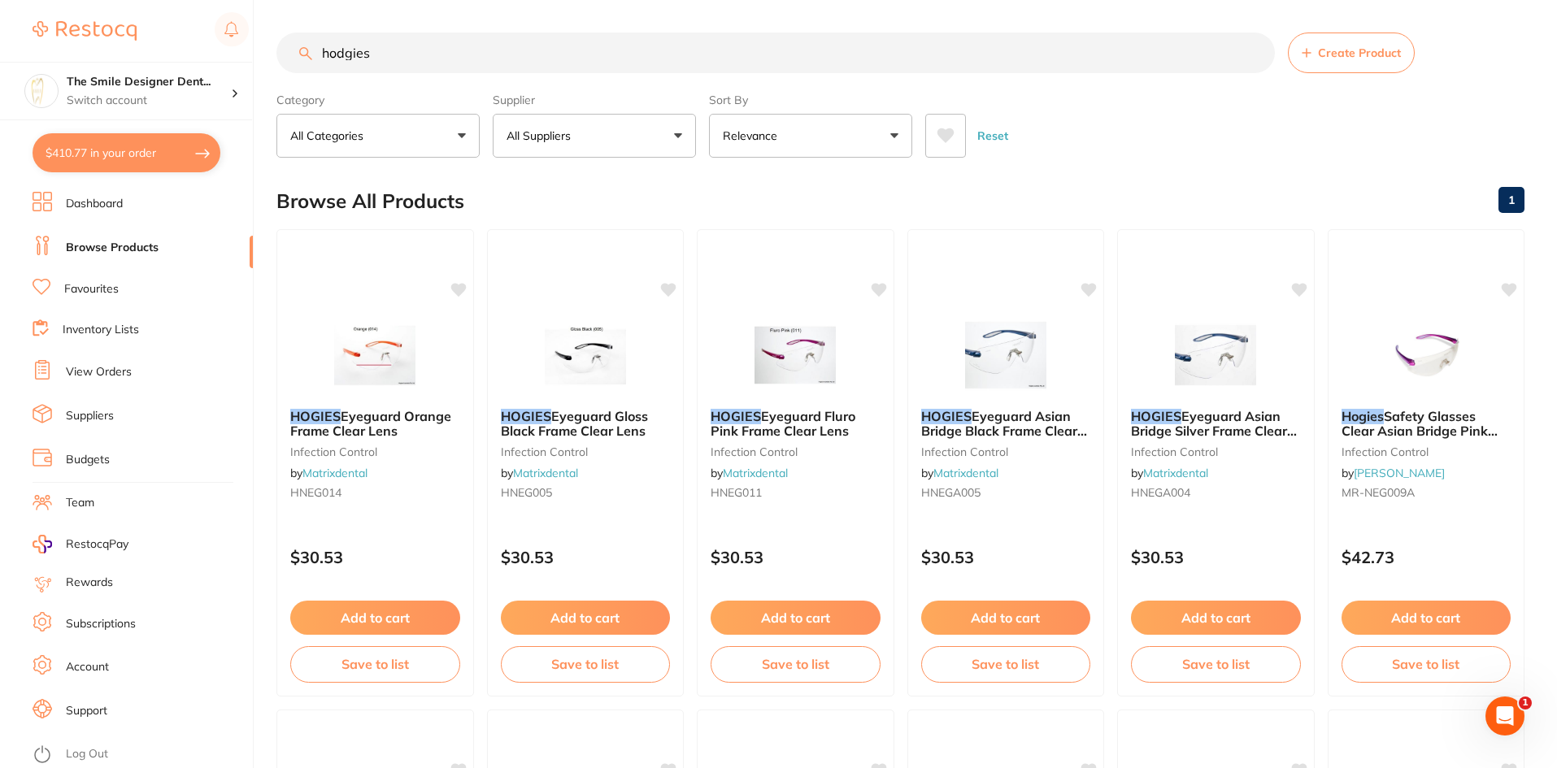
click at [624, 62] on input "hodgies" at bounding box center [775, 53] width 998 height 41
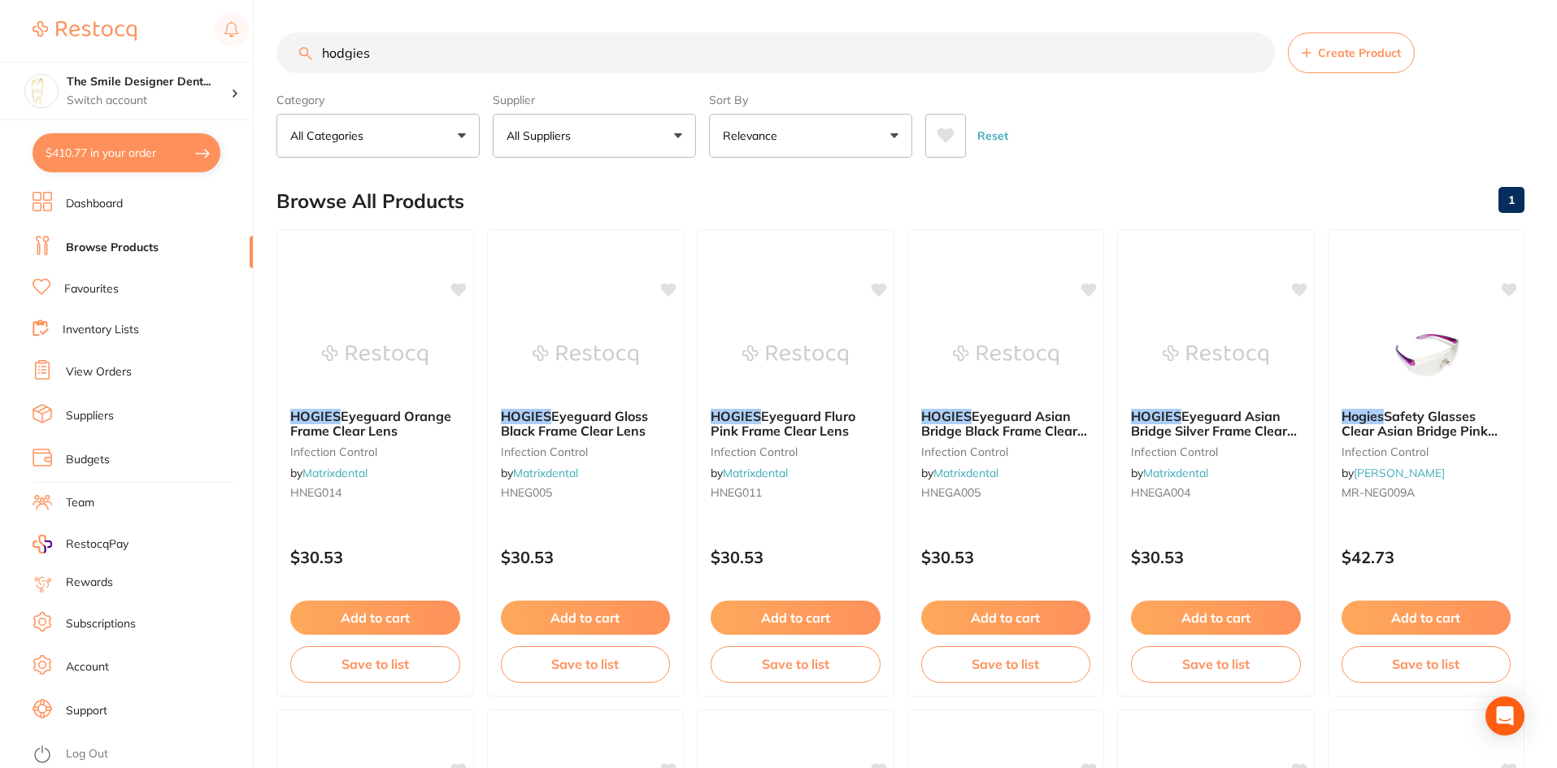
type input "hodgies"
click at [751, 59] on input "hodgies" at bounding box center [775, 53] width 998 height 41
type input "h"
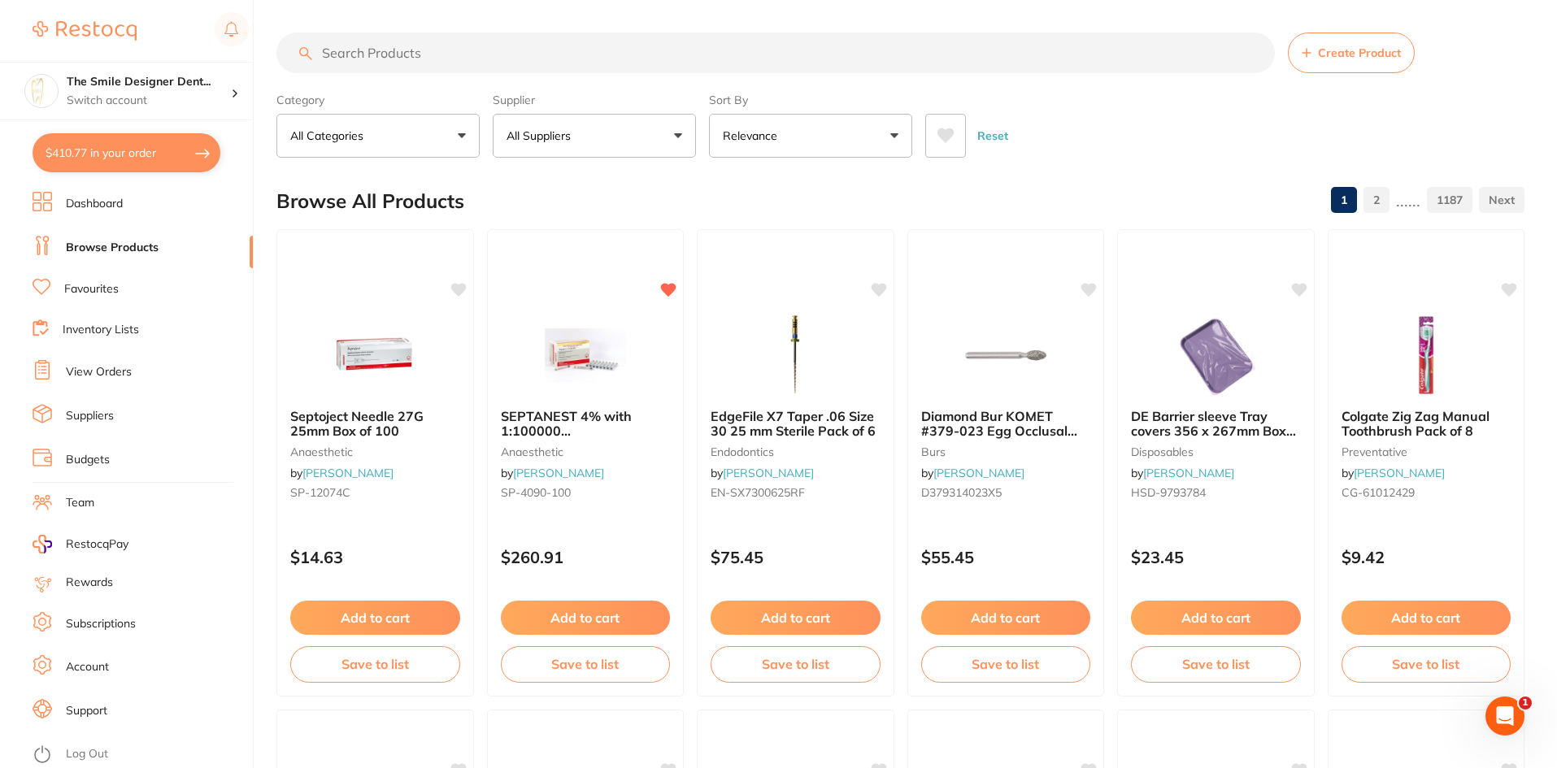
click at [439, 50] on input "search" at bounding box center [775, 53] width 998 height 41
click at [155, 160] on button "$410.77 in your order" at bounding box center [127, 152] width 188 height 39
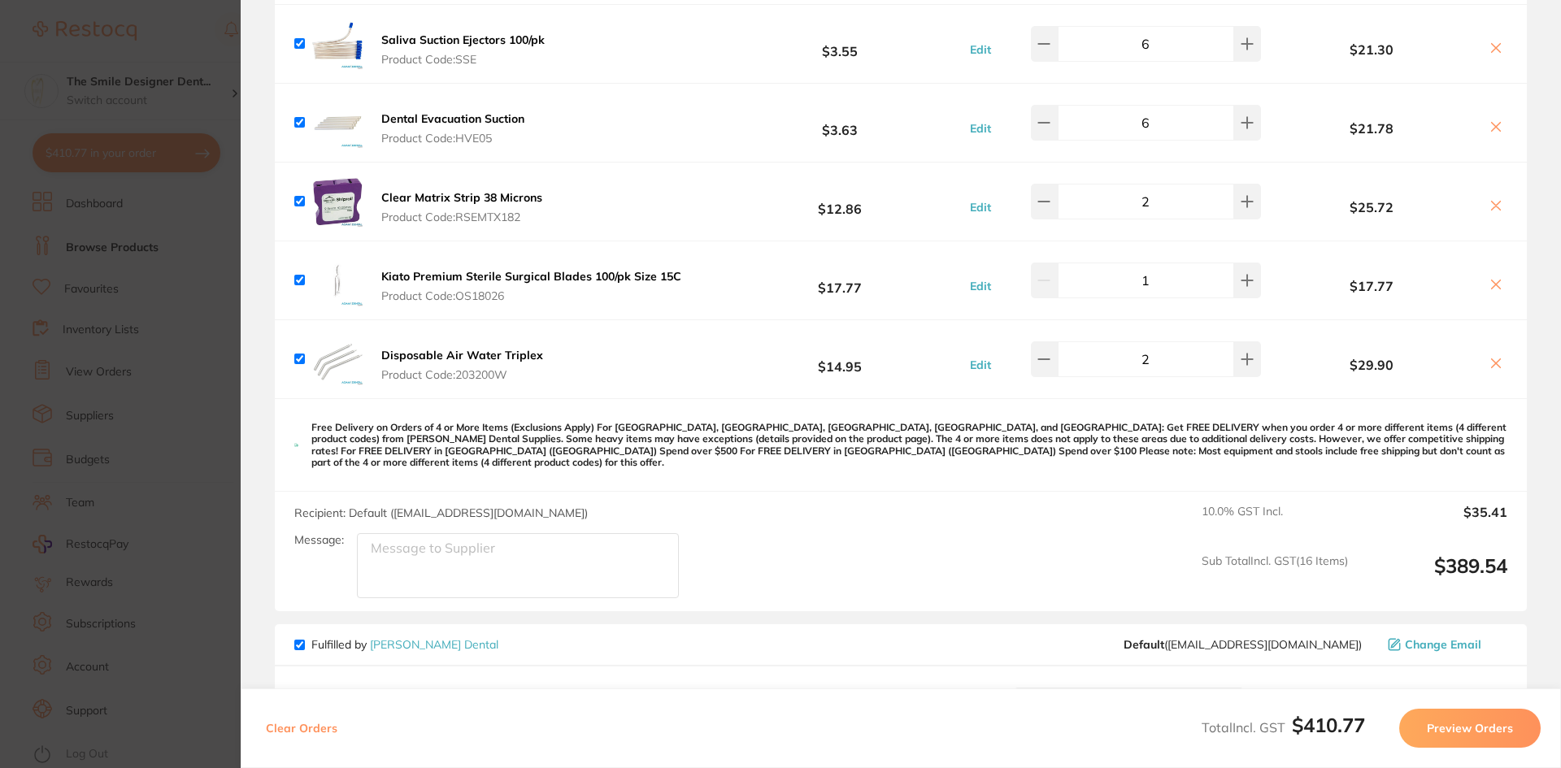
scroll to position [1063, 0]
click at [160, 463] on section "Update RRP Set your pre negotiated price for this item. Item Agreed RRP (excl. …" at bounding box center [780, 384] width 1561 height 768
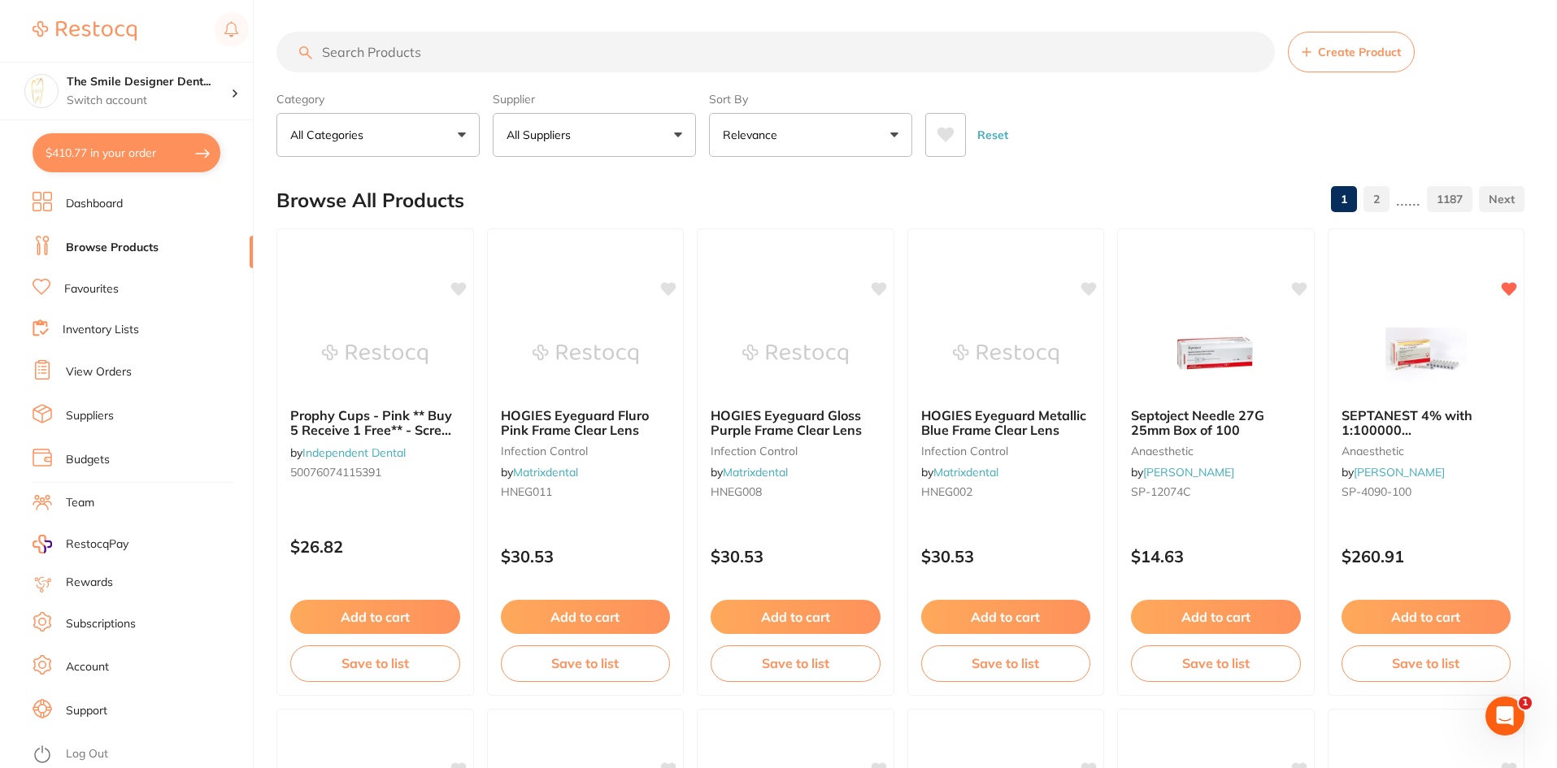
scroll to position [0, 0]
click at [111, 250] on link "Browse Products" at bounding box center [112, 248] width 93 height 16
click at [416, 71] on input "search" at bounding box center [775, 53] width 998 height 41
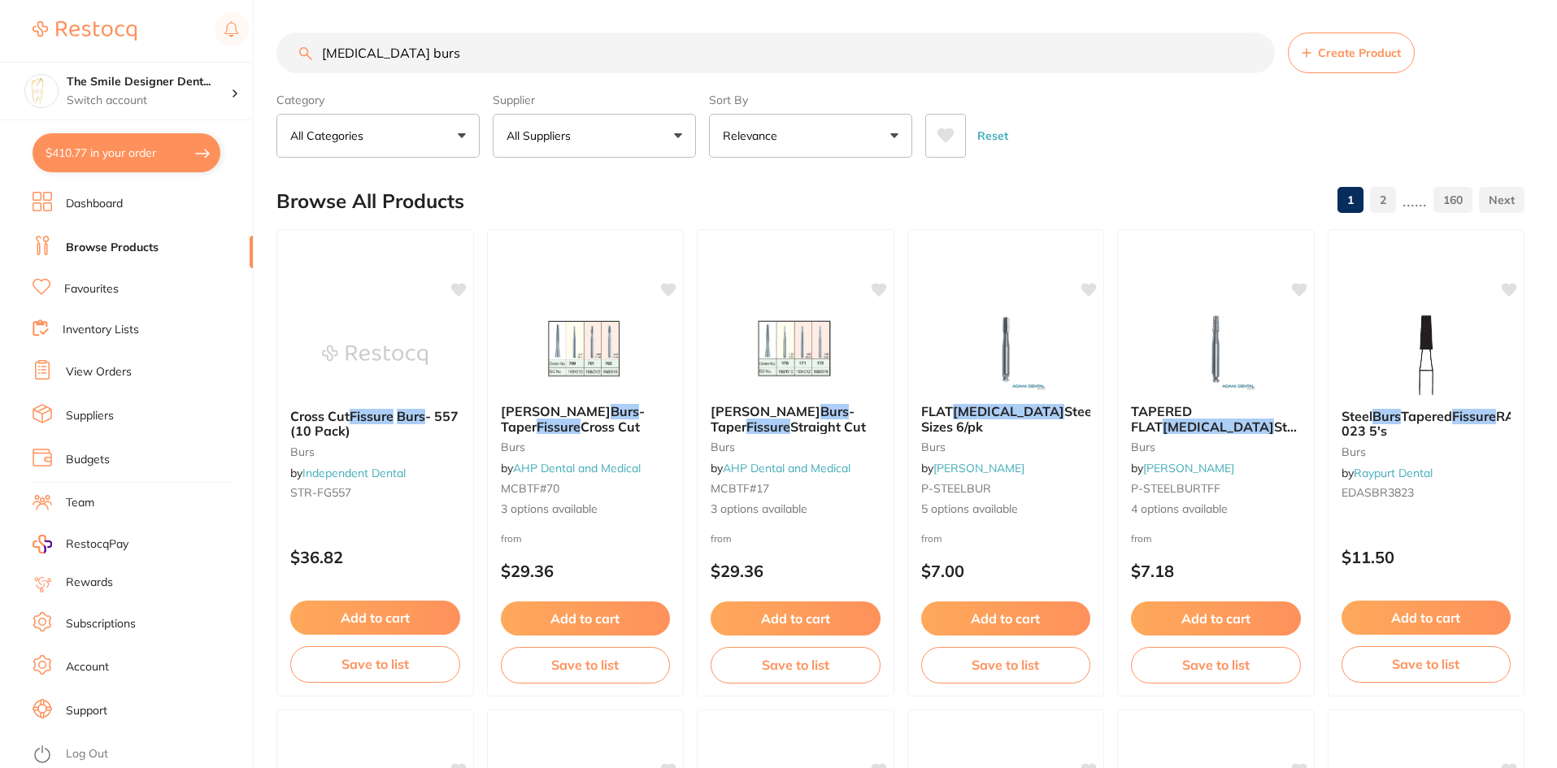
type input "fissure burs"
click at [1026, 337] on img at bounding box center [1005, 350] width 107 height 82
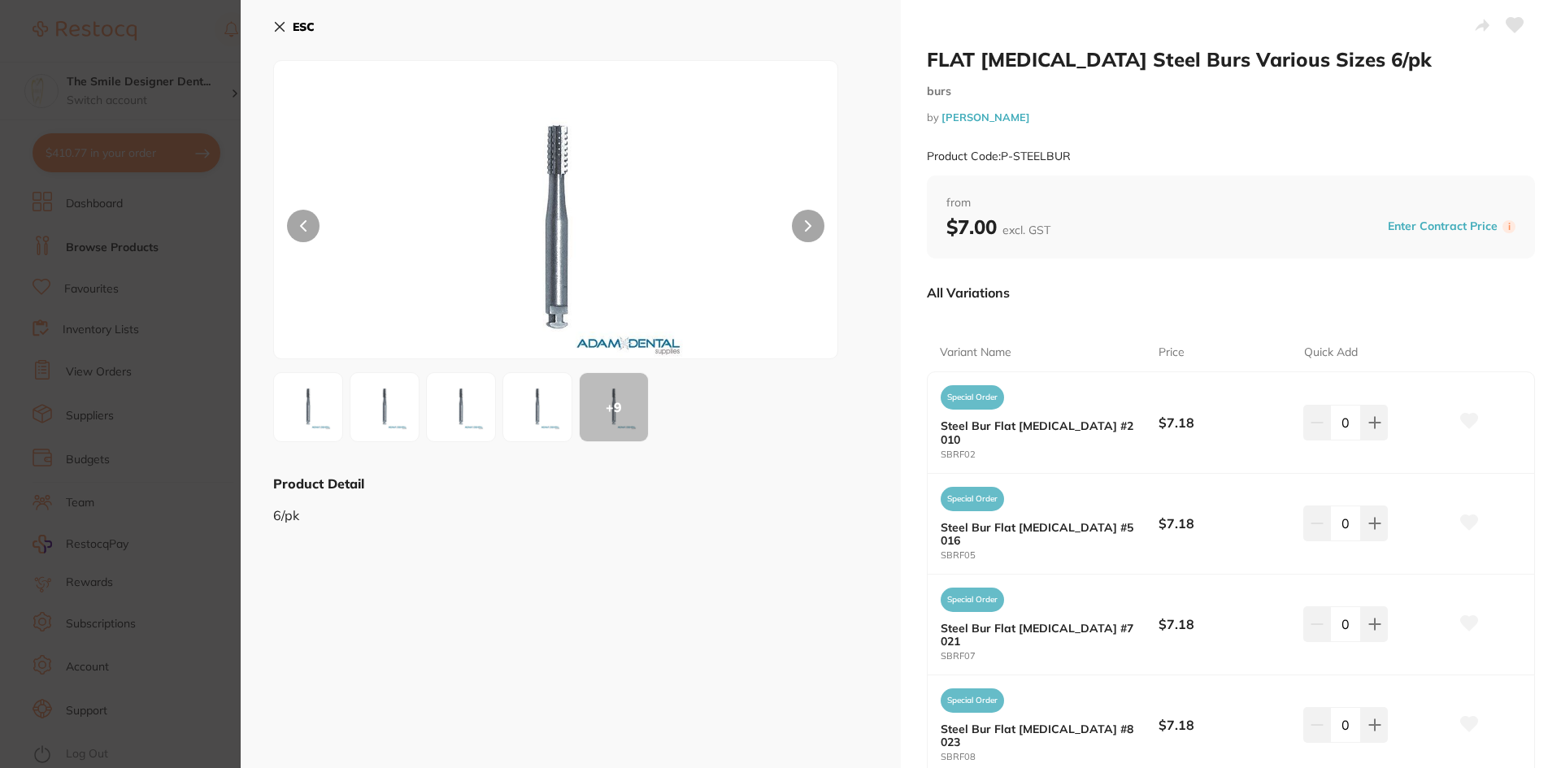
scroll to position [81, 0]
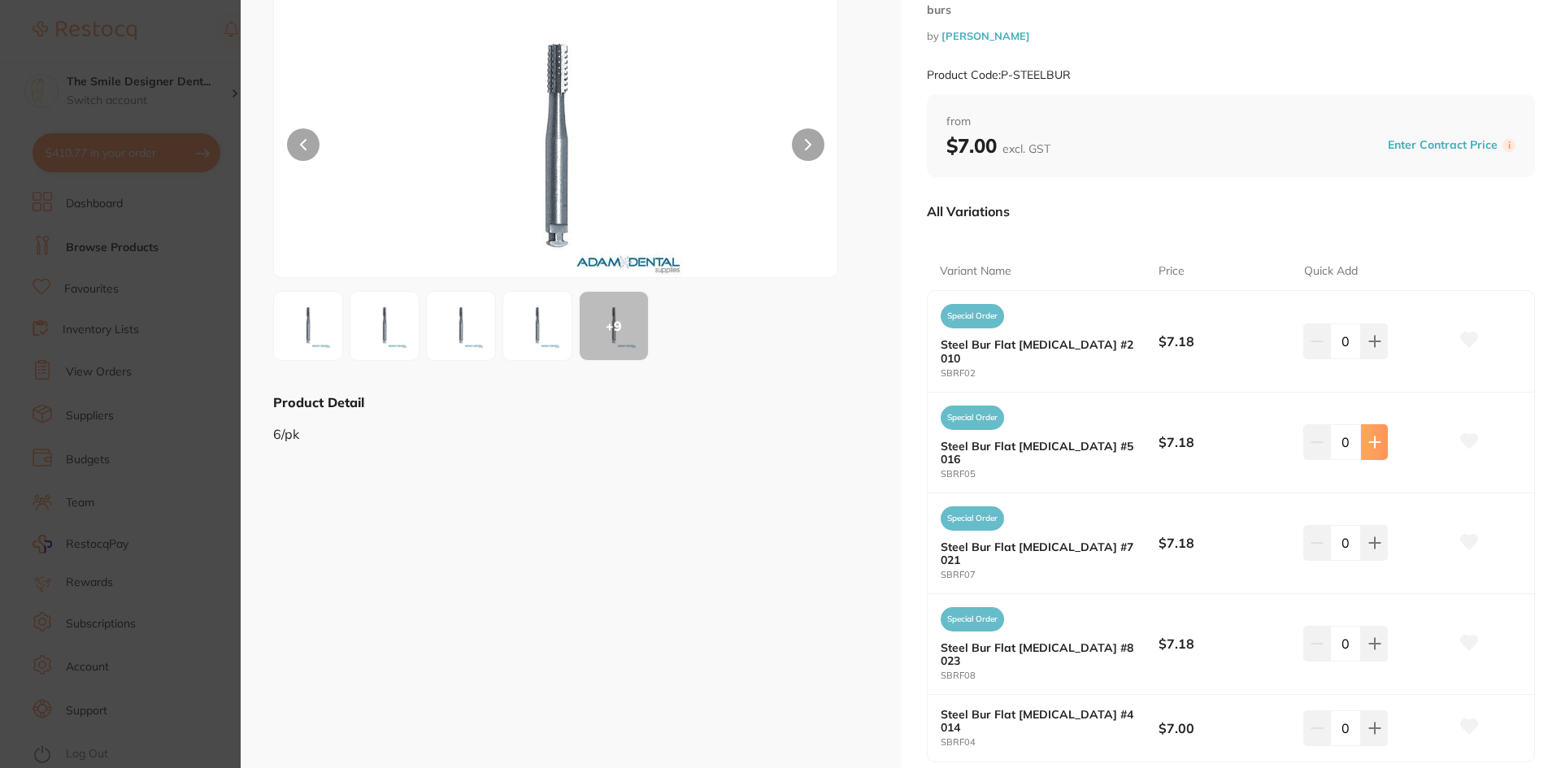
click at [1376, 436] on icon at bounding box center [1374, 442] width 13 height 13
type input "1"
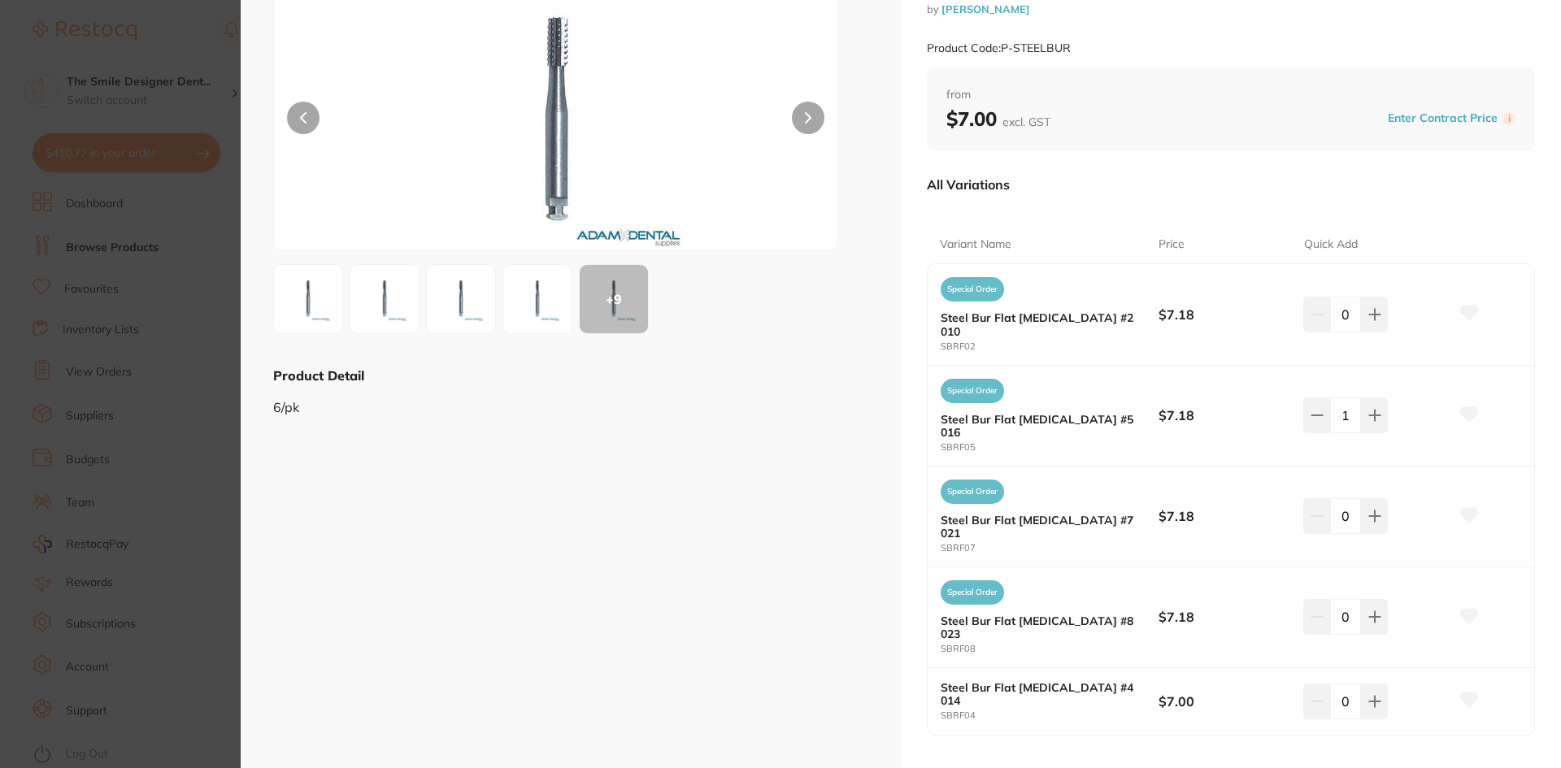
scroll to position [152, 0]
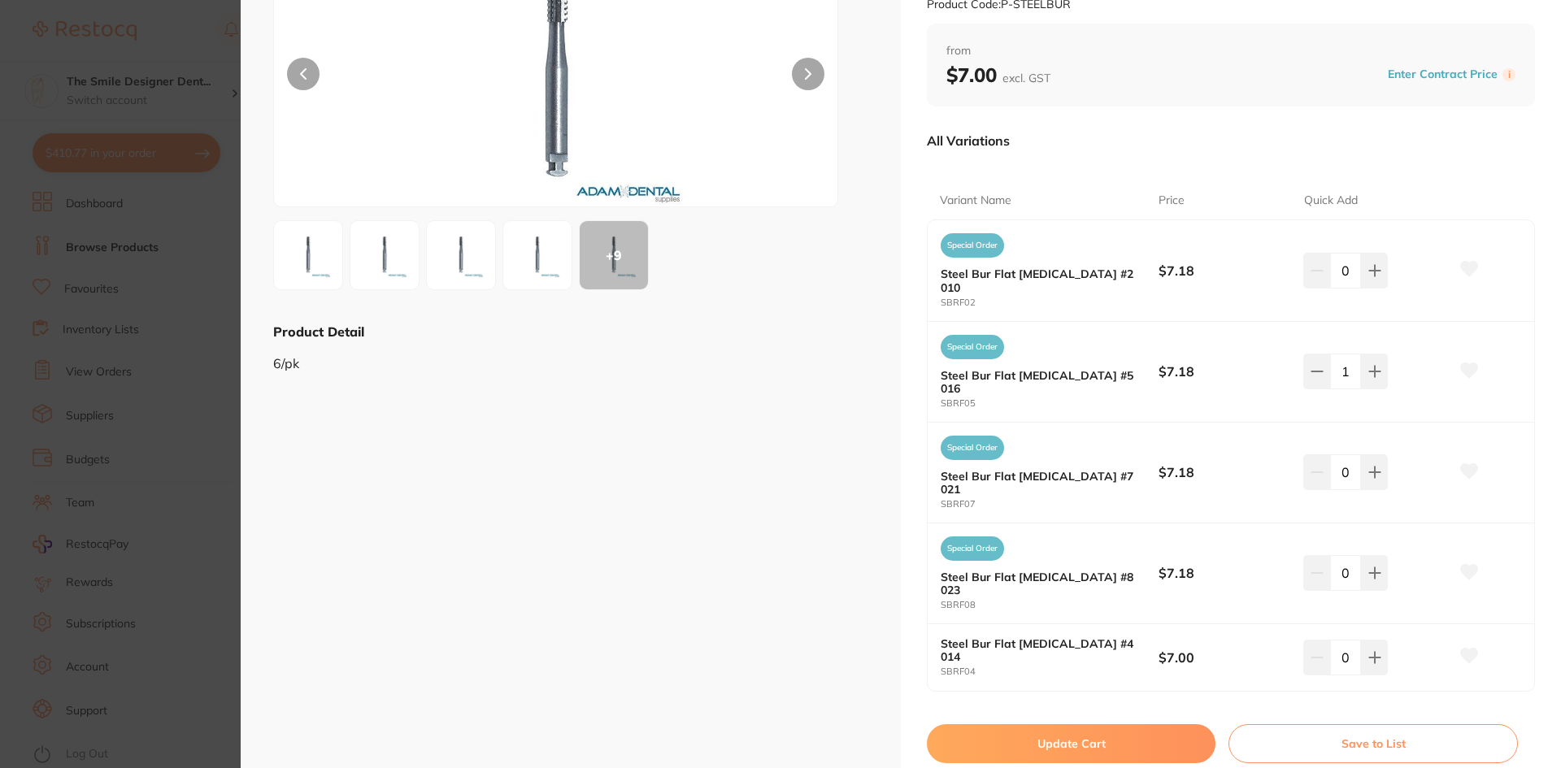
click at [1060, 724] on button "Update Cart" at bounding box center [1071, 743] width 289 height 39
checkbox input "false"
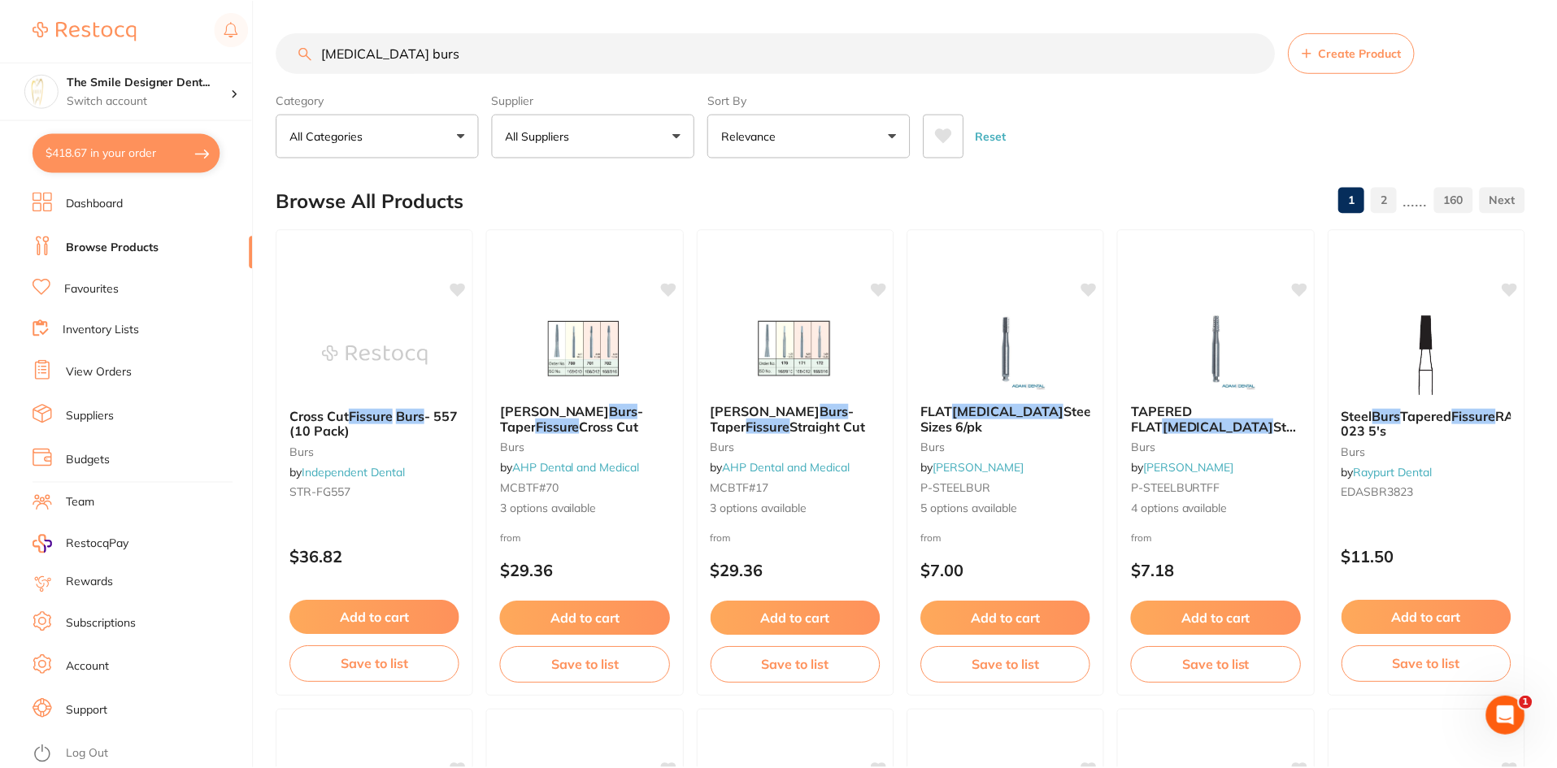
scroll to position [1, 0]
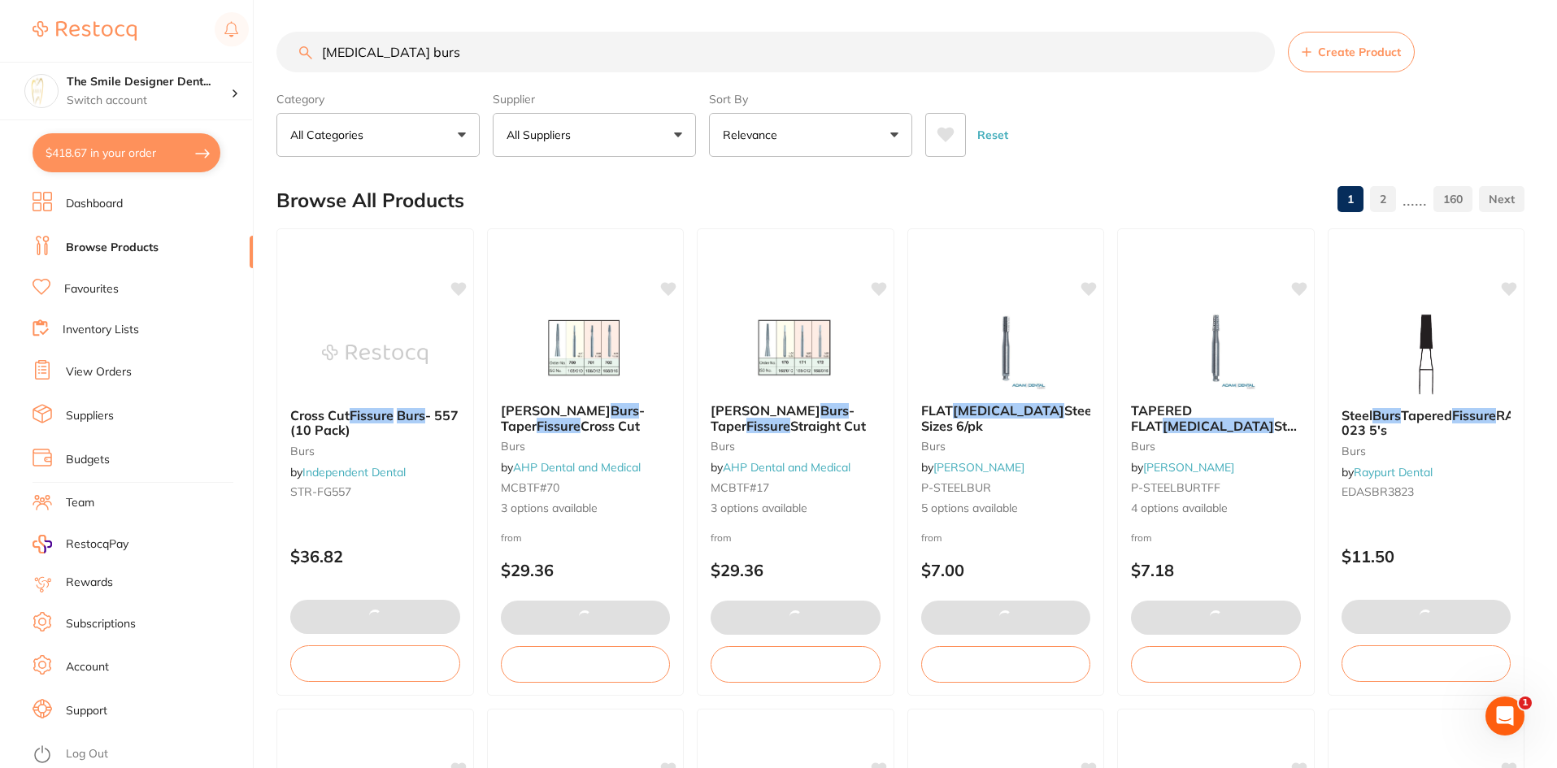
drag, startPoint x: 540, startPoint y: 50, endPoint x: 0, endPoint y: 21, distance: 540.6
click at [0, 37] on div "$418.67 The Smile Designer Dent... Switch account The Smile Designer Dental Stu…" at bounding box center [778, 383] width 1557 height 768
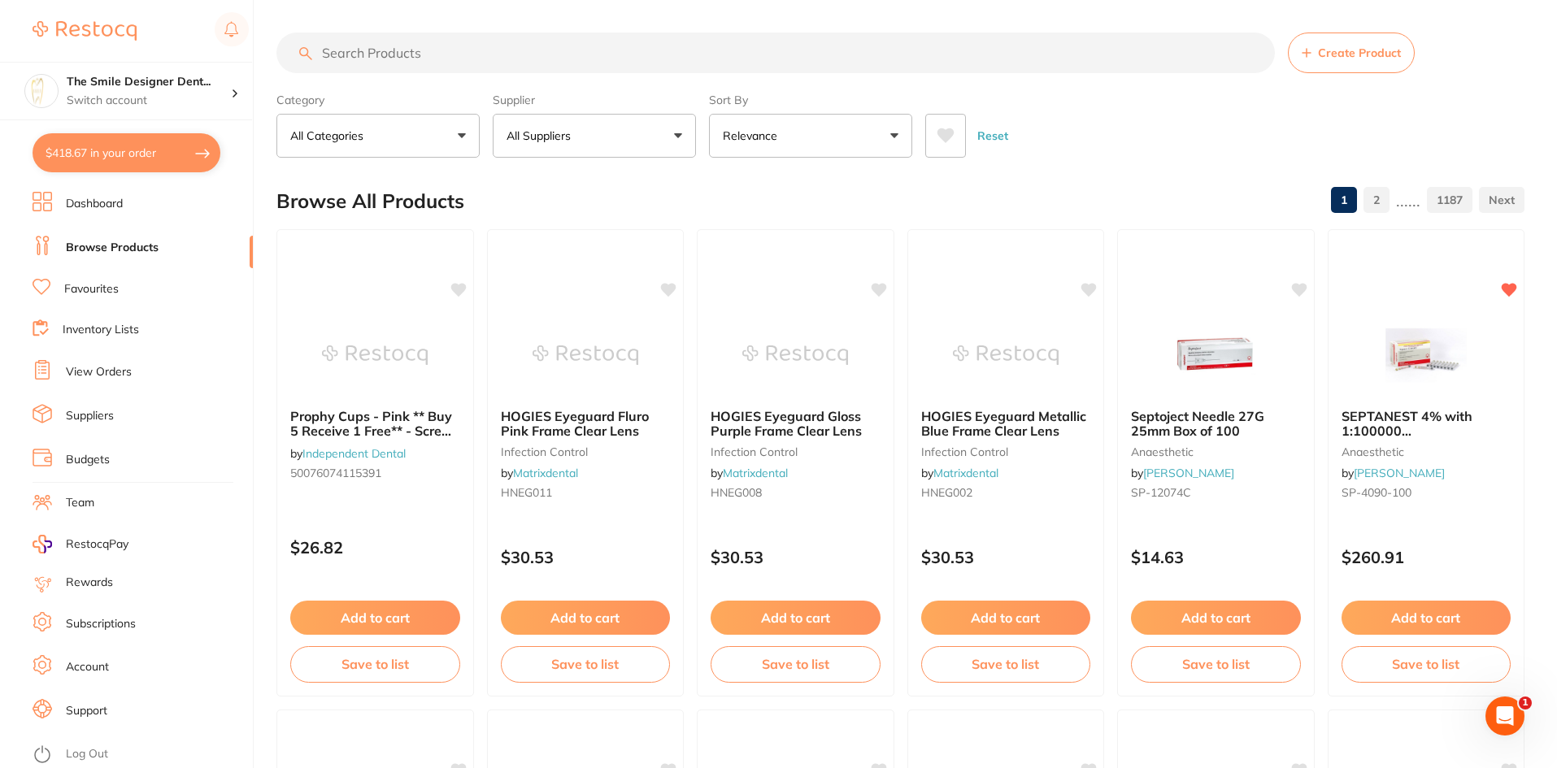
scroll to position [0, 0]
click at [389, 70] on input "search" at bounding box center [775, 53] width 998 height 41
type input "Hand mirror"
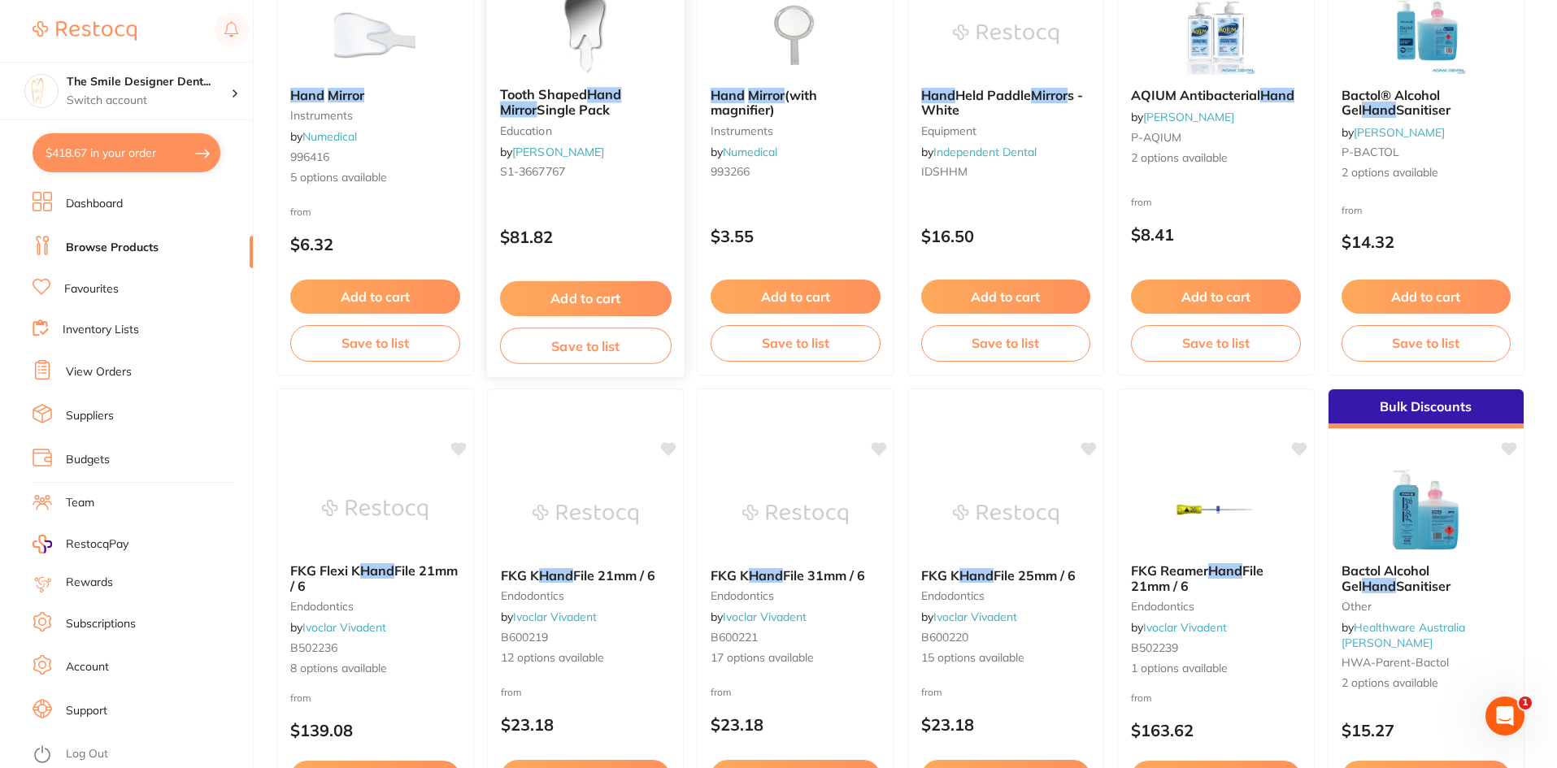
scroll to position [244, 0]
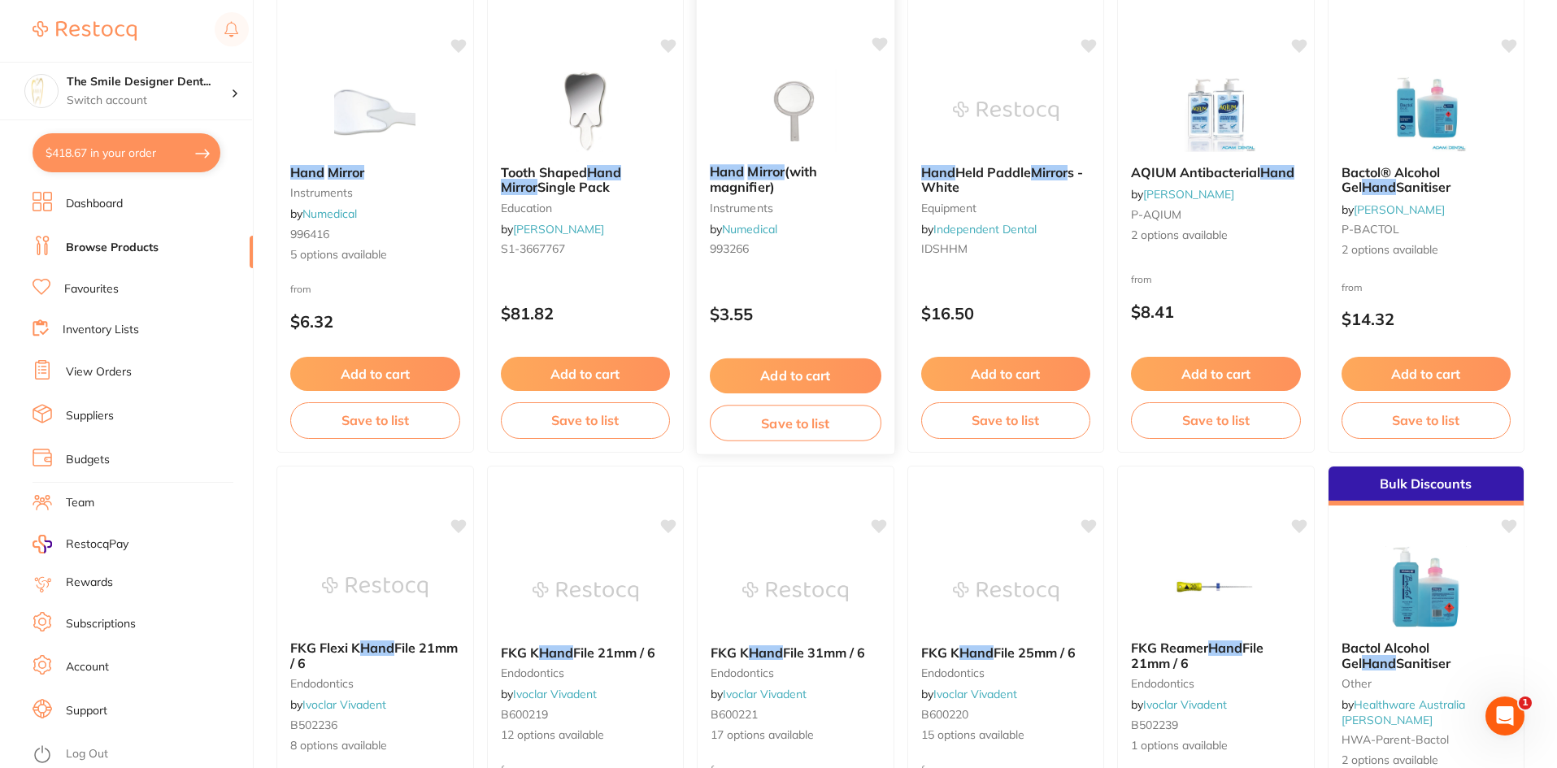
click at [824, 375] on button "Add to cart" at bounding box center [796, 376] width 172 height 35
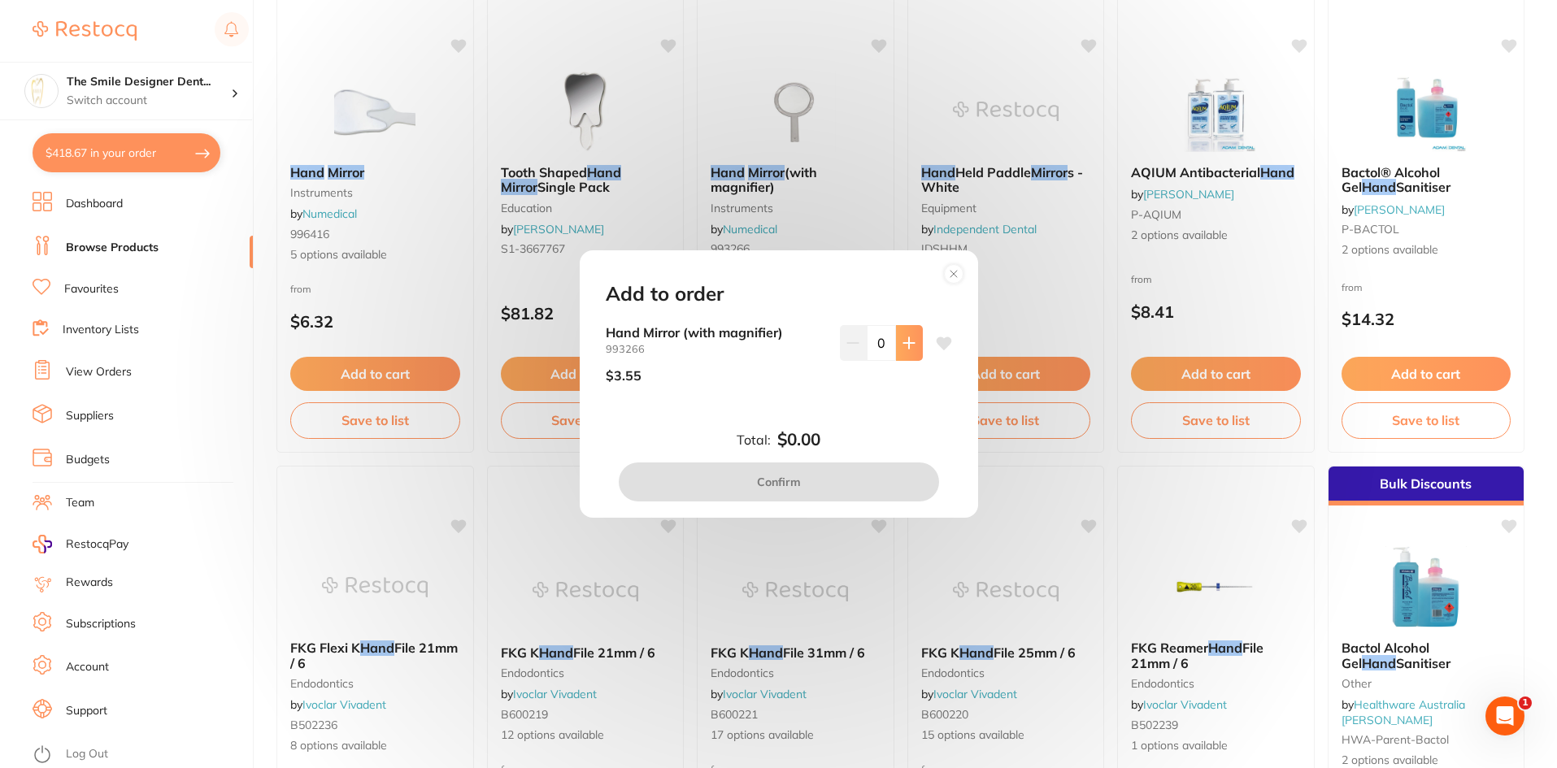
scroll to position [0, 0]
click at [896, 345] on button at bounding box center [909, 343] width 27 height 36
type input "3"
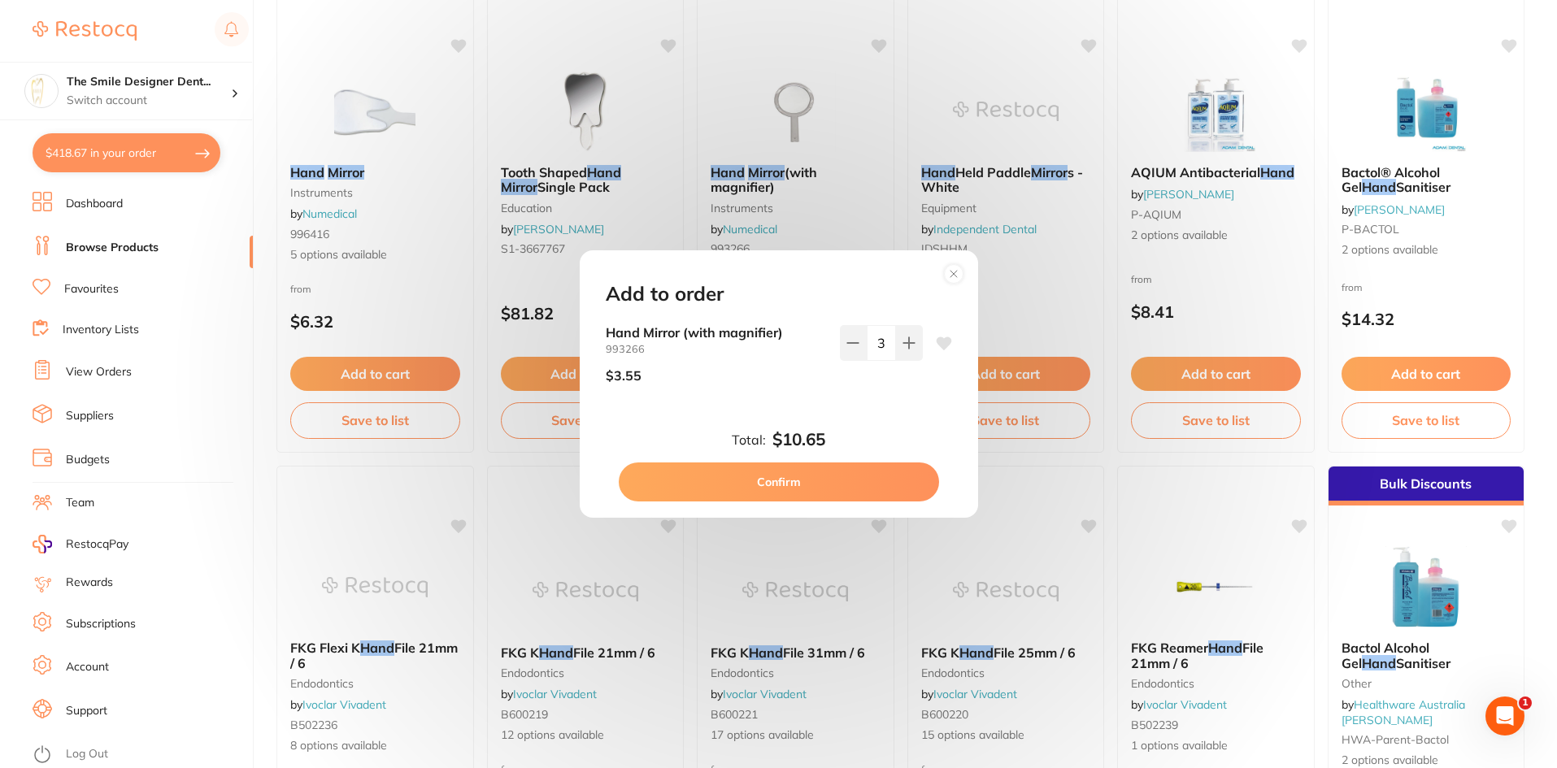
click at [841, 480] on button "Confirm" at bounding box center [779, 482] width 320 height 39
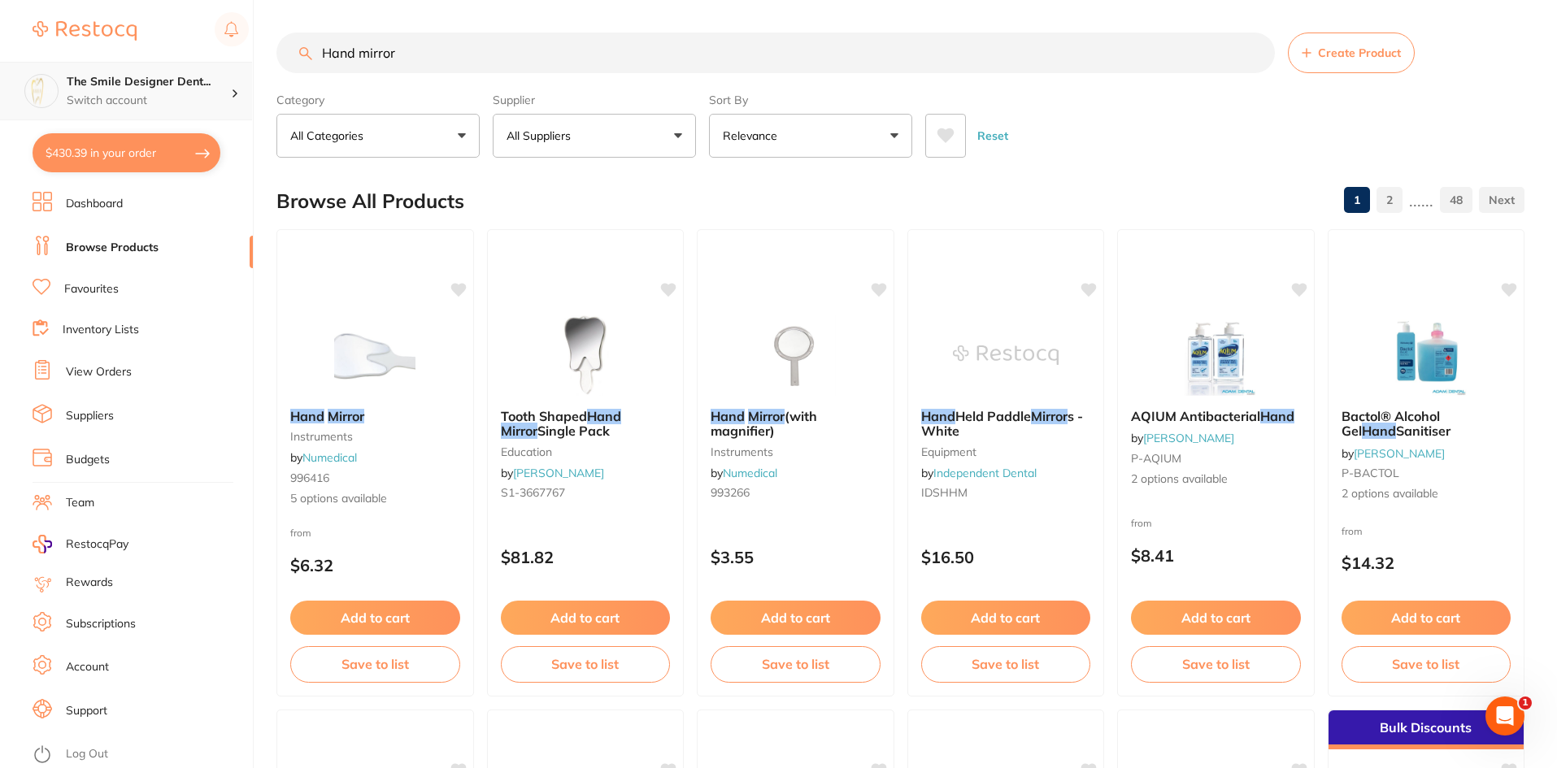
drag, startPoint x: 425, startPoint y: 57, endPoint x: 0, endPoint y: 108, distance: 428.3
click at [0, 108] on div "$430.39 The Smile Designer Dent... Switch account The Smile Designer Dental Stu…" at bounding box center [778, 384] width 1557 height 768
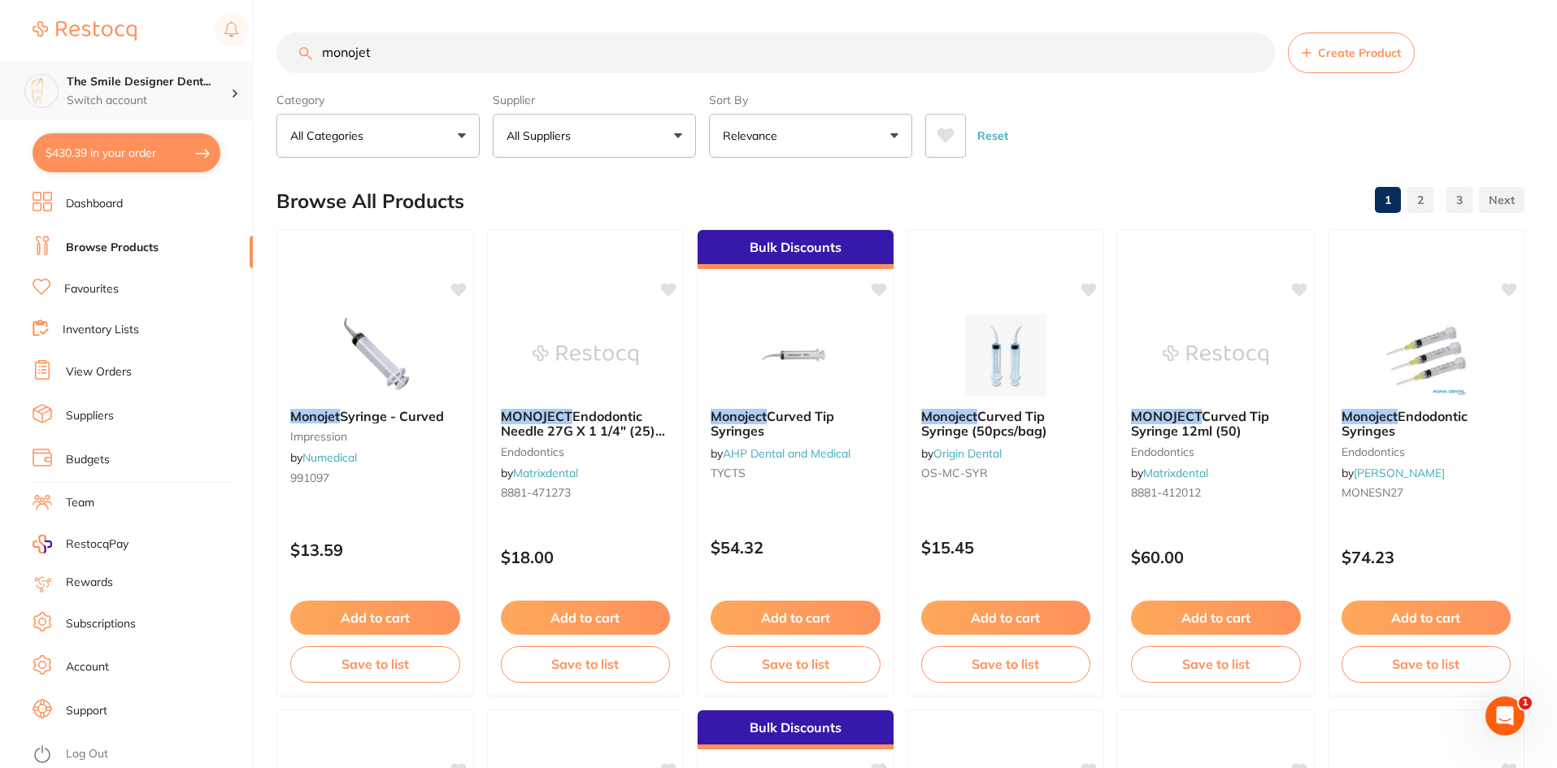
scroll to position [1, 0]
drag, startPoint x: 516, startPoint y: 54, endPoint x: 0, endPoint y: 72, distance: 516.6
click at [0, 73] on div "$430.39 The Smile Designer Dent... Switch account The Smile Designer Dental Stu…" at bounding box center [778, 384] width 1557 height 768
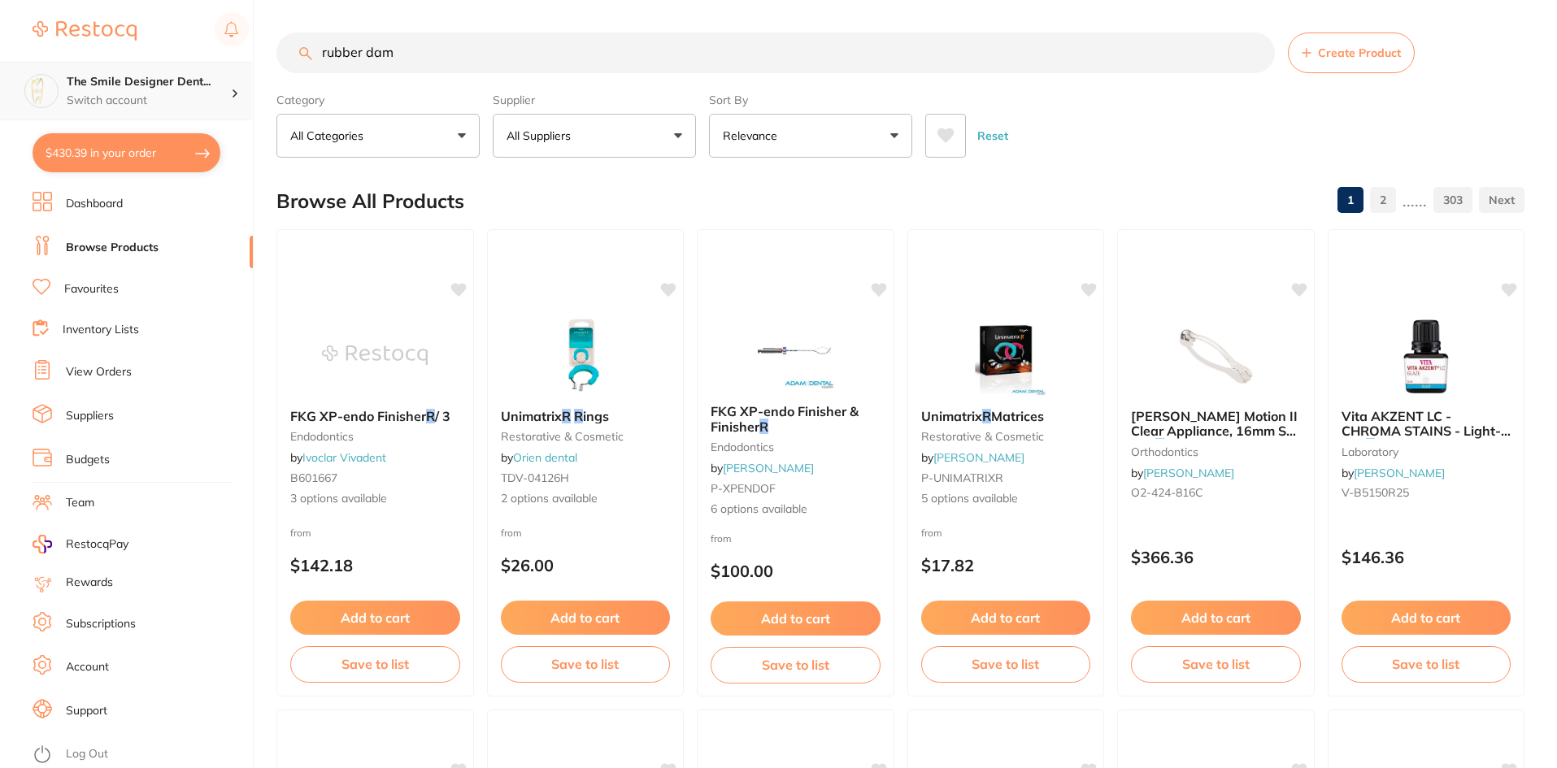
type input "rubber dam"
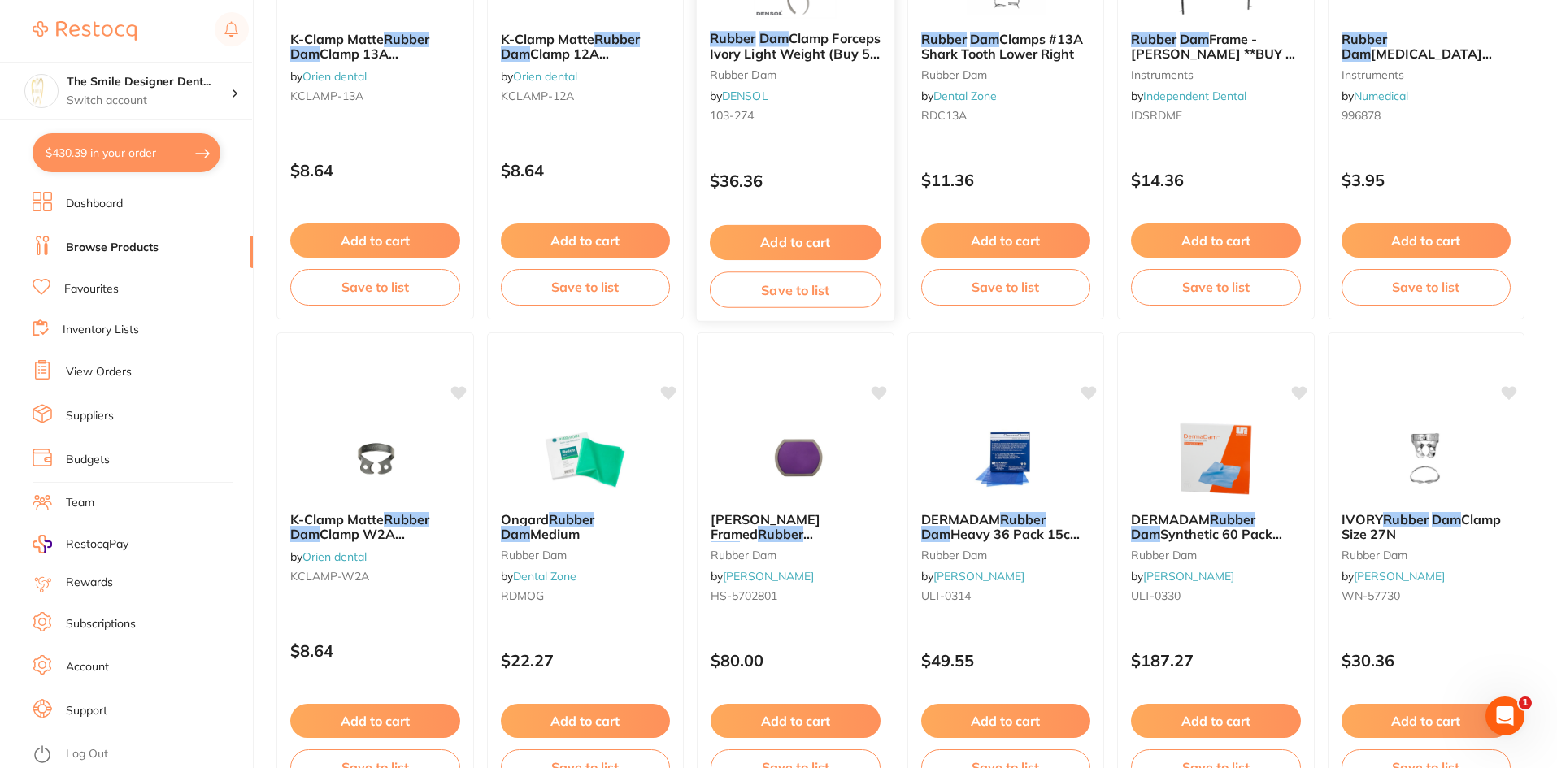
scroll to position [3532, 0]
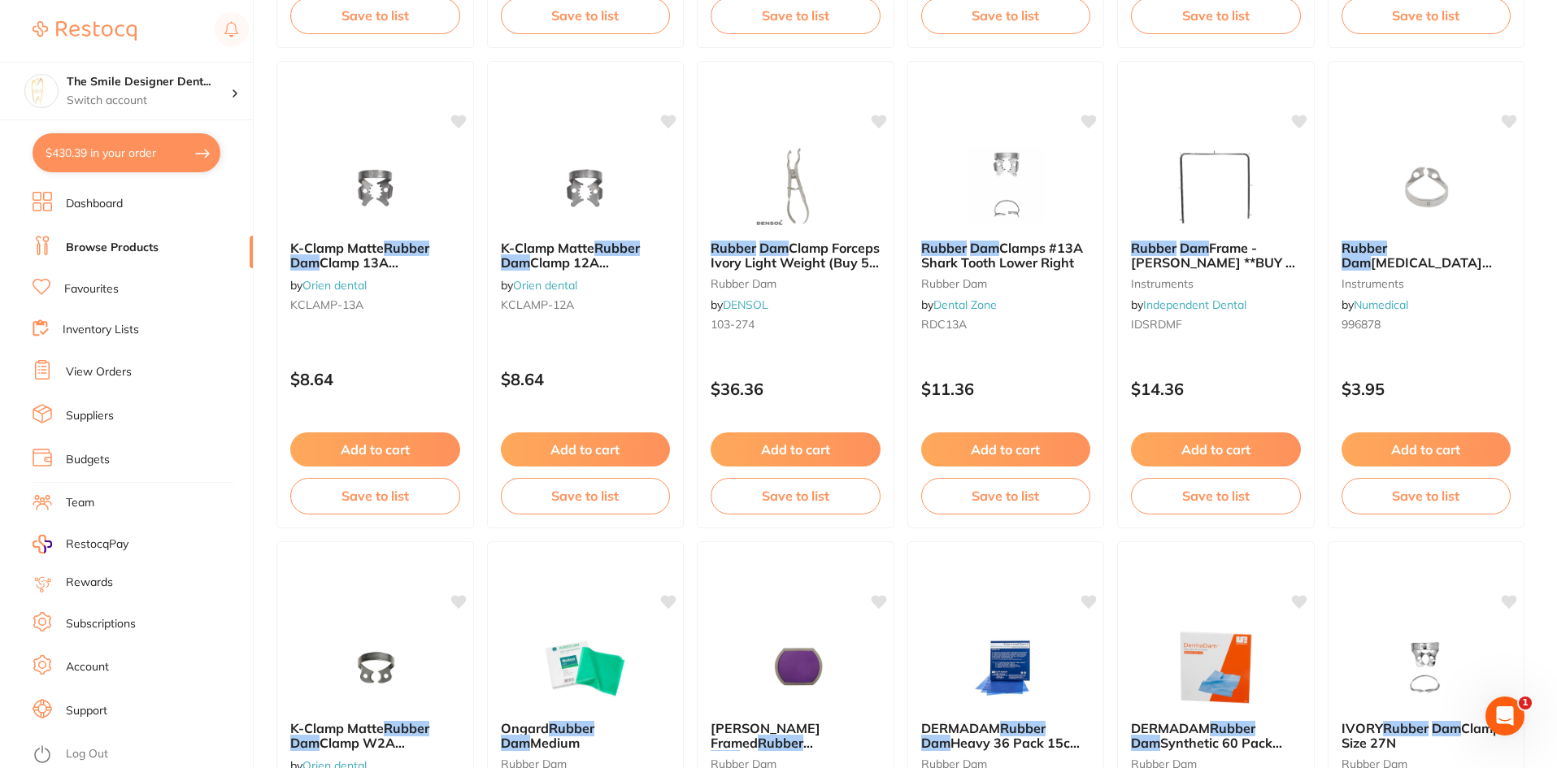
click at [126, 162] on button "$430.39 in your order" at bounding box center [127, 152] width 188 height 39
checkbox input "true"
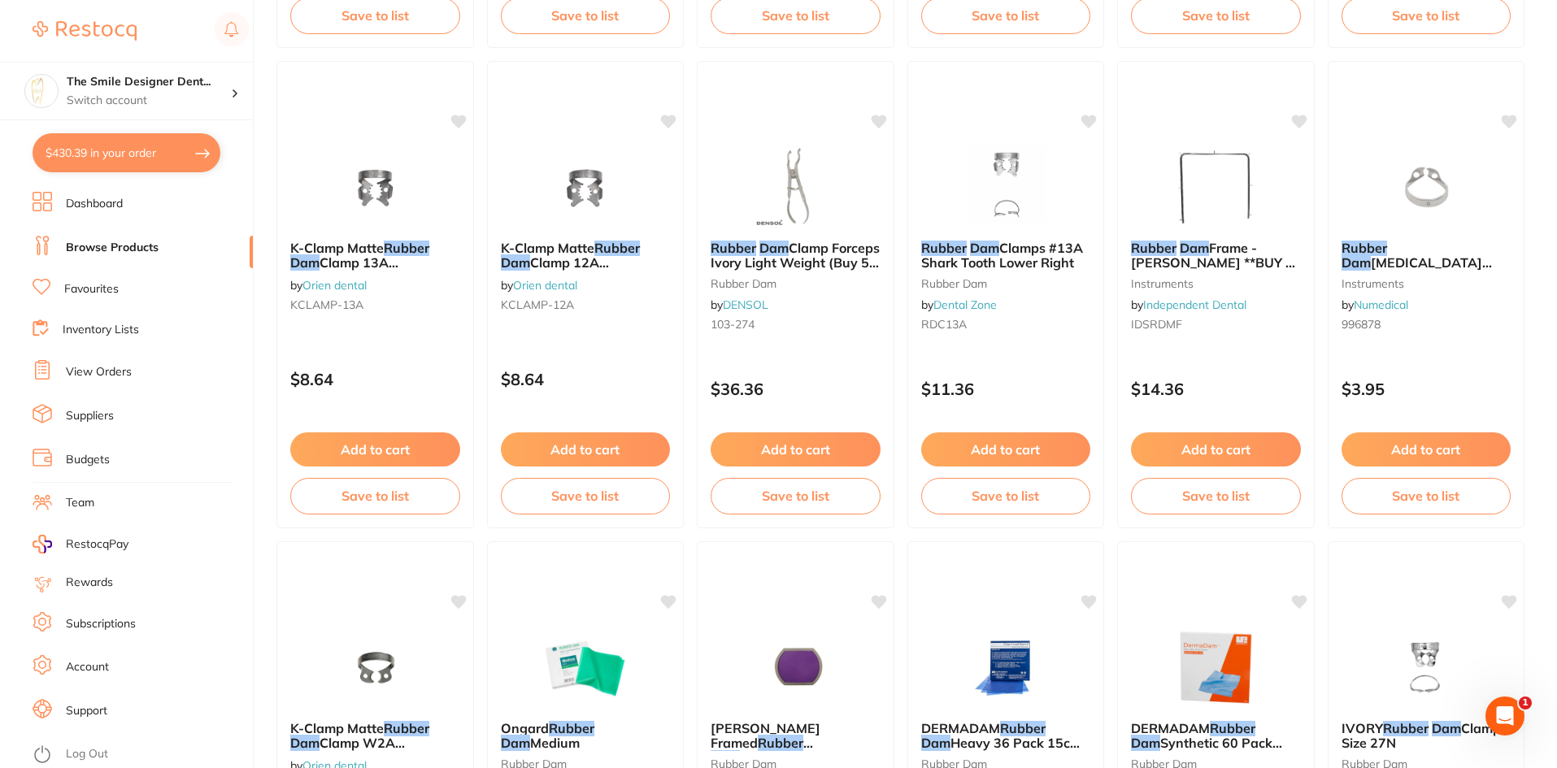
checkbox input "true"
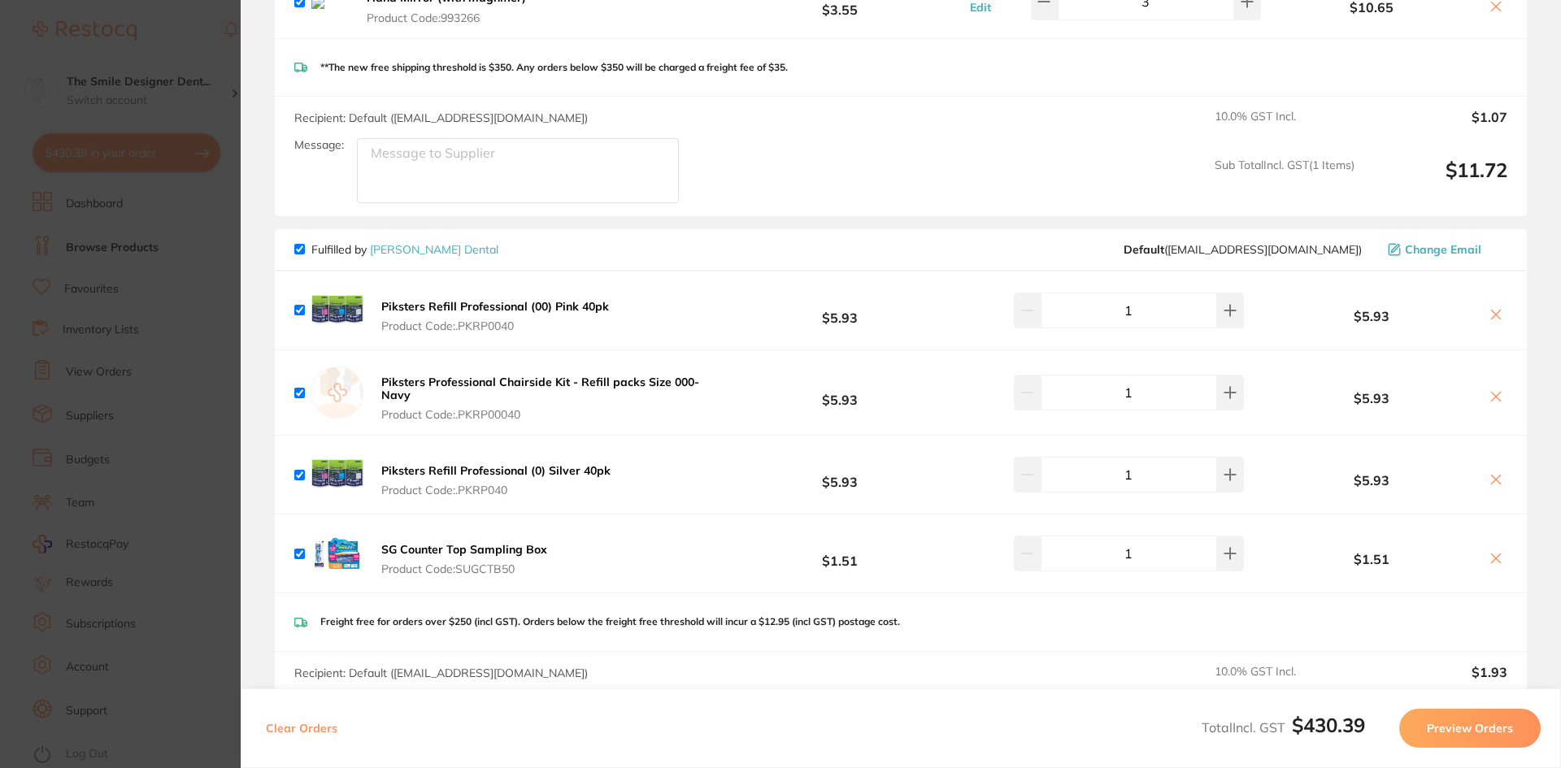
scroll to position [1551, 0]
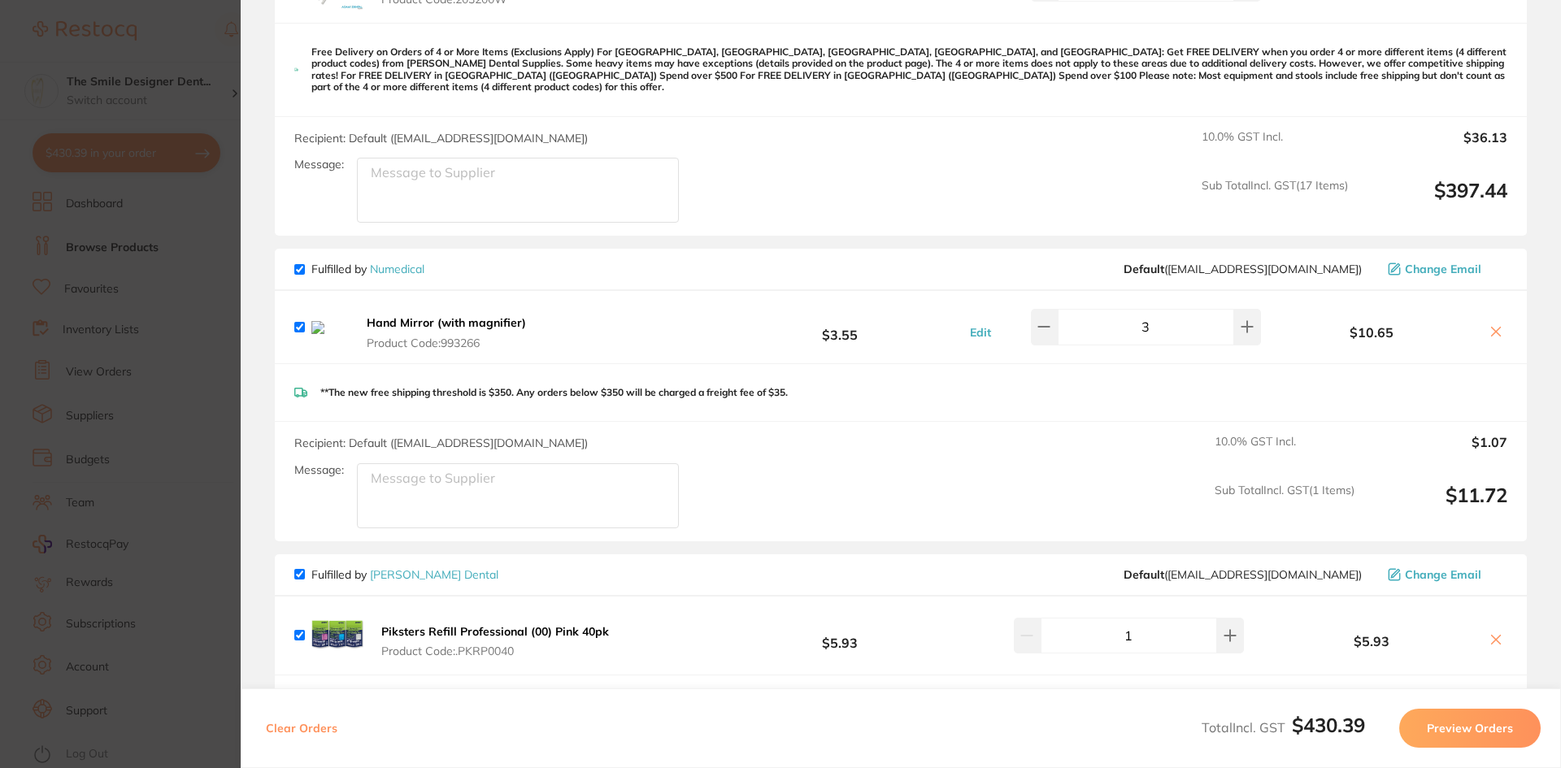
click at [1489, 328] on icon at bounding box center [1495, 331] width 13 height 13
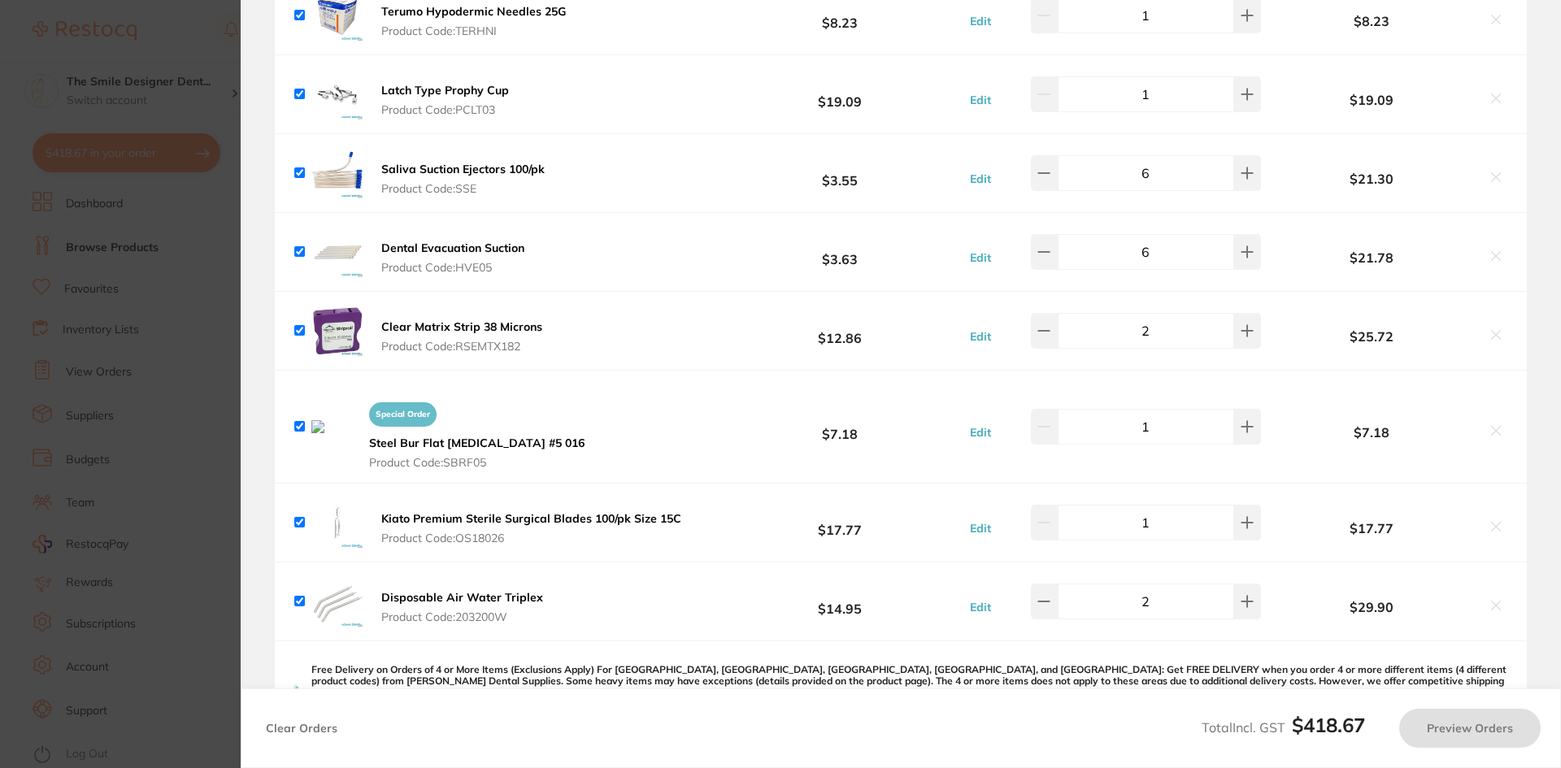
scroll to position [933, 0]
click at [1492, 435] on icon at bounding box center [1496, 432] width 9 height 9
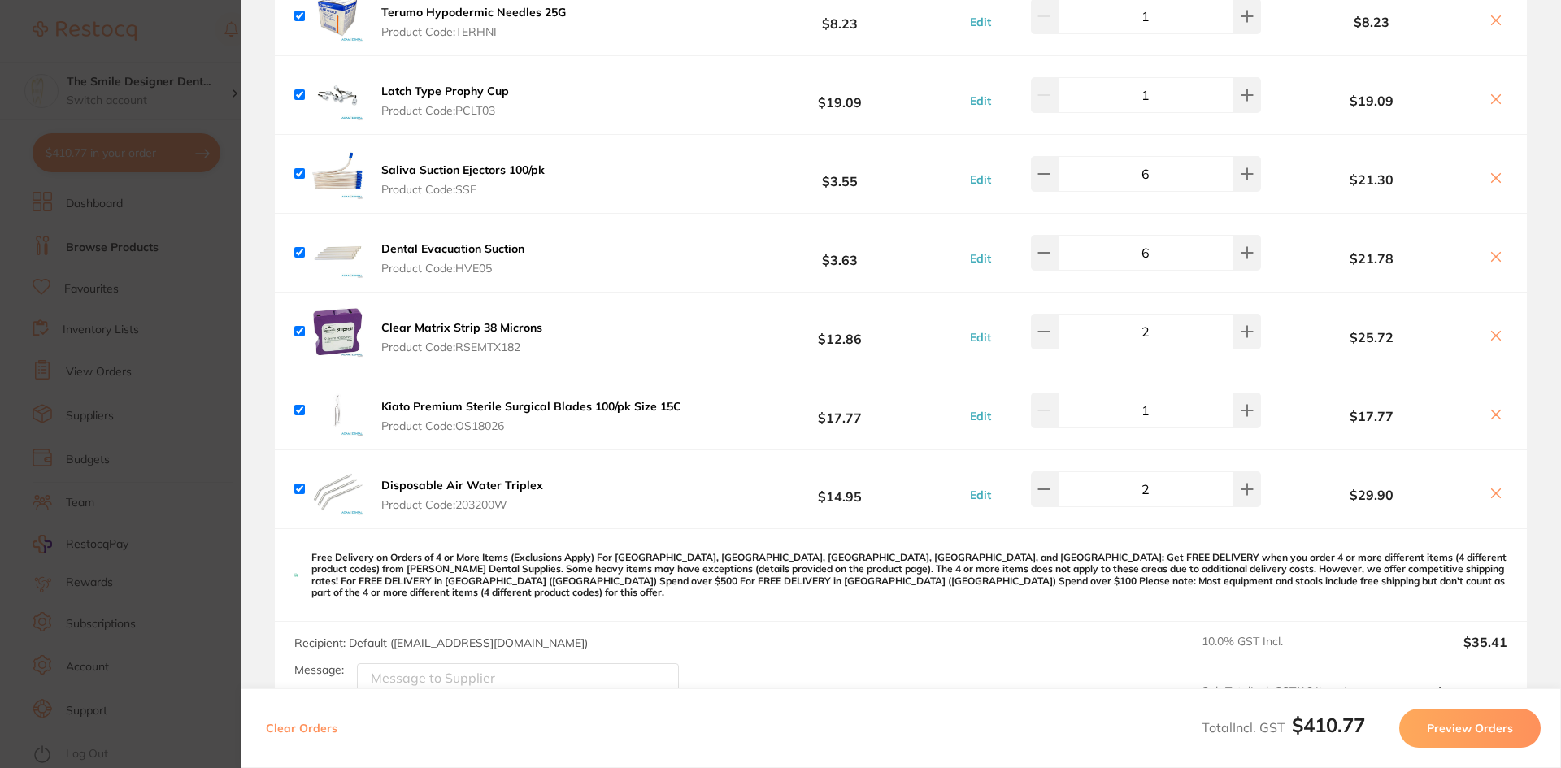
scroll to position [607, 0]
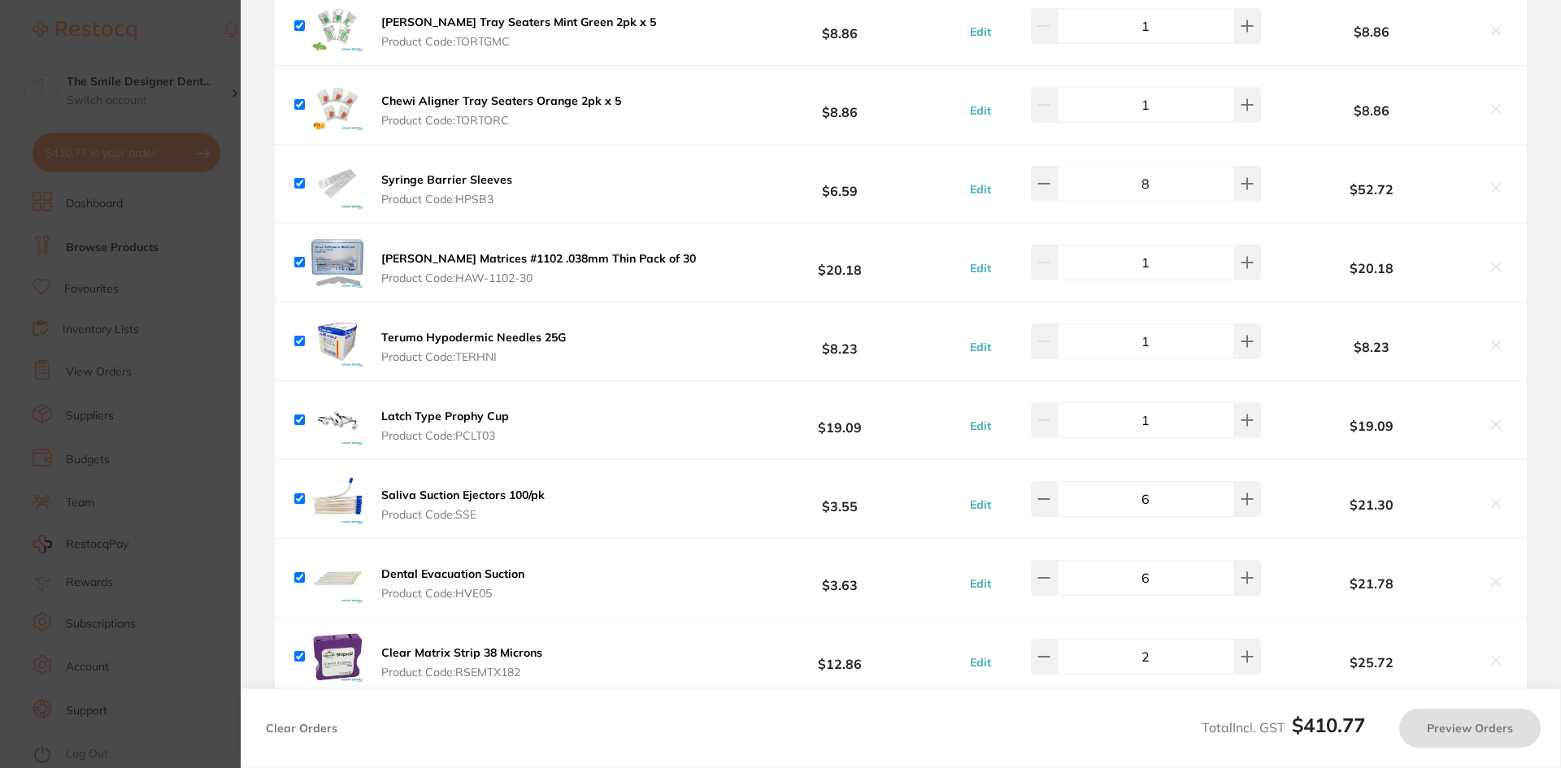
checkbox input "true"
click at [183, 447] on section "Update RRP Set your pre negotiated price for this item. Item Agreed RRP (excl. …" at bounding box center [780, 384] width 1561 height 768
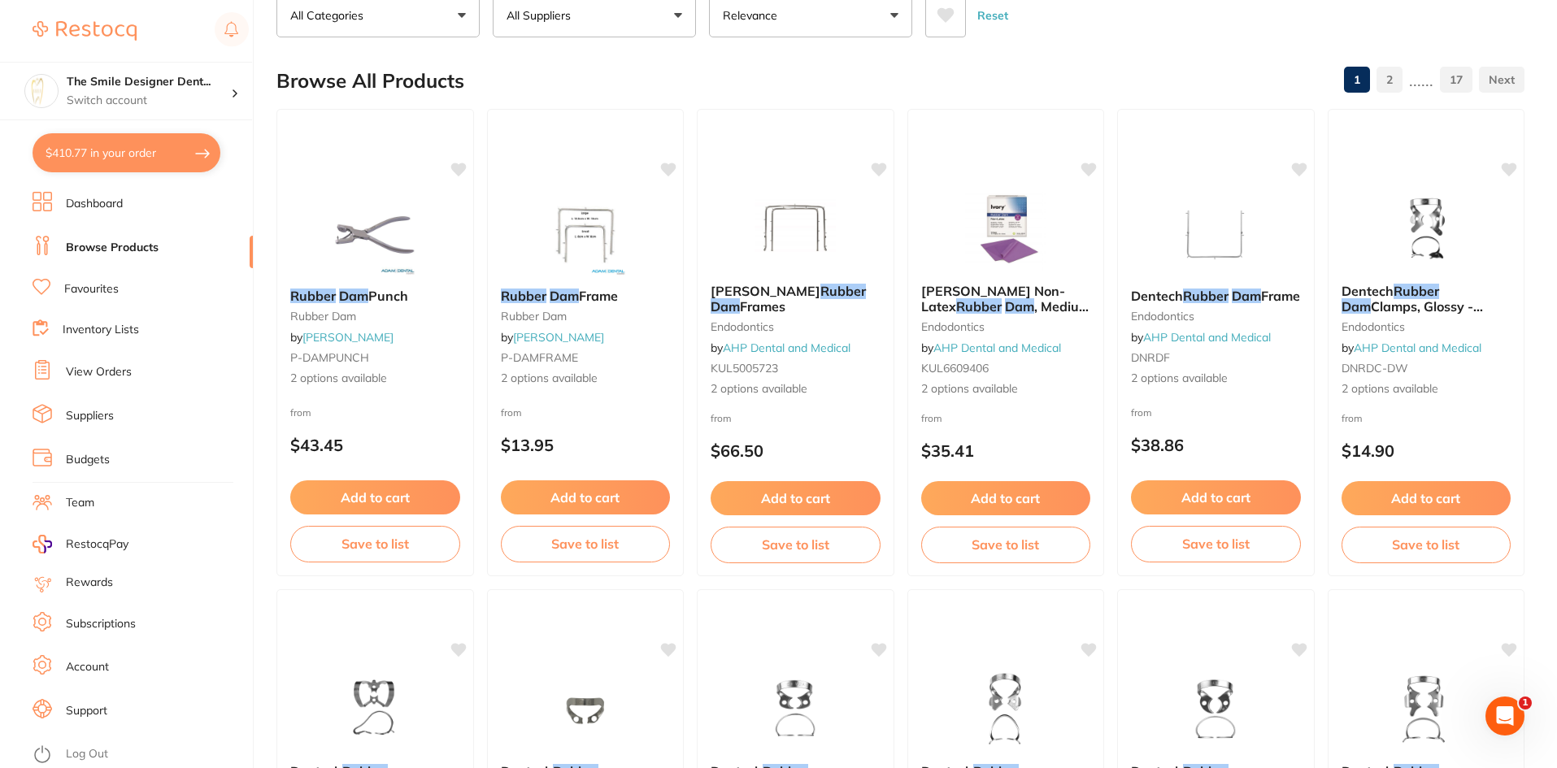
scroll to position [0, 0]
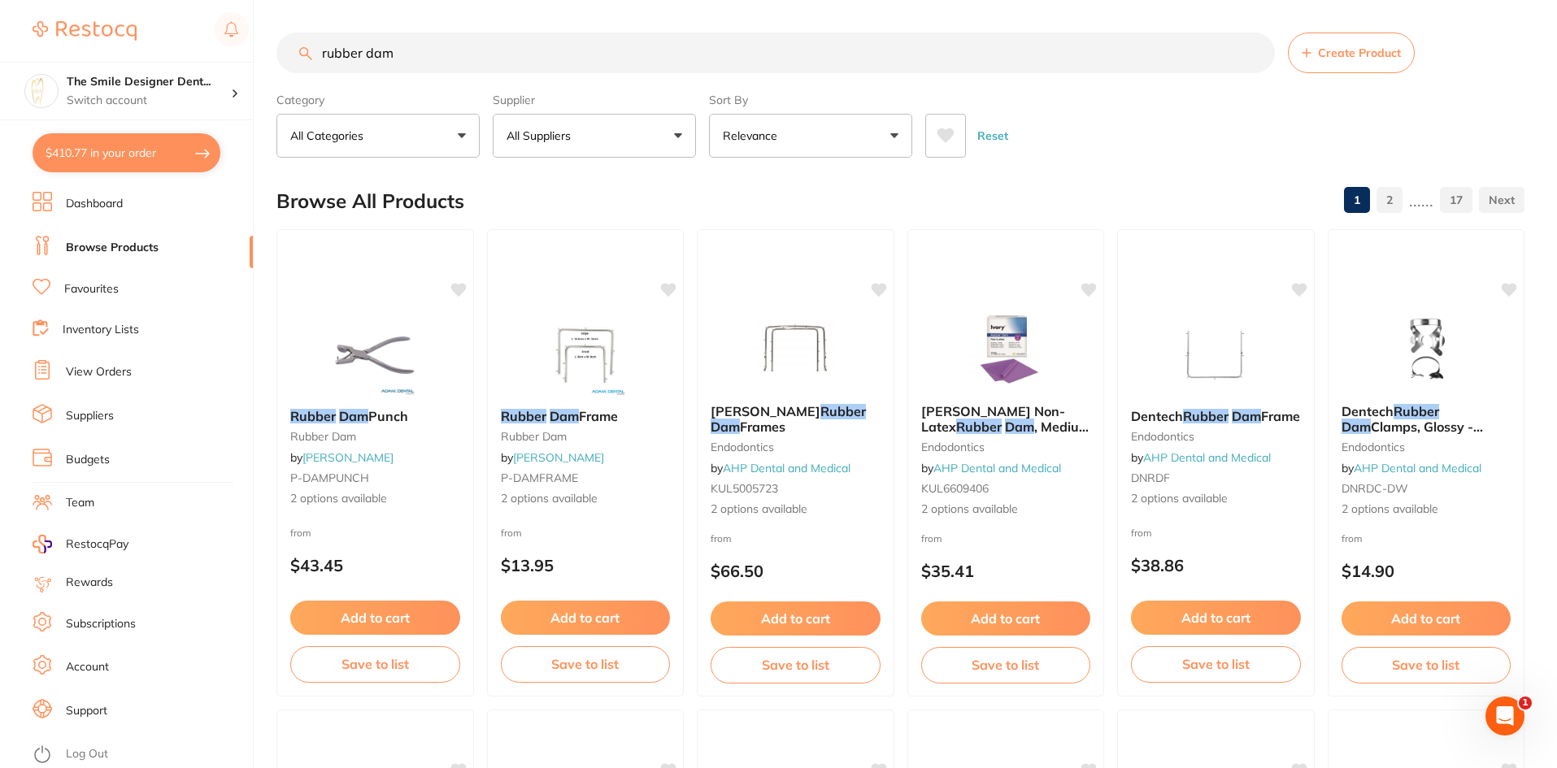
click at [464, 55] on input "rubber dam" at bounding box center [775, 53] width 998 height 41
type input "rubber dam sheet"
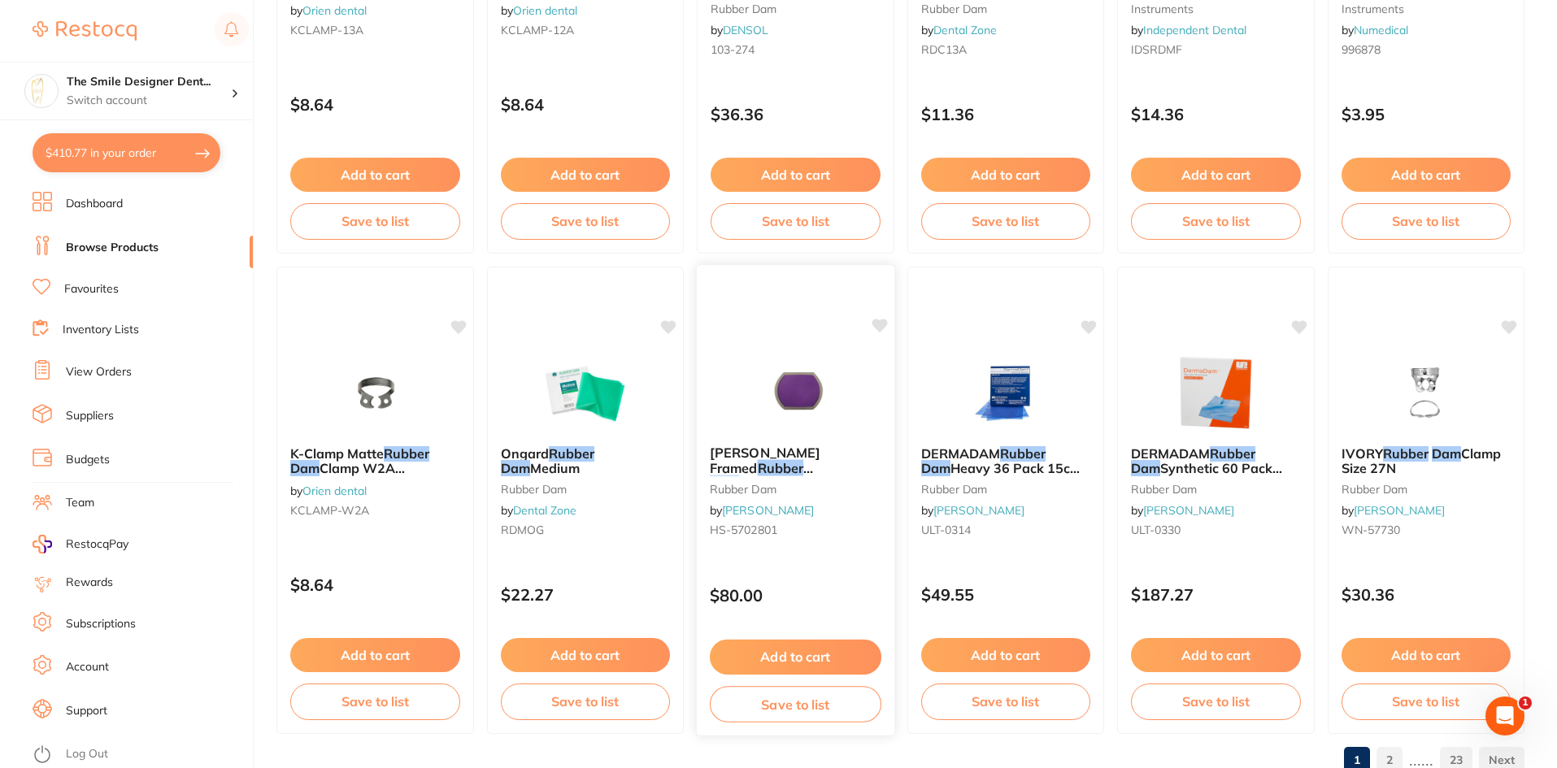
scroll to position [3857, 0]
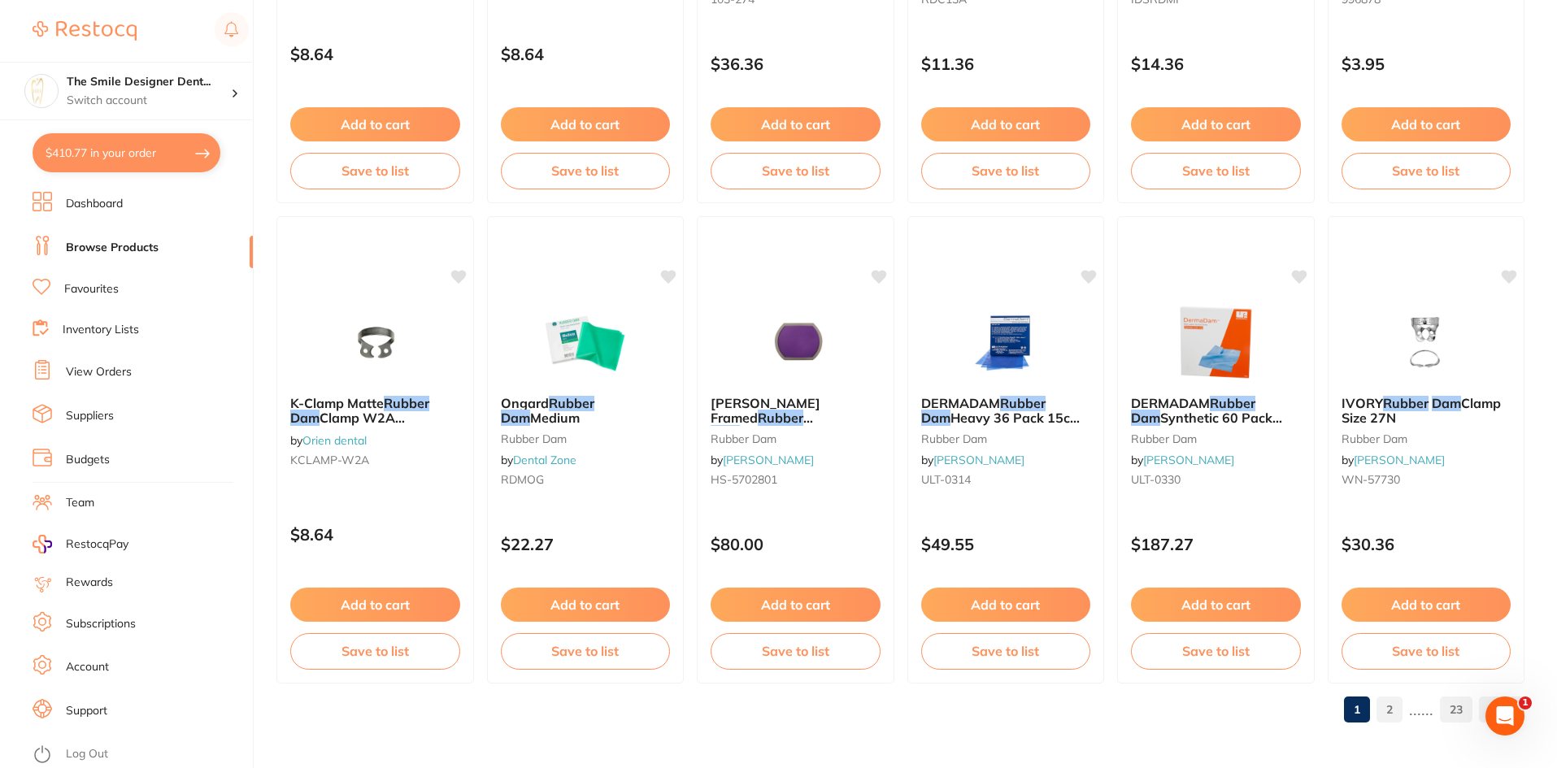
click at [1394, 709] on link "2" at bounding box center [1389, 710] width 26 height 33
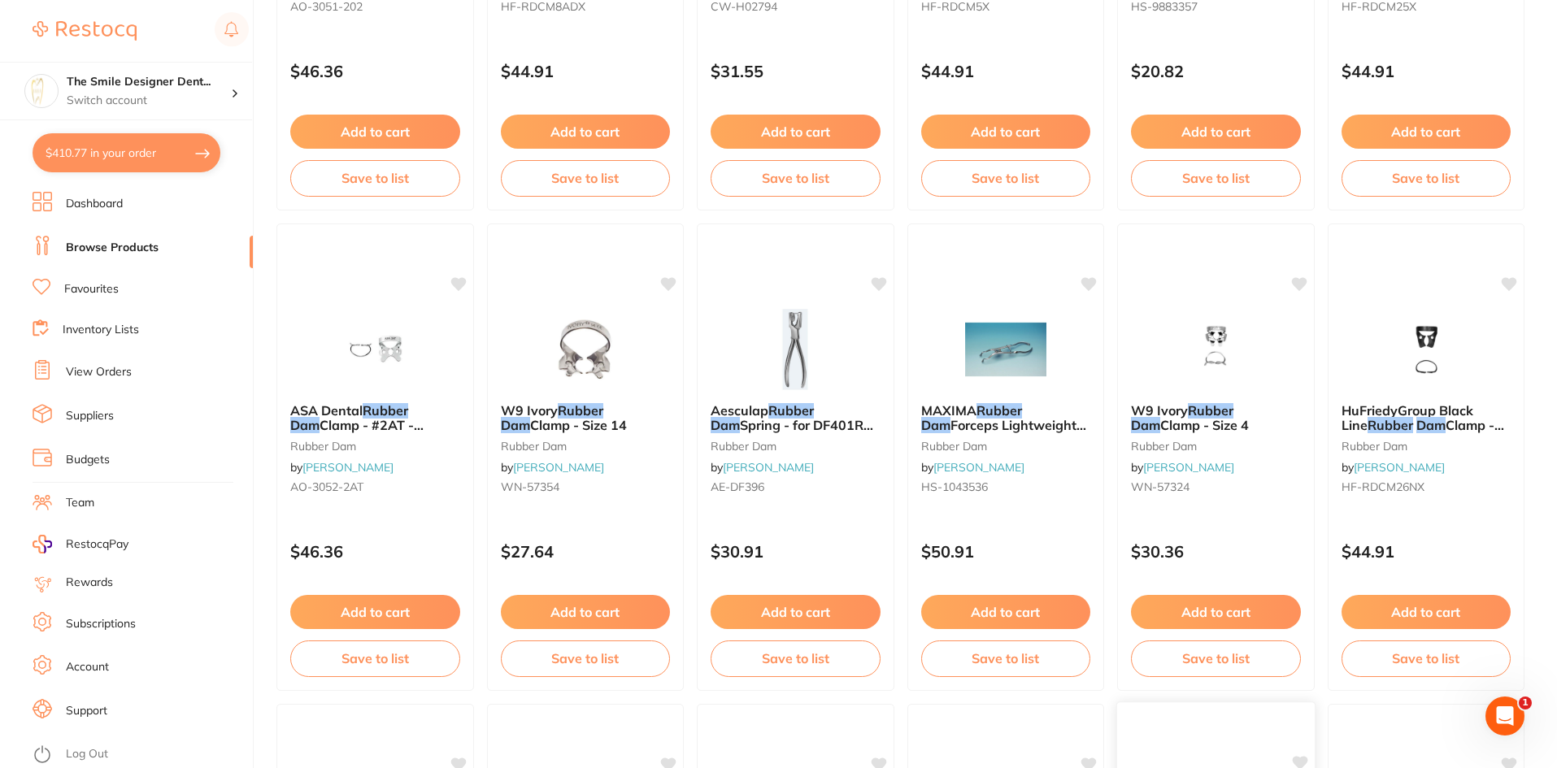
scroll to position [2800, 0]
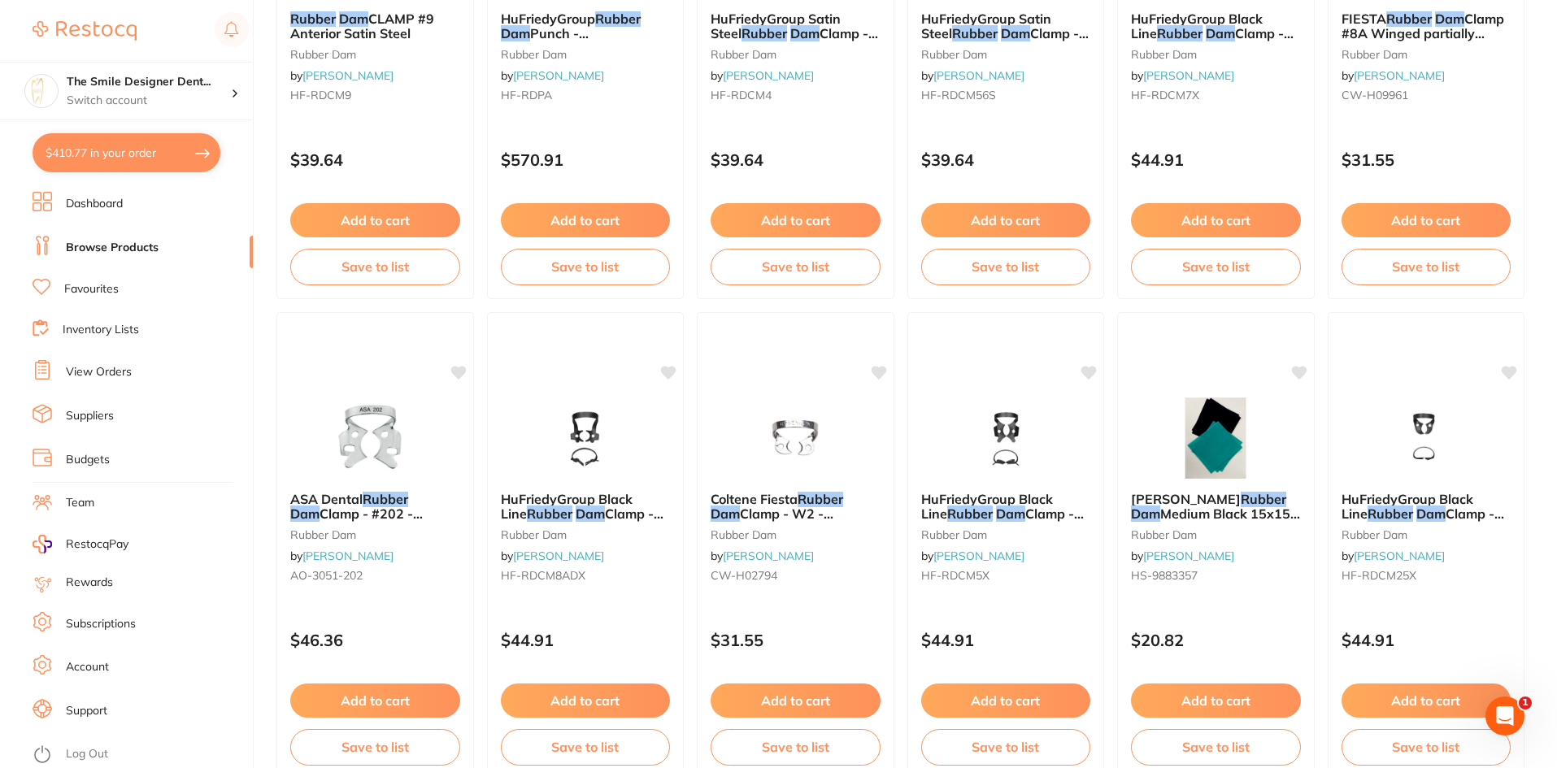
click at [104, 287] on link "Favourites" at bounding box center [91, 289] width 54 height 16
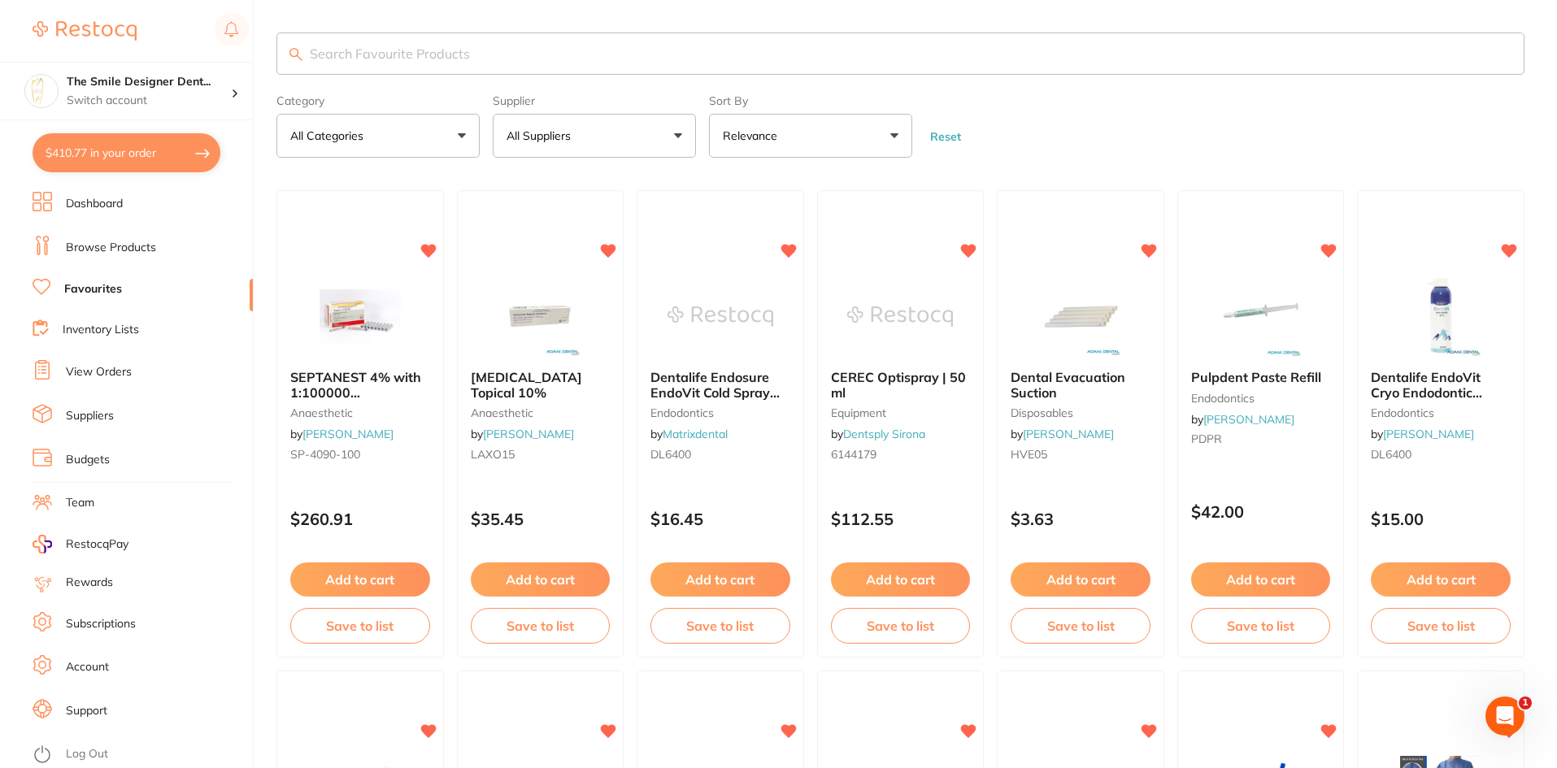
click at [116, 153] on button "$410.77 in your order" at bounding box center [127, 152] width 188 height 39
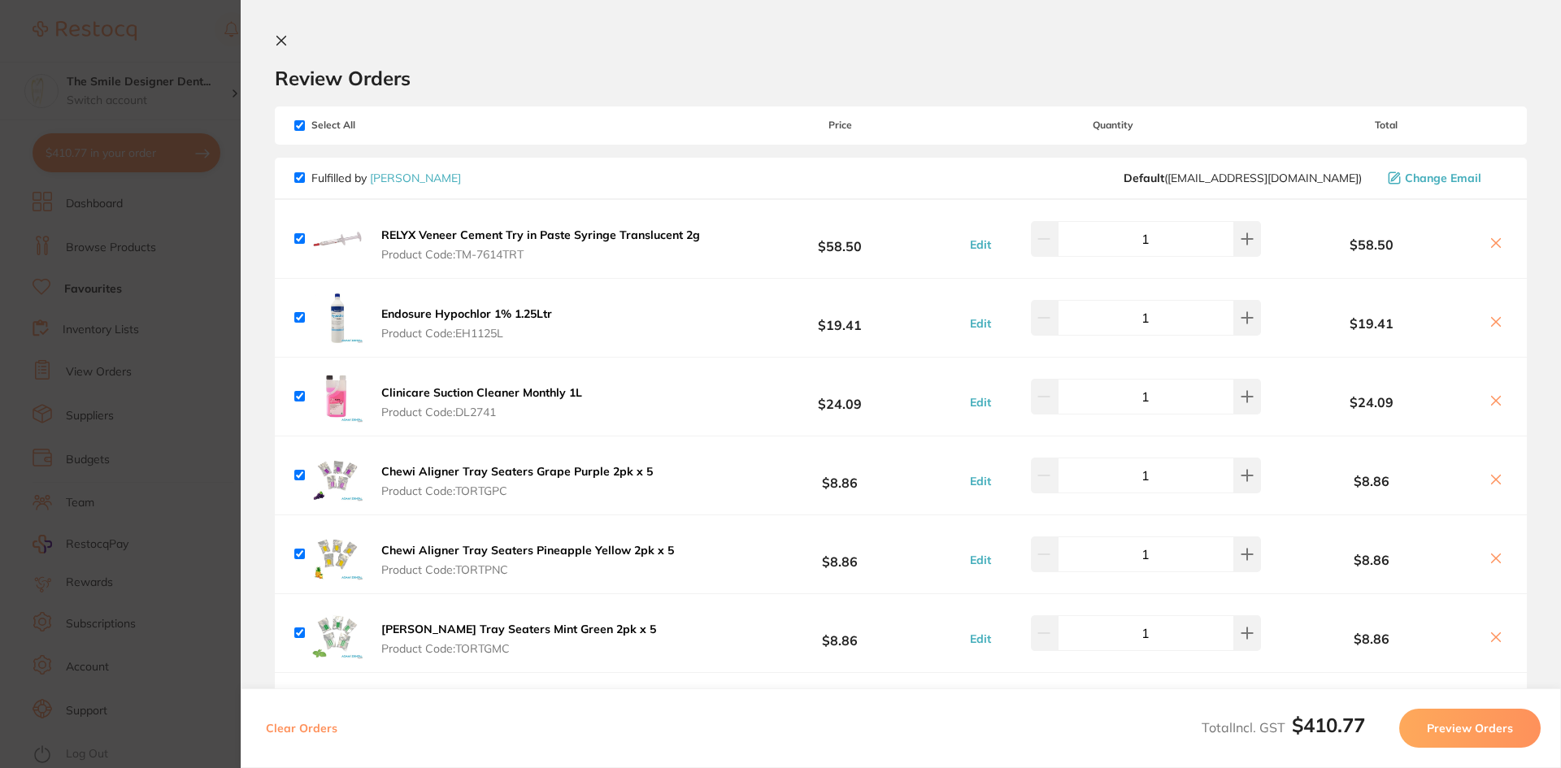
click at [175, 381] on section "Update RRP Set your pre negotiated price for this item. Item Agreed RRP (excl. …" at bounding box center [780, 384] width 1561 height 768
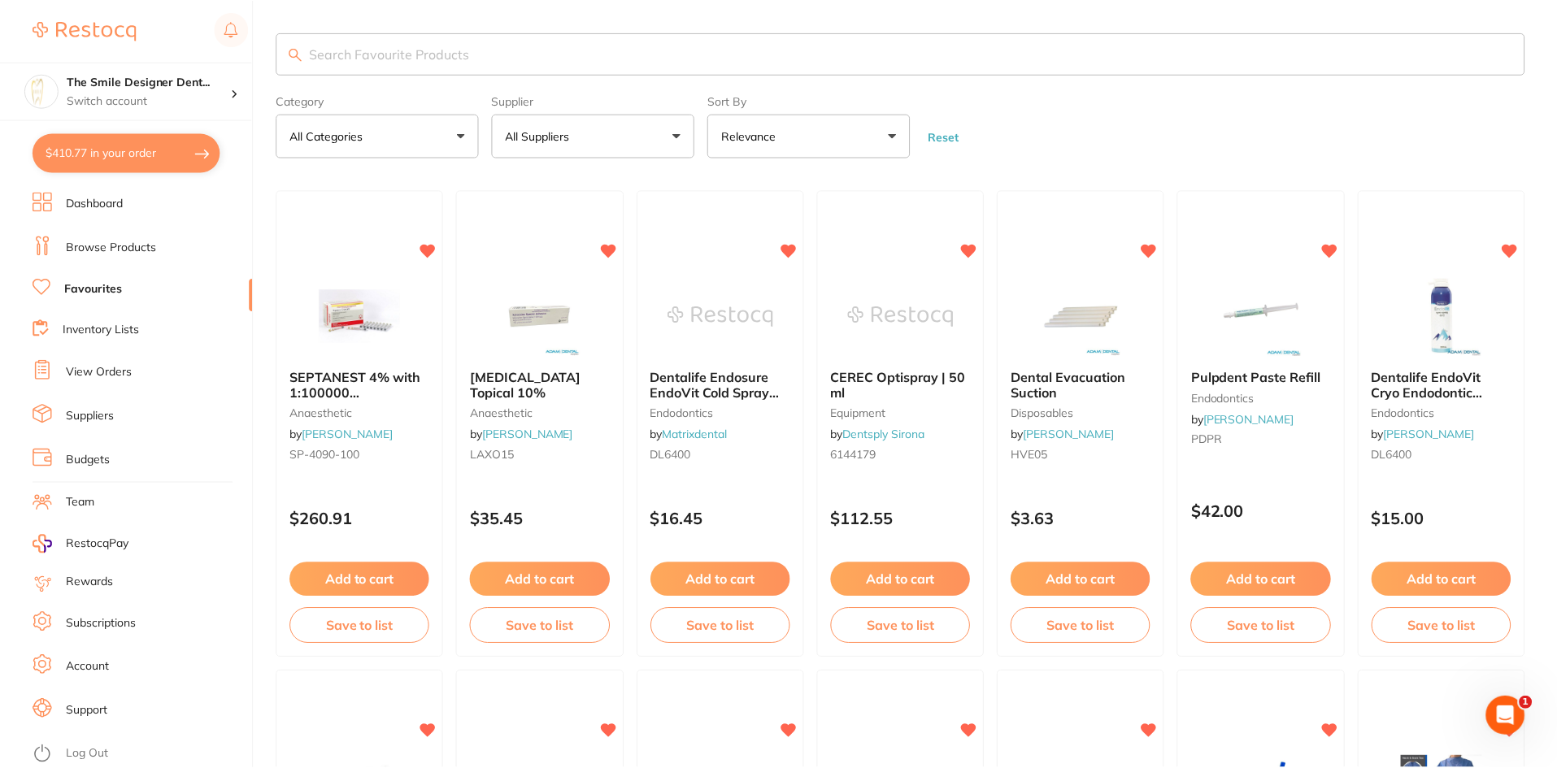
scroll to position [1, 0]
click at [141, 161] on button "$410.77 in your order" at bounding box center [127, 152] width 188 height 39
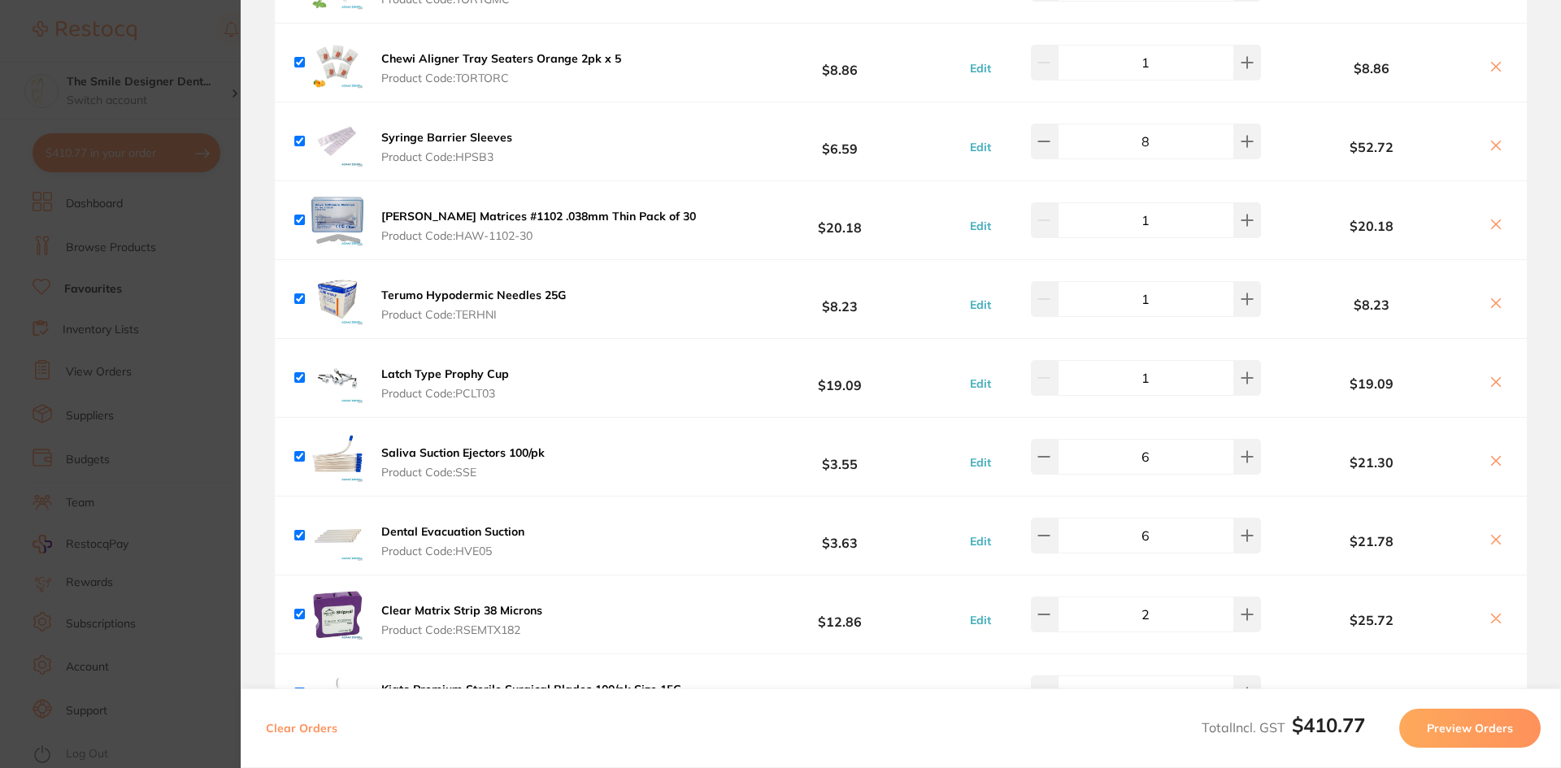
scroll to position [813, 0]
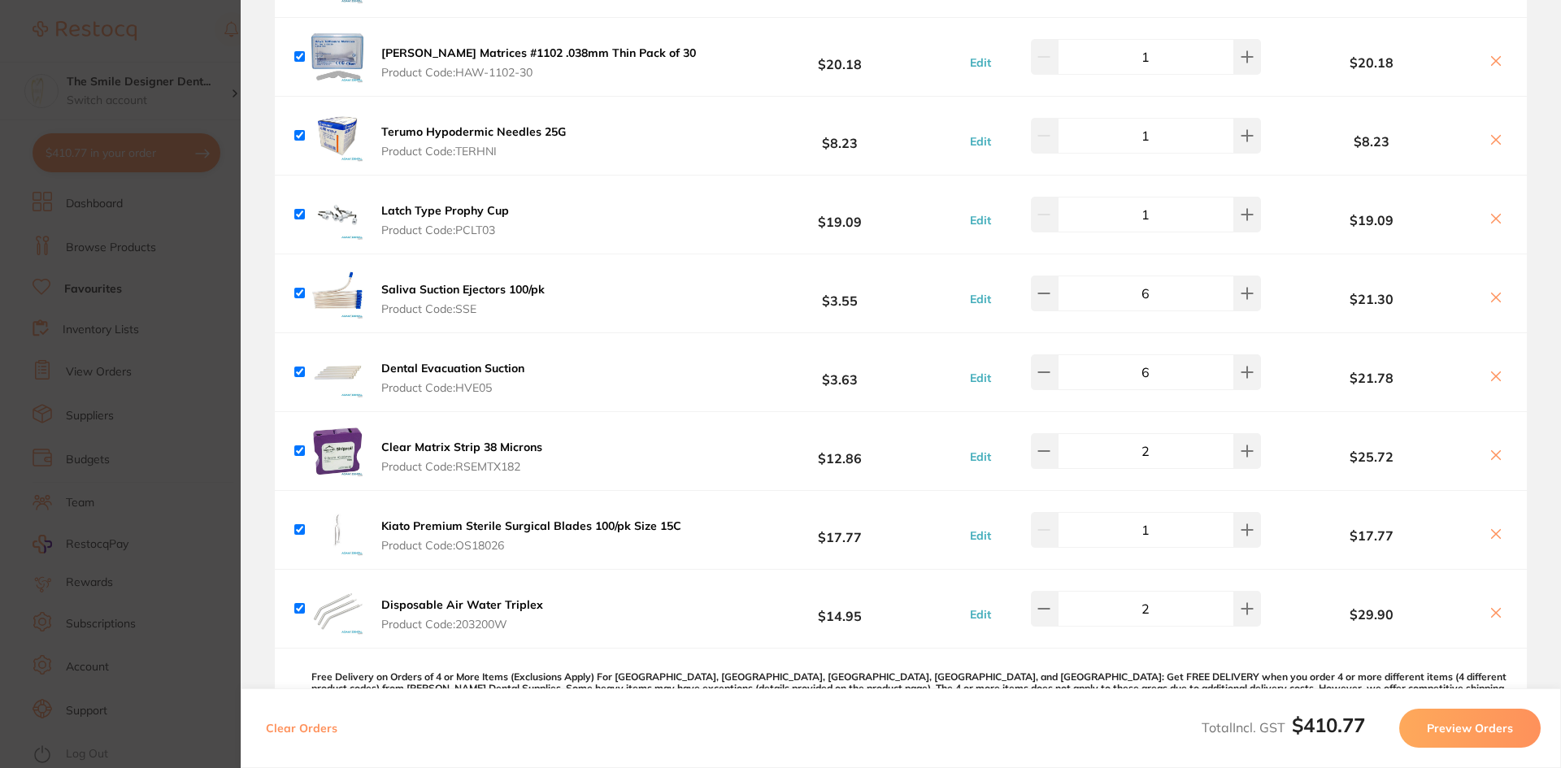
click at [211, 463] on section "Update RRP Set your pre negotiated price for this item. Item Agreed RRP (excl. …" at bounding box center [780, 384] width 1561 height 768
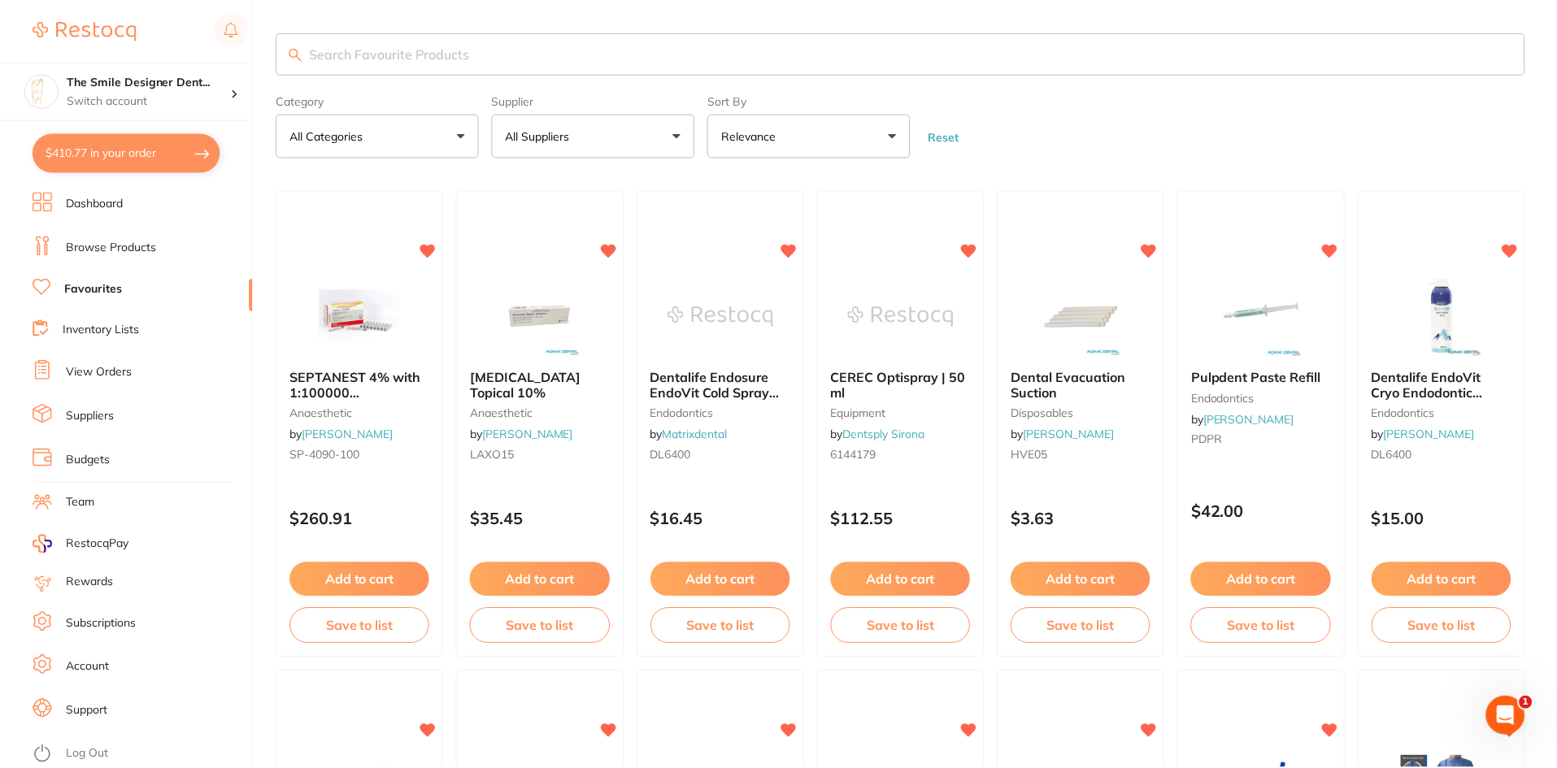
scroll to position [1, 0]
click at [144, 159] on button "$410.77 in your order" at bounding box center [127, 152] width 188 height 39
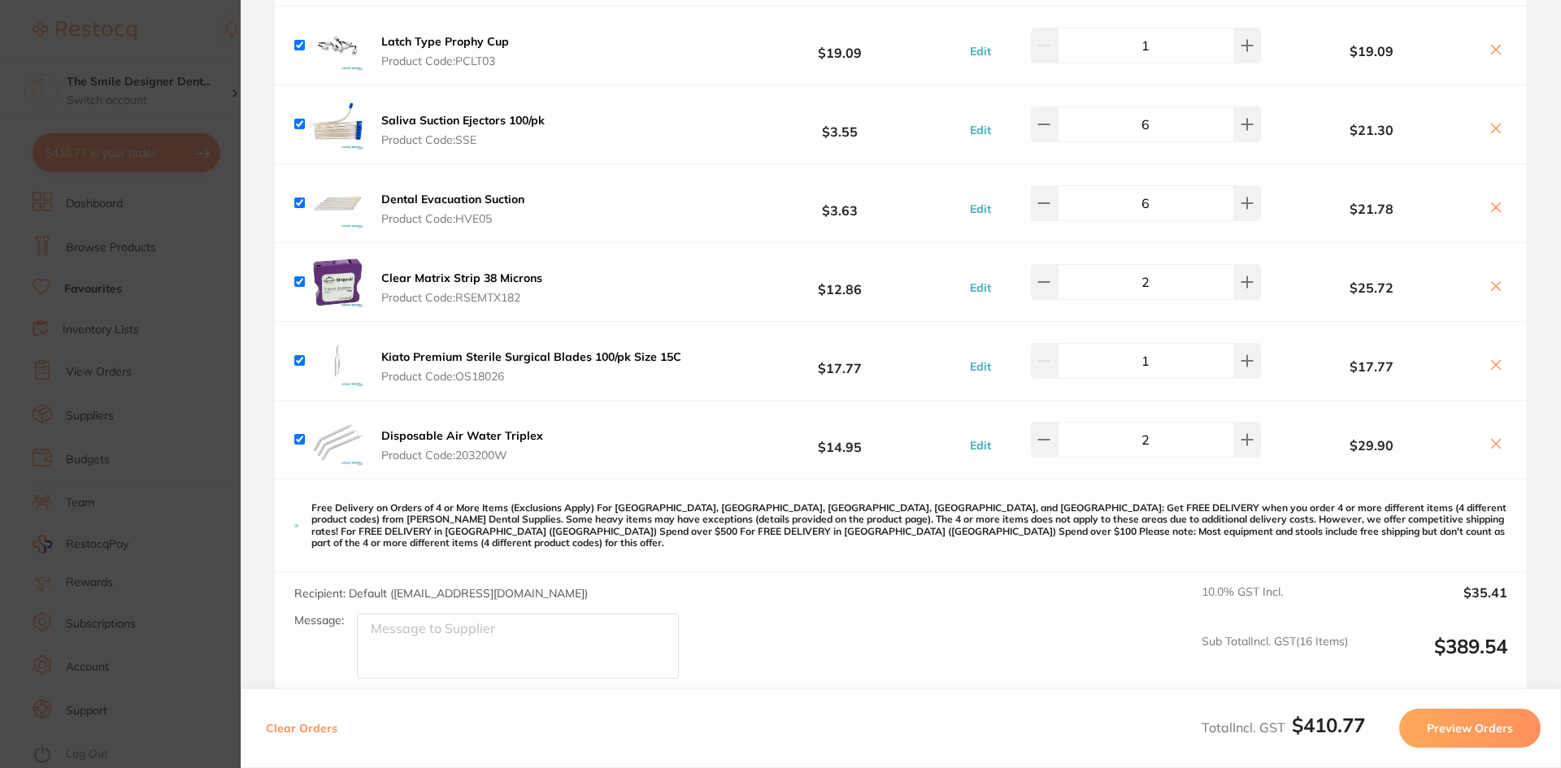
scroll to position [1057, 0]
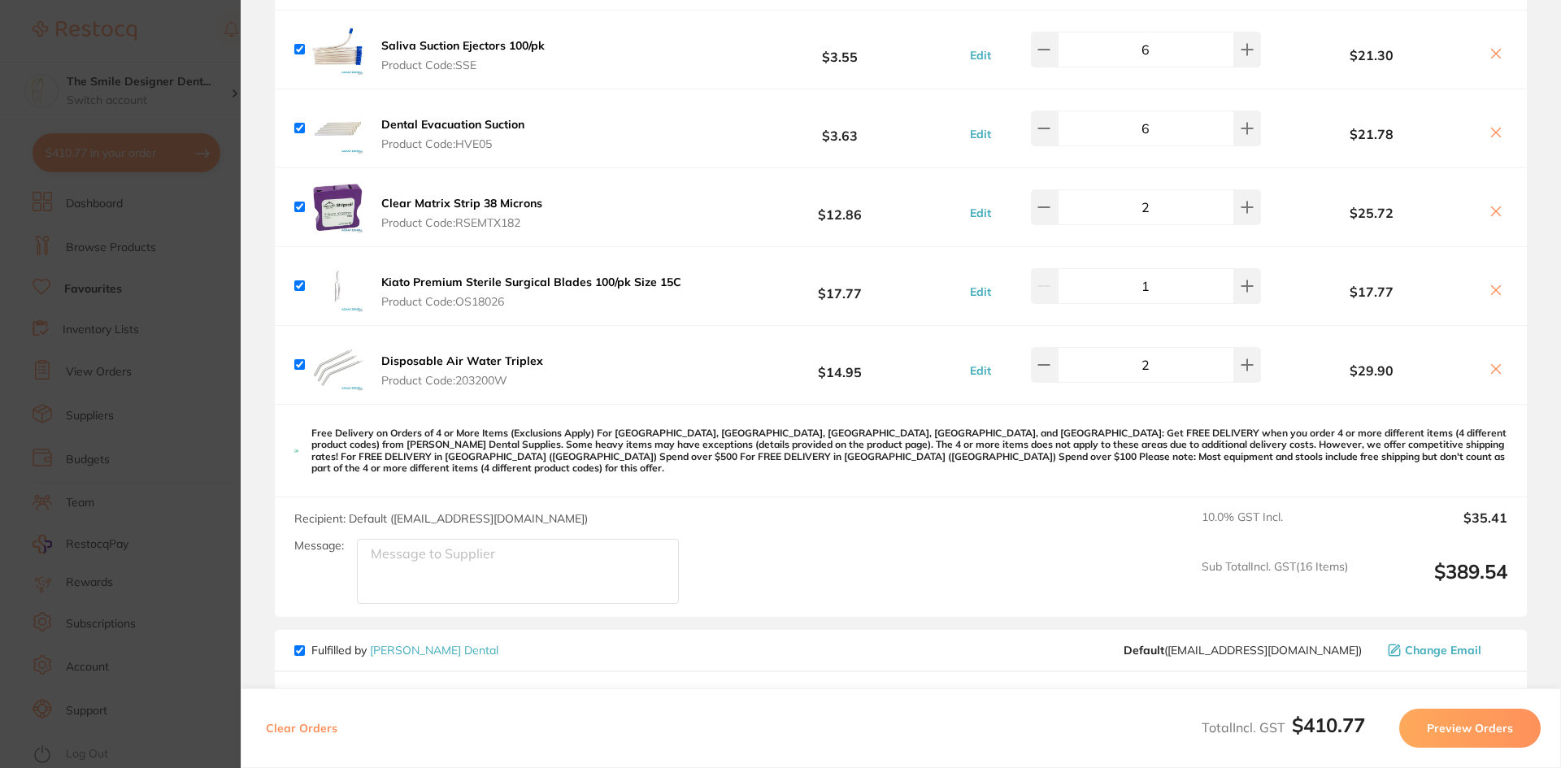
click at [420, 578] on textarea "Message:" at bounding box center [518, 571] width 322 height 65
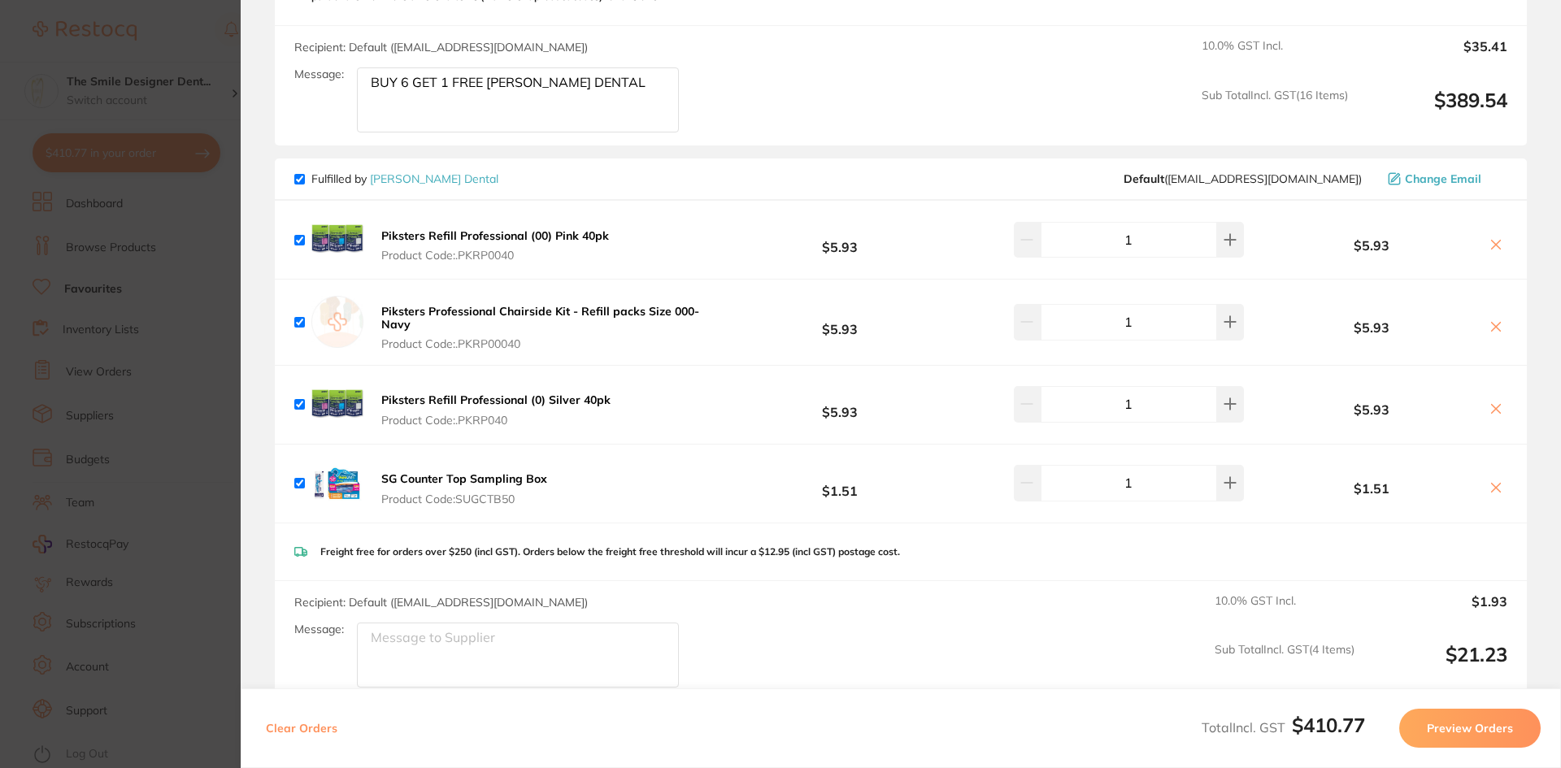
scroll to position [1626, 0]
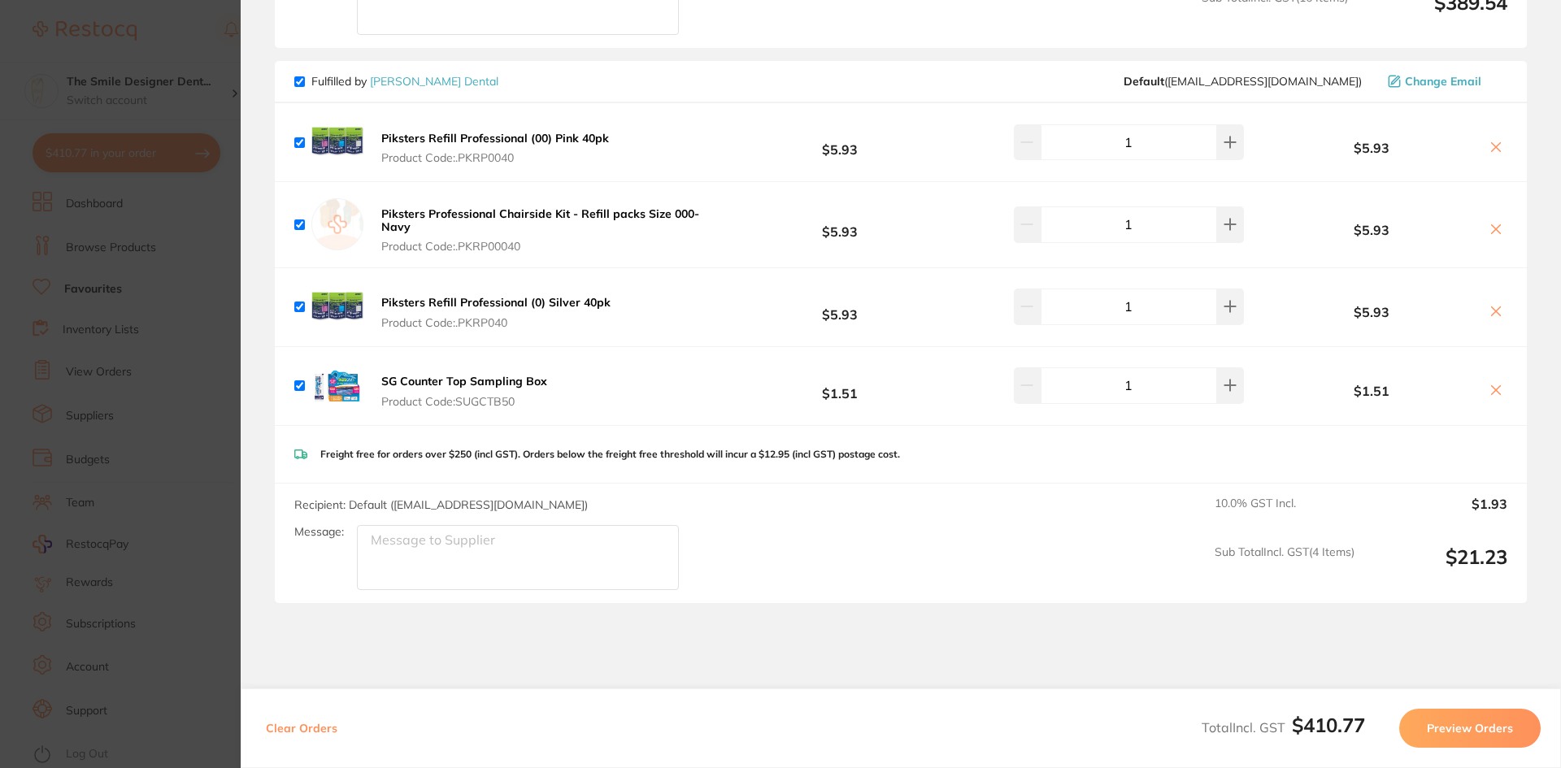
type textarea "BUY 6 GET 1 FREE ADAM DENTAL"
click at [1492, 384] on icon at bounding box center [1495, 390] width 13 height 13
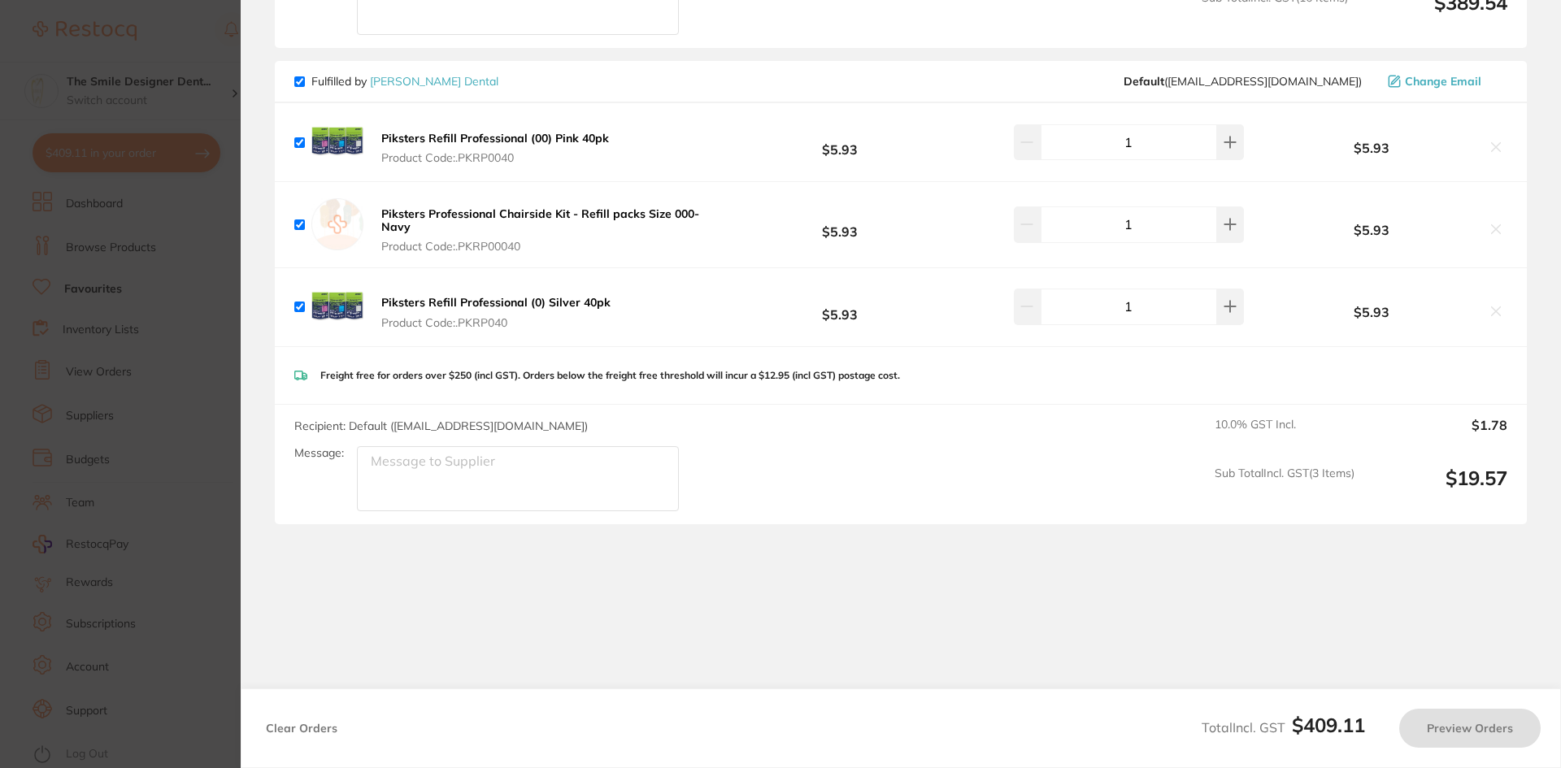
checkbox input "true"
click at [1455, 731] on button "Preview Orders" at bounding box center [1469, 728] width 141 height 39
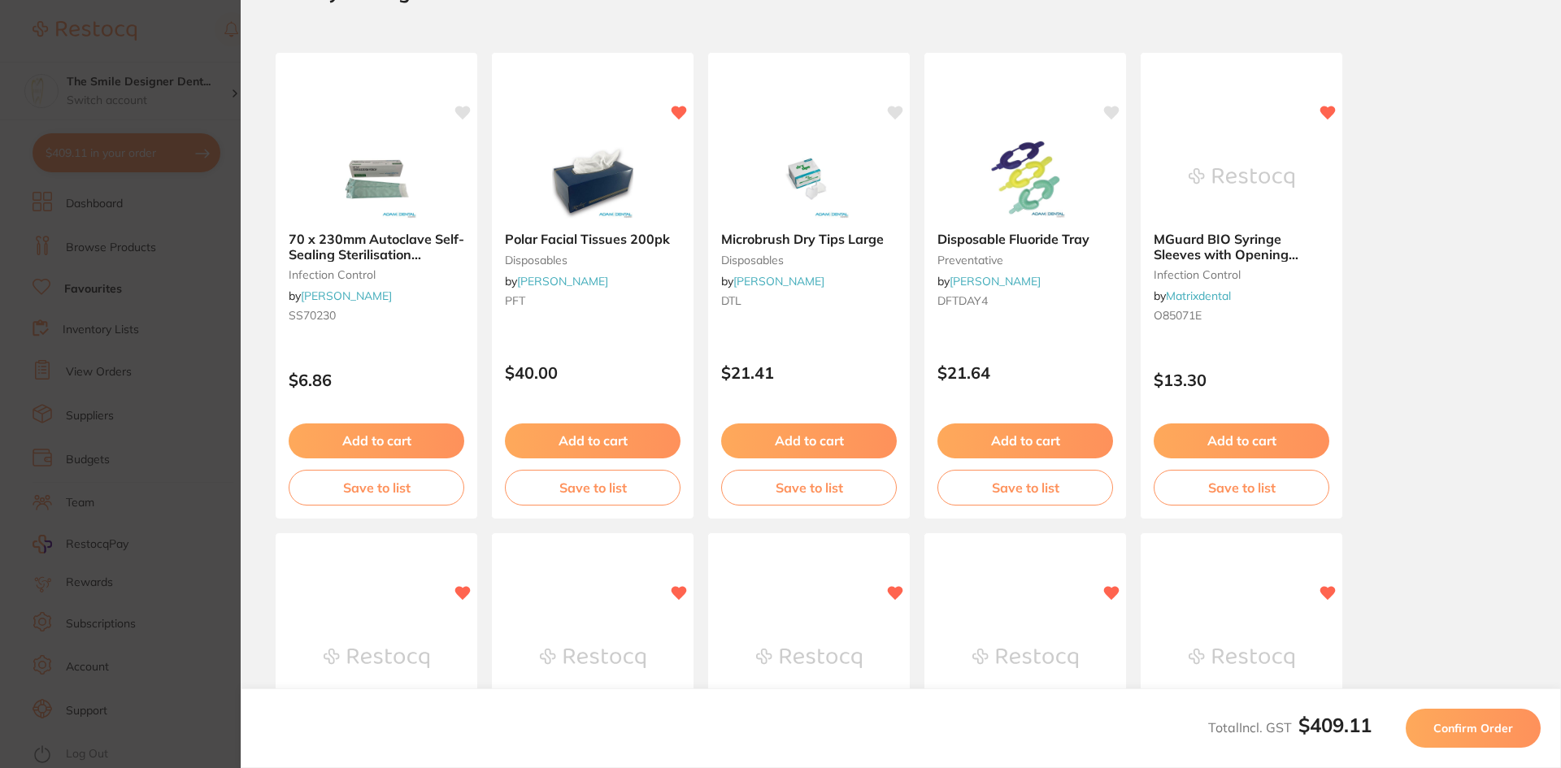
scroll to position [0, 0]
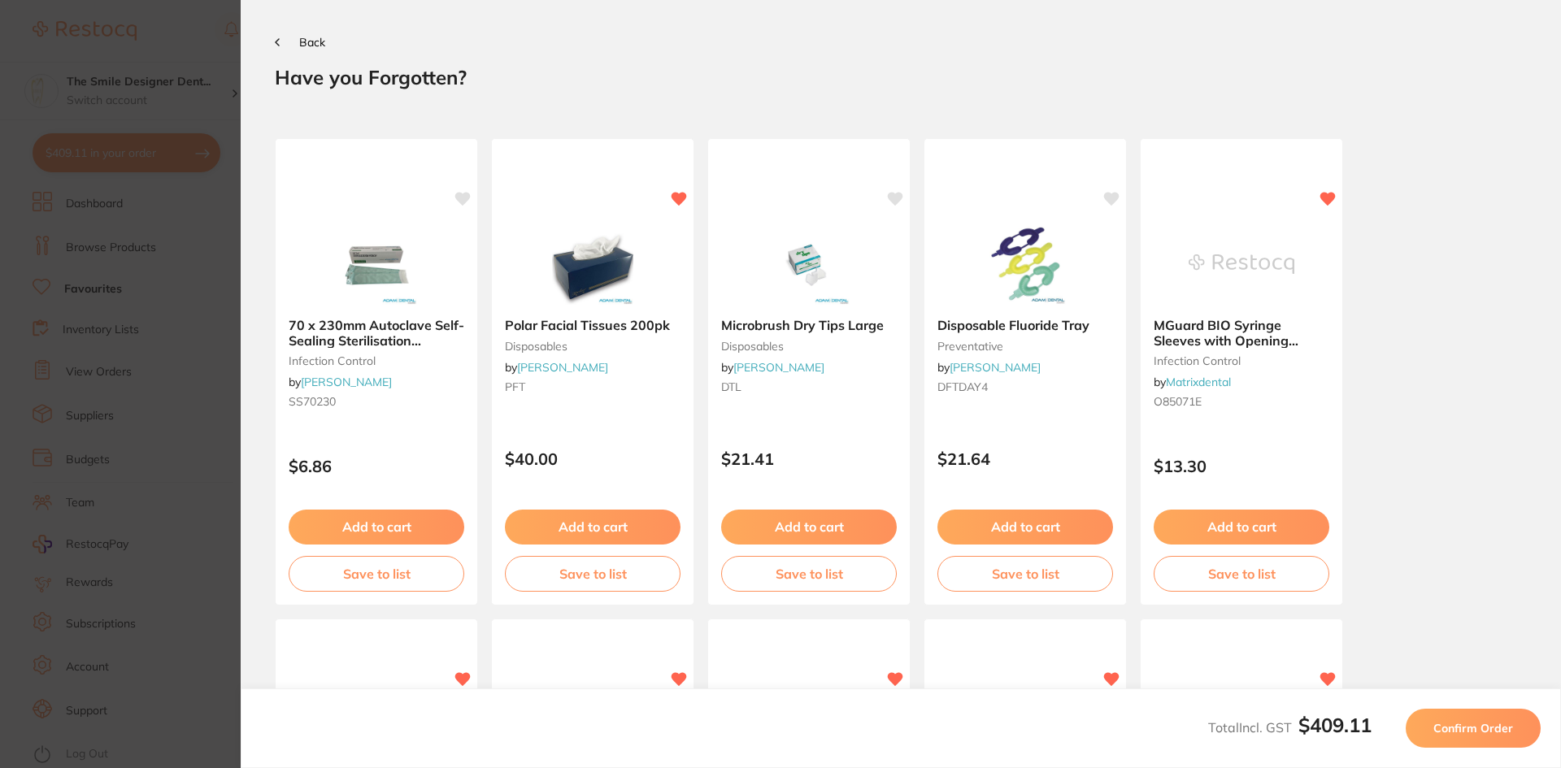
click at [1469, 724] on span "Confirm Order" at bounding box center [1473, 728] width 80 height 15
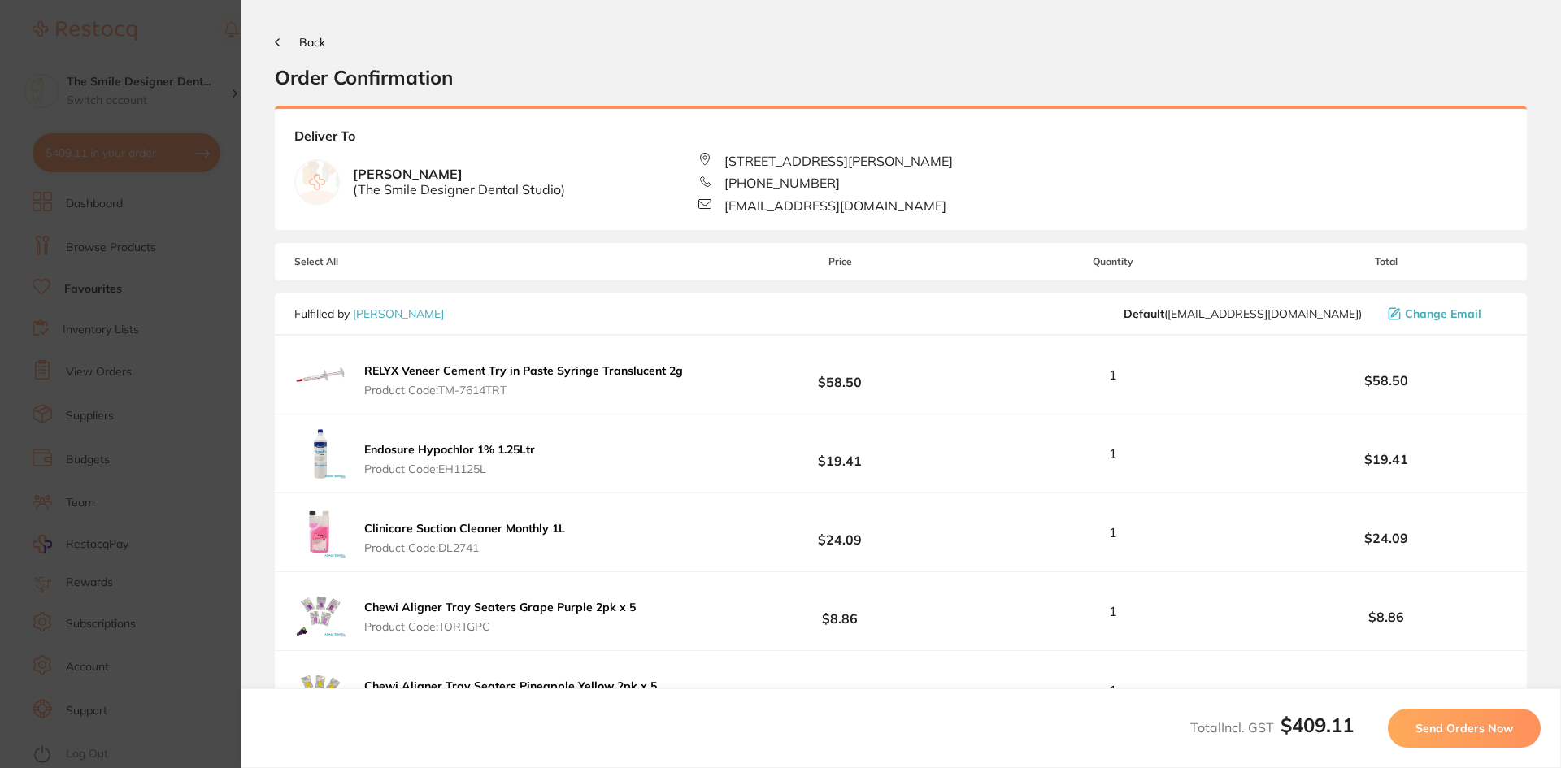
click at [1463, 731] on span "Send Orders Now" at bounding box center [1464, 728] width 98 height 15
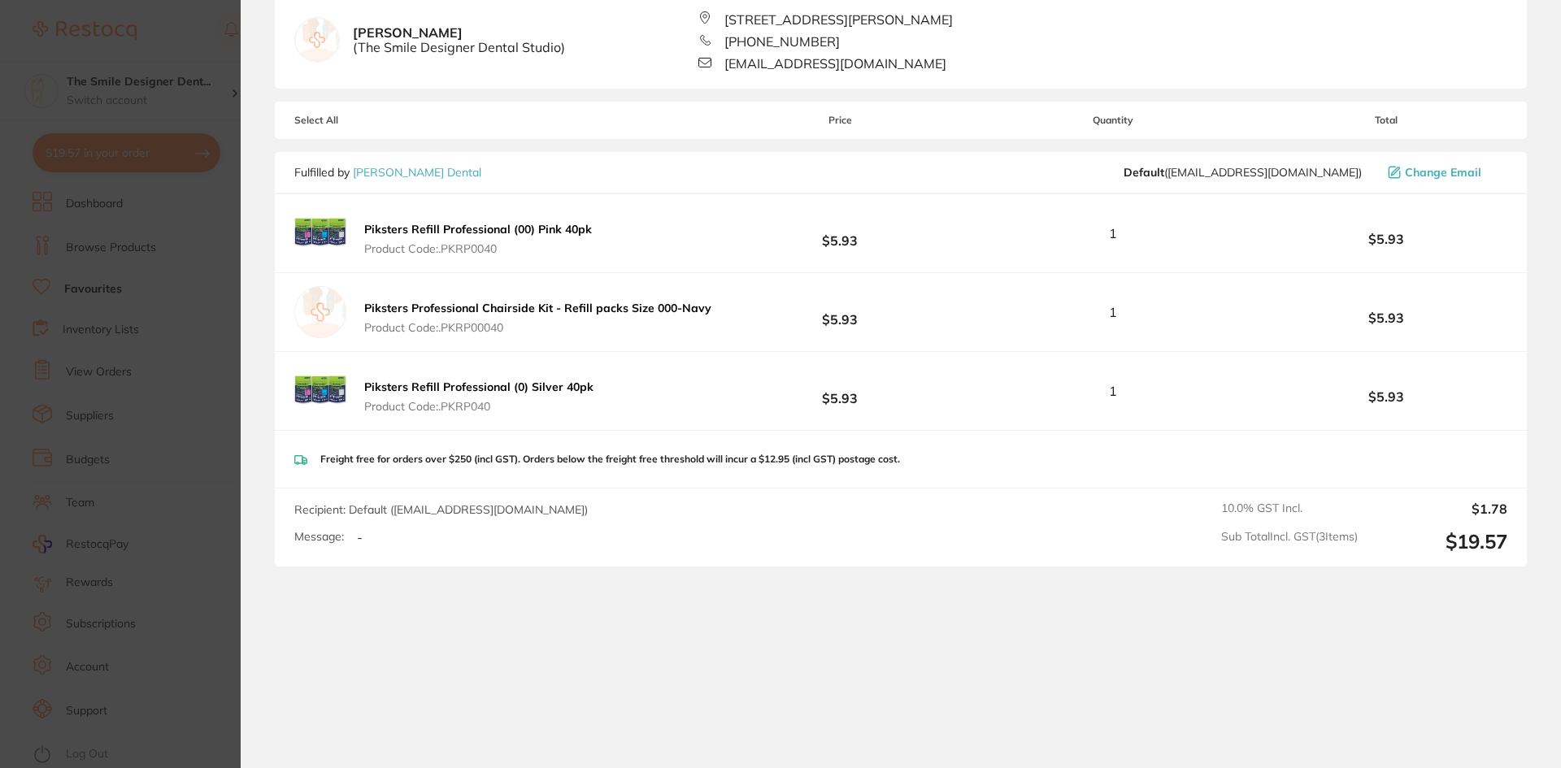
scroll to position [729, 0]
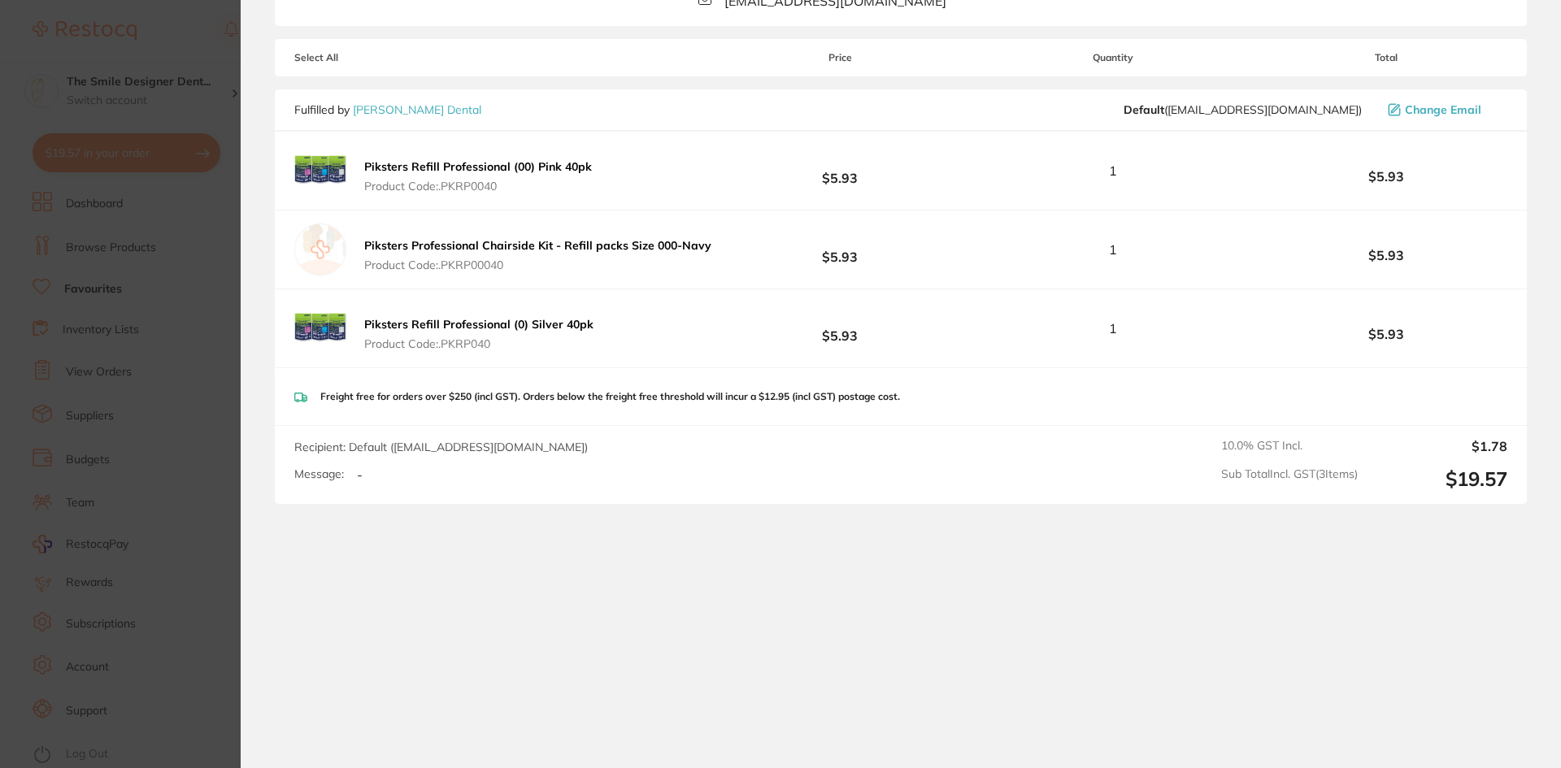
click at [233, 485] on section "Update RRP Set your pre negotiated price for this item. Item Agreed RRP (excl. …" at bounding box center [780, 384] width 1561 height 768
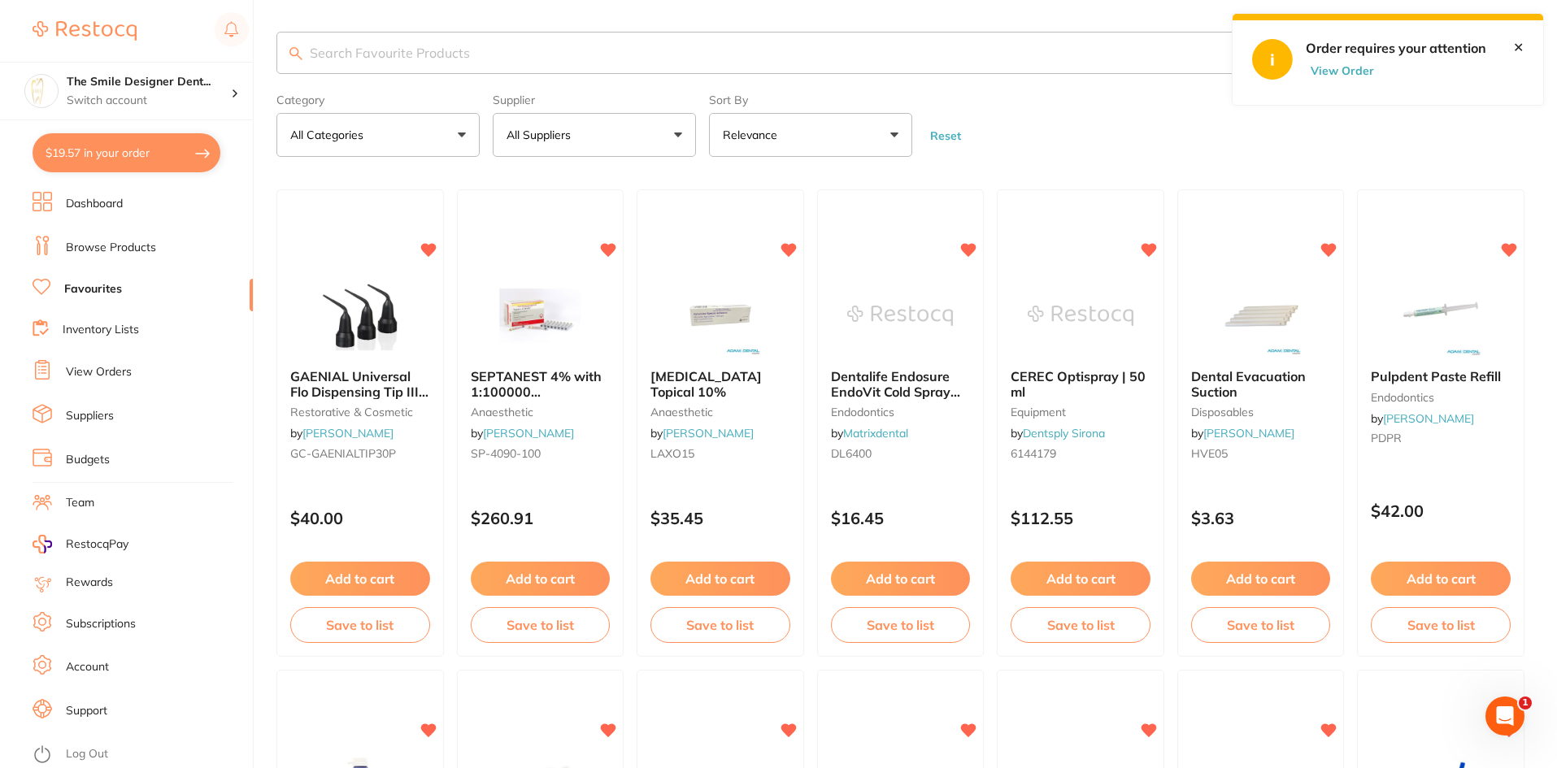
scroll to position [0, 0]
